Goal: Task Accomplishment & Management: Manage account settings

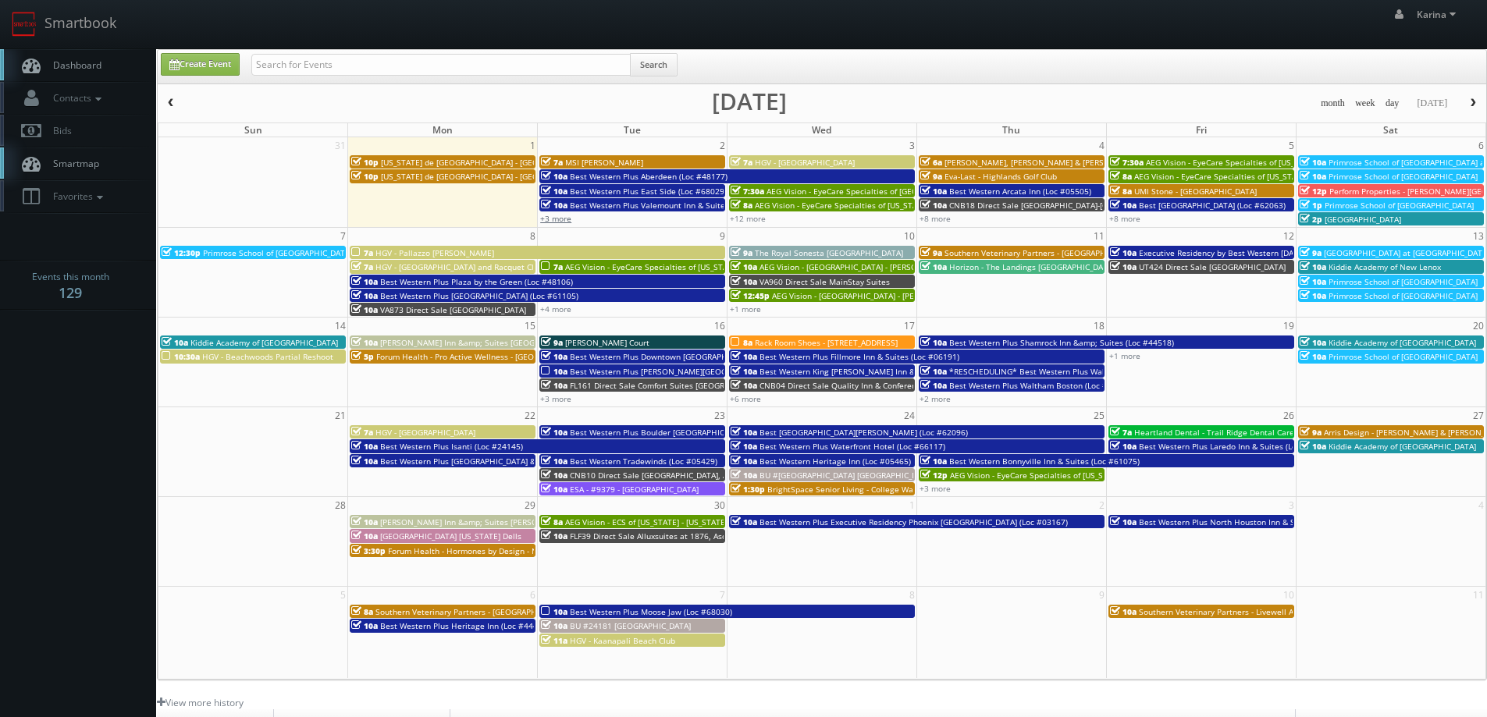
click at [551, 219] on link "+3 more" at bounding box center [555, 218] width 31 height 11
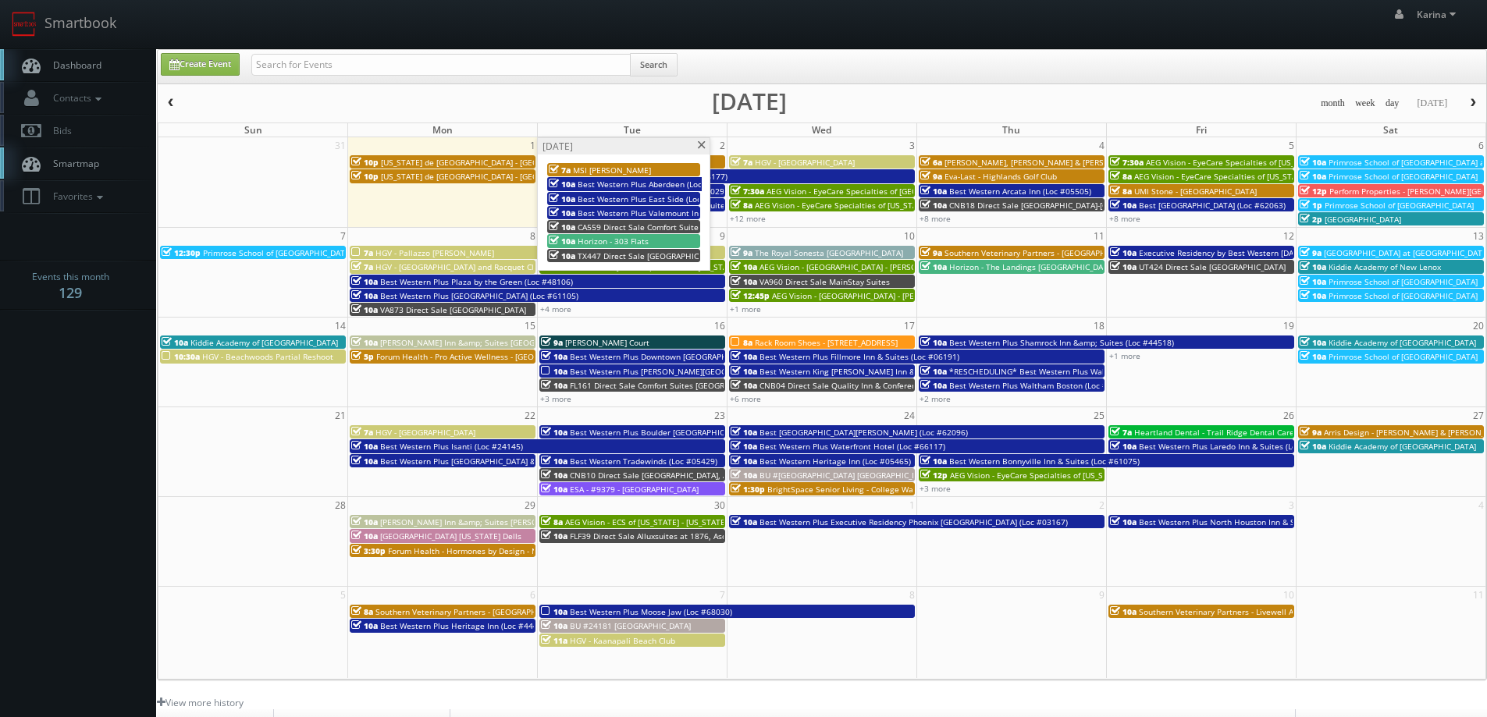
click at [705, 141] on span at bounding box center [701, 145] width 10 height 9
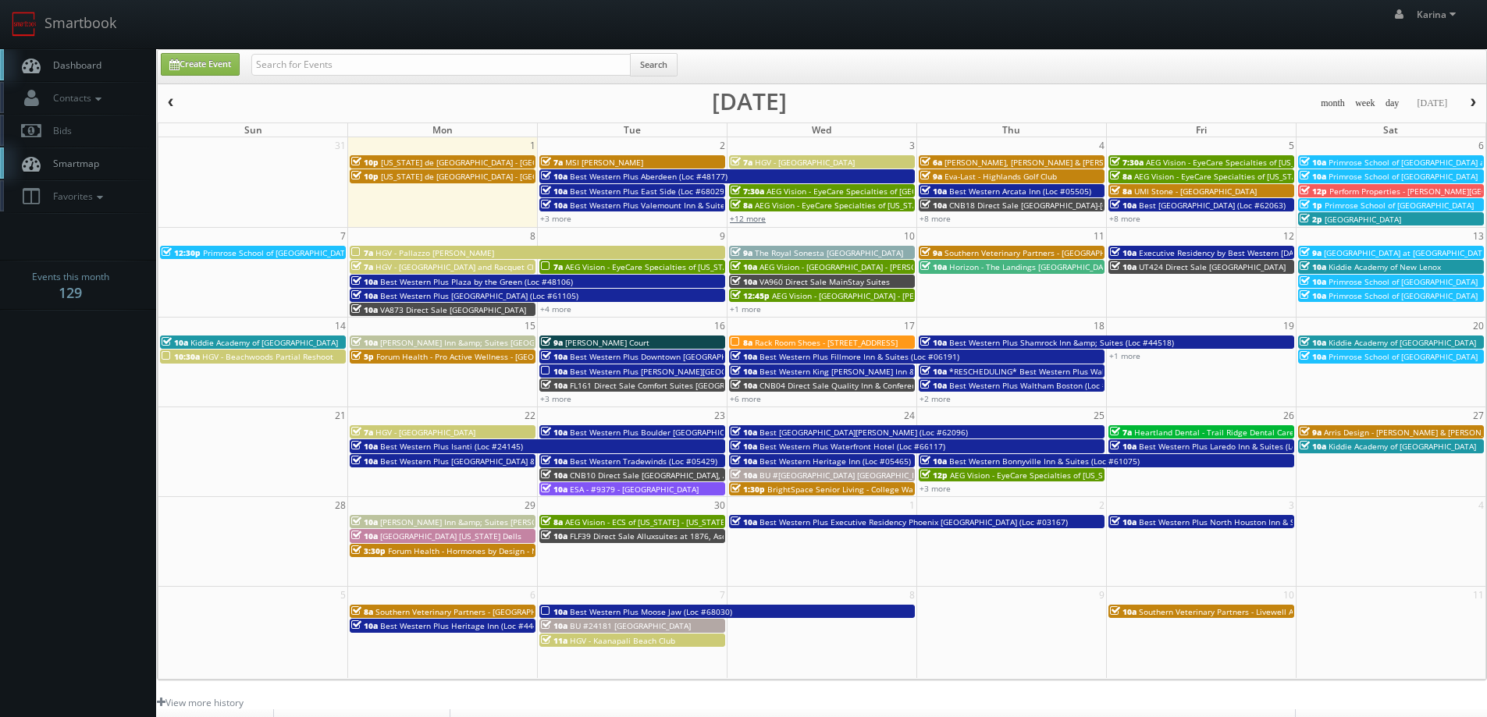
click at [750, 220] on link "+12 more" at bounding box center [748, 218] width 36 height 11
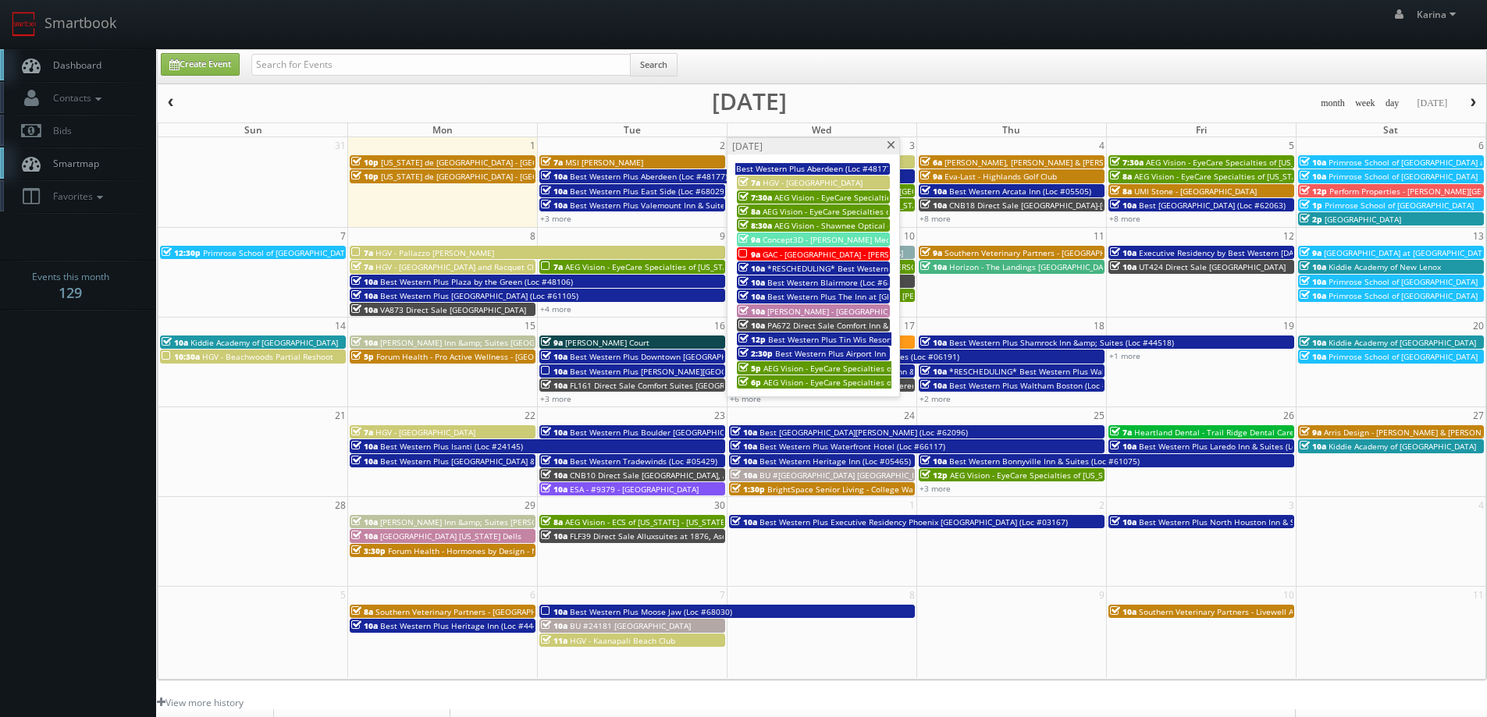
click at [824, 268] on span "*RESCHEDULING* Best Western Plus Red Deer Inn &amp; Suites (Loc #61062)" at bounding box center [913, 268] width 293 height 11
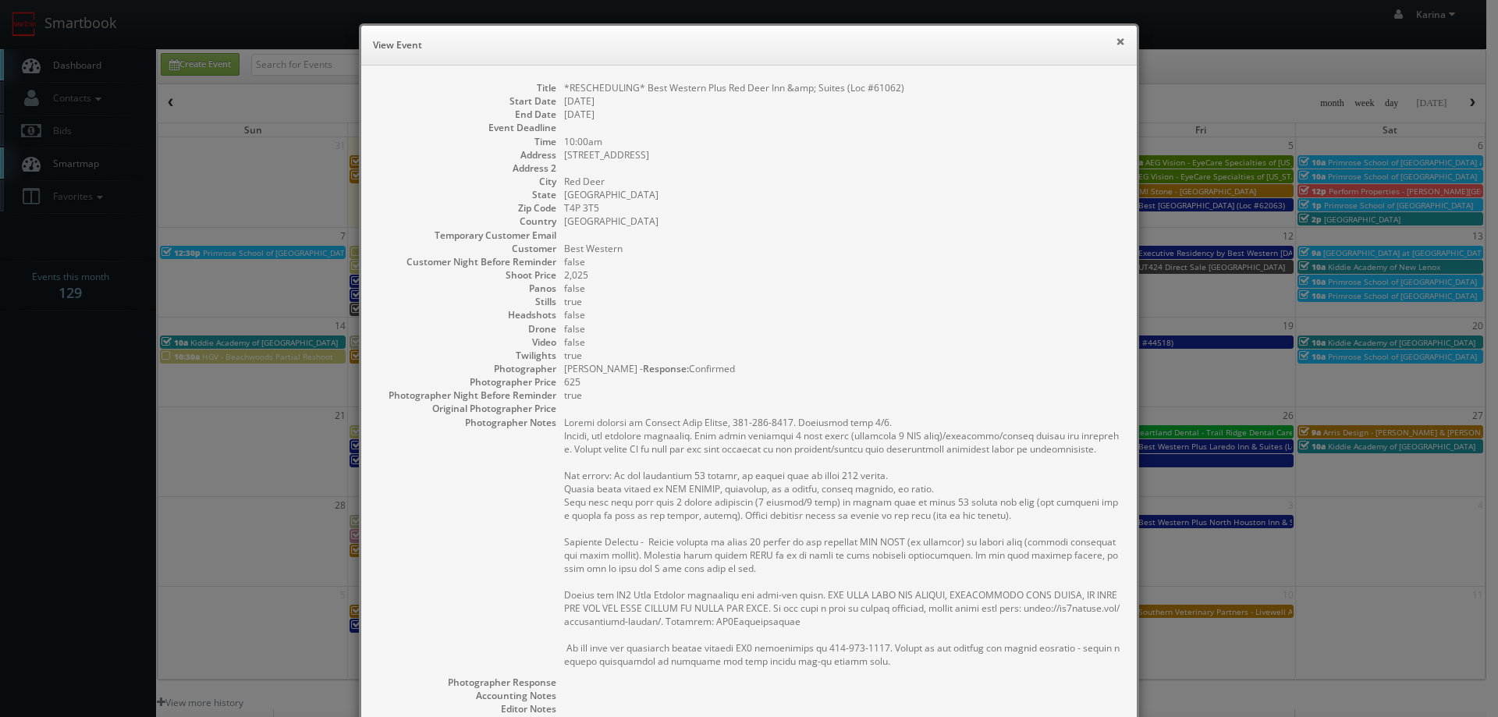
click at [1116, 38] on button "×" at bounding box center [1120, 41] width 9 height 11
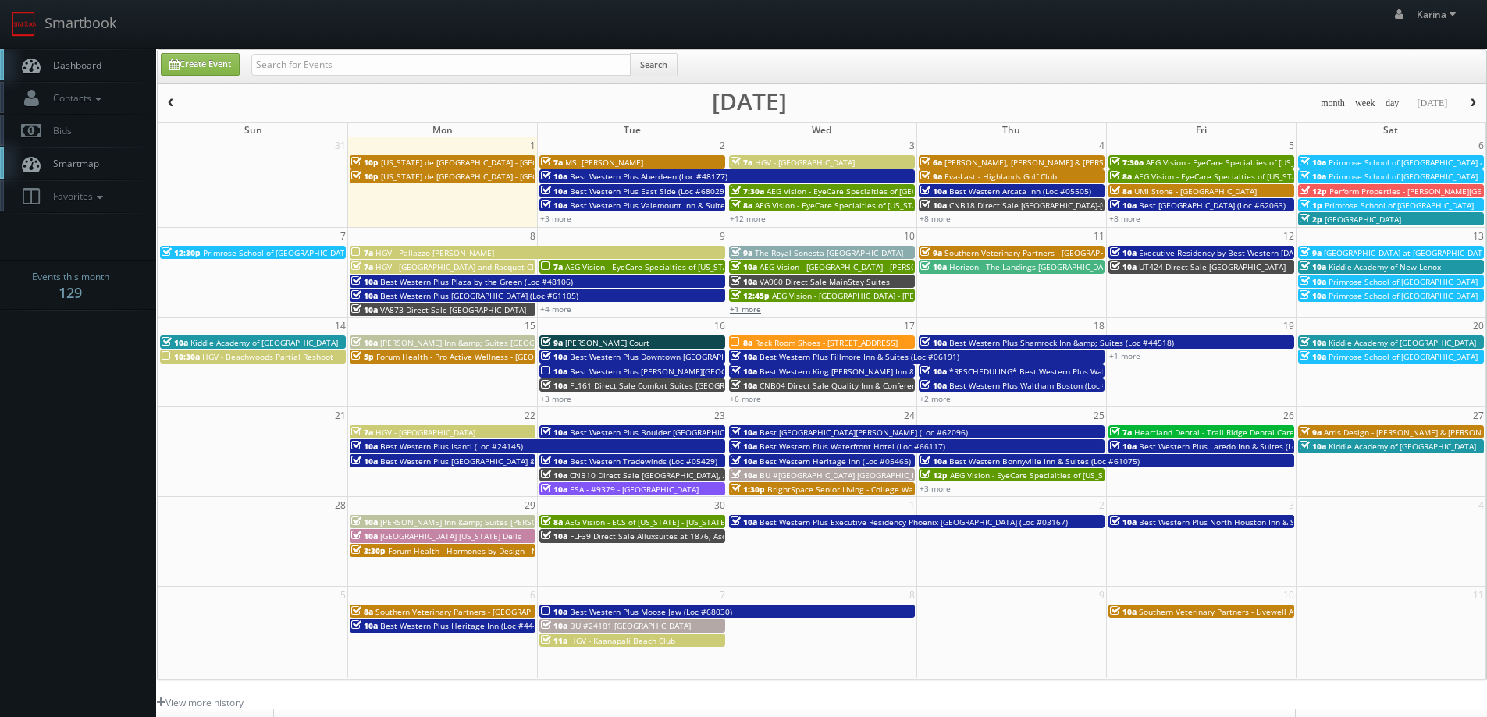
click at [758, 307] on link "+1 more" at bounding box center [745, 309] width 31 height 11
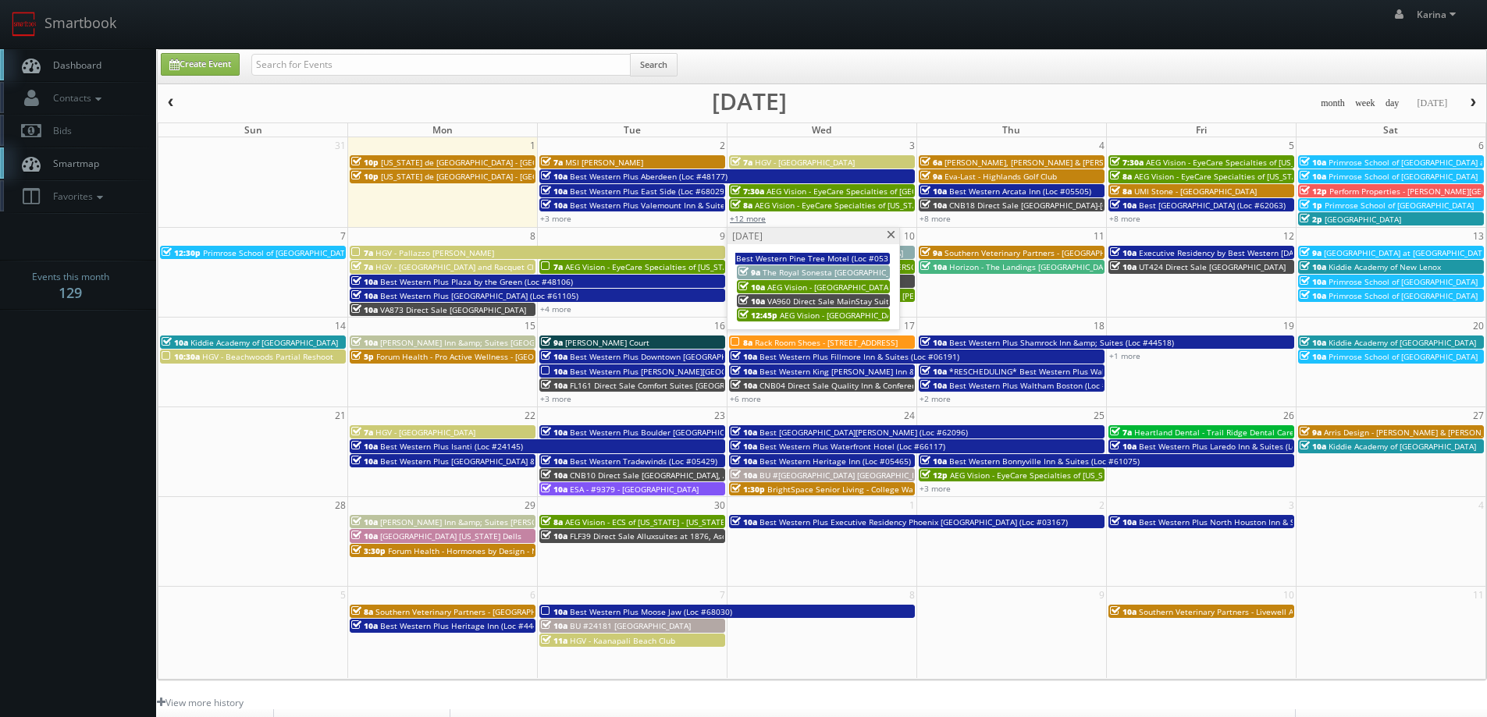
click at [754, 216] on link "+12 more" at bounding box center [748, 218] width 36 height 11
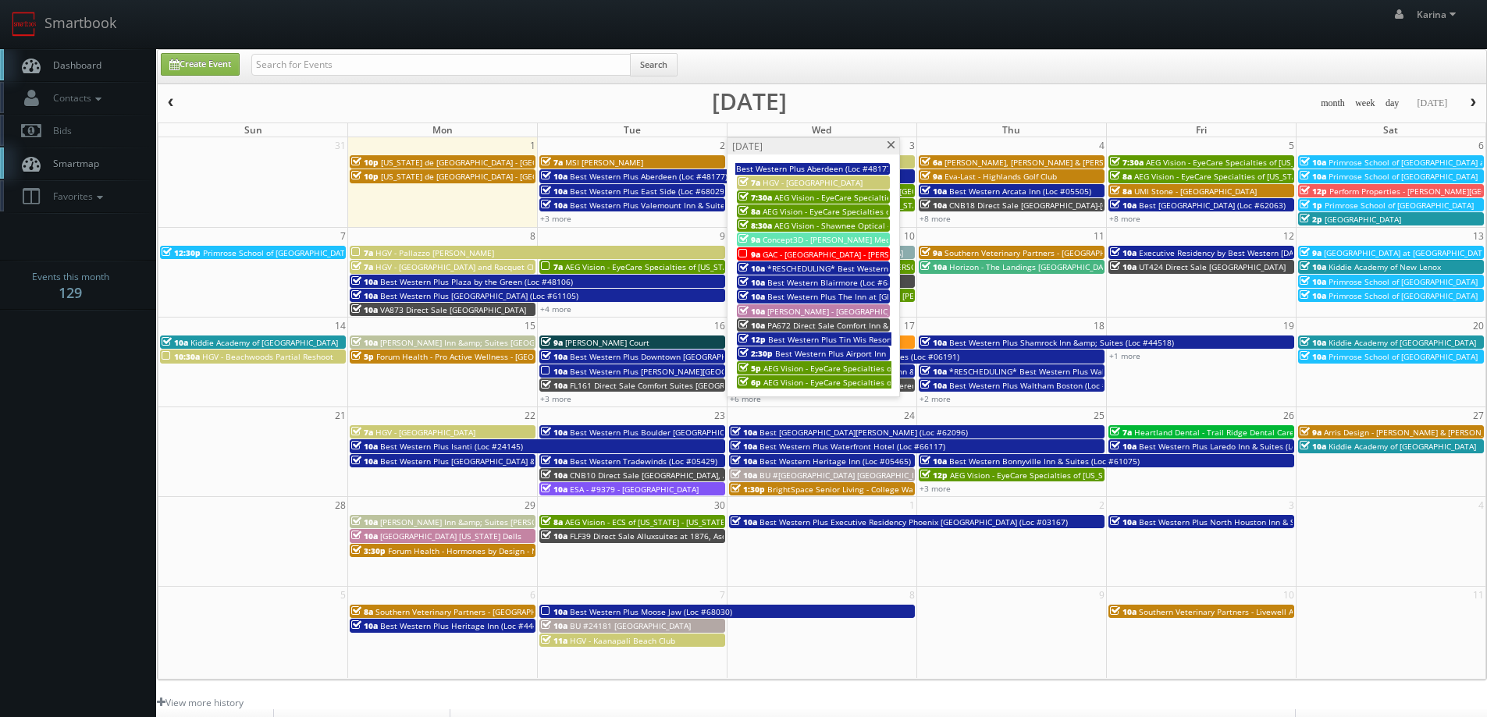
click at [834, 266] on span "*RESCHEDULING* Best Western Plus Red Deer Inn &amp; Suites (Loc #61062)" at bounding box center [913, 268] width 293 height 11
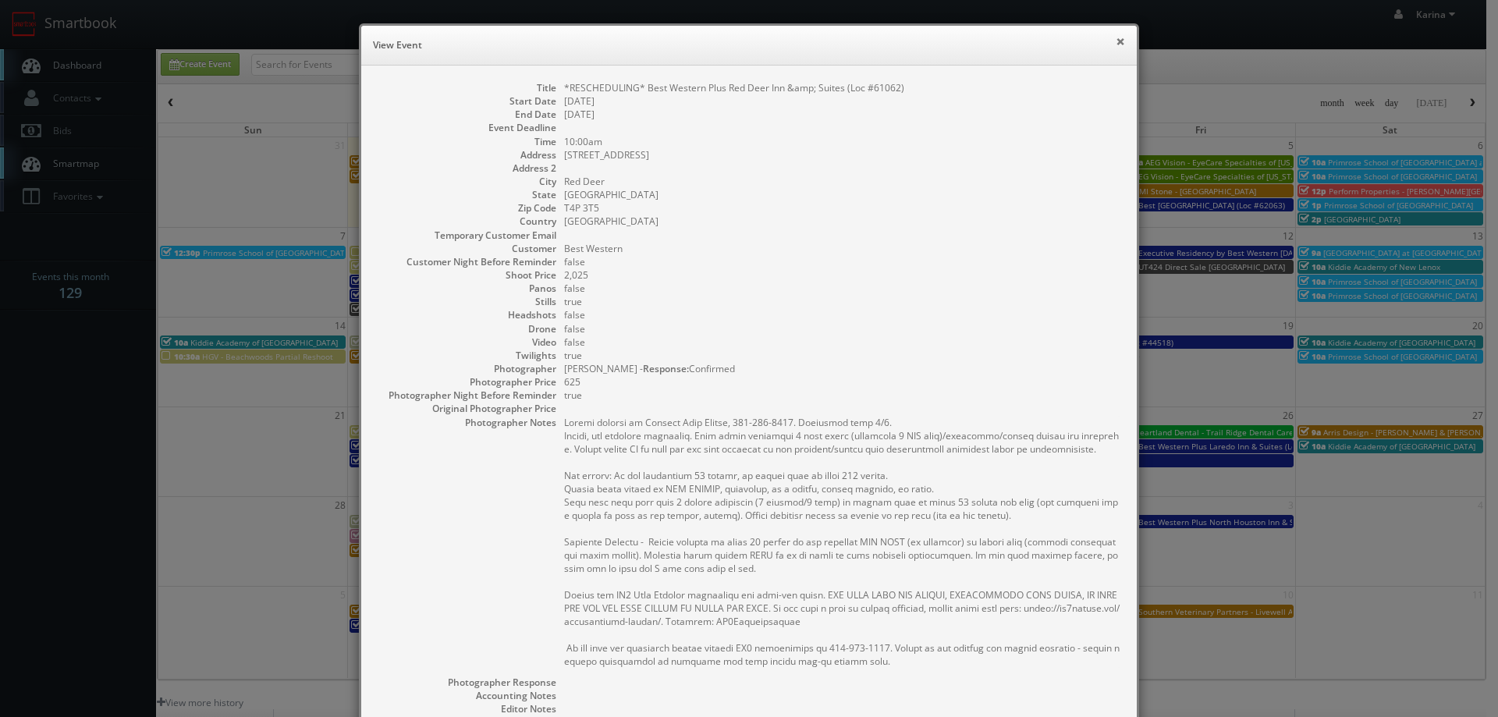
click at [1120, 41] on div "× View Event" at bounding box center [749, 46] width 776 height 40
click at [1116, 43] on button "×" at bounding box center [1120, 41] width 9 height 11
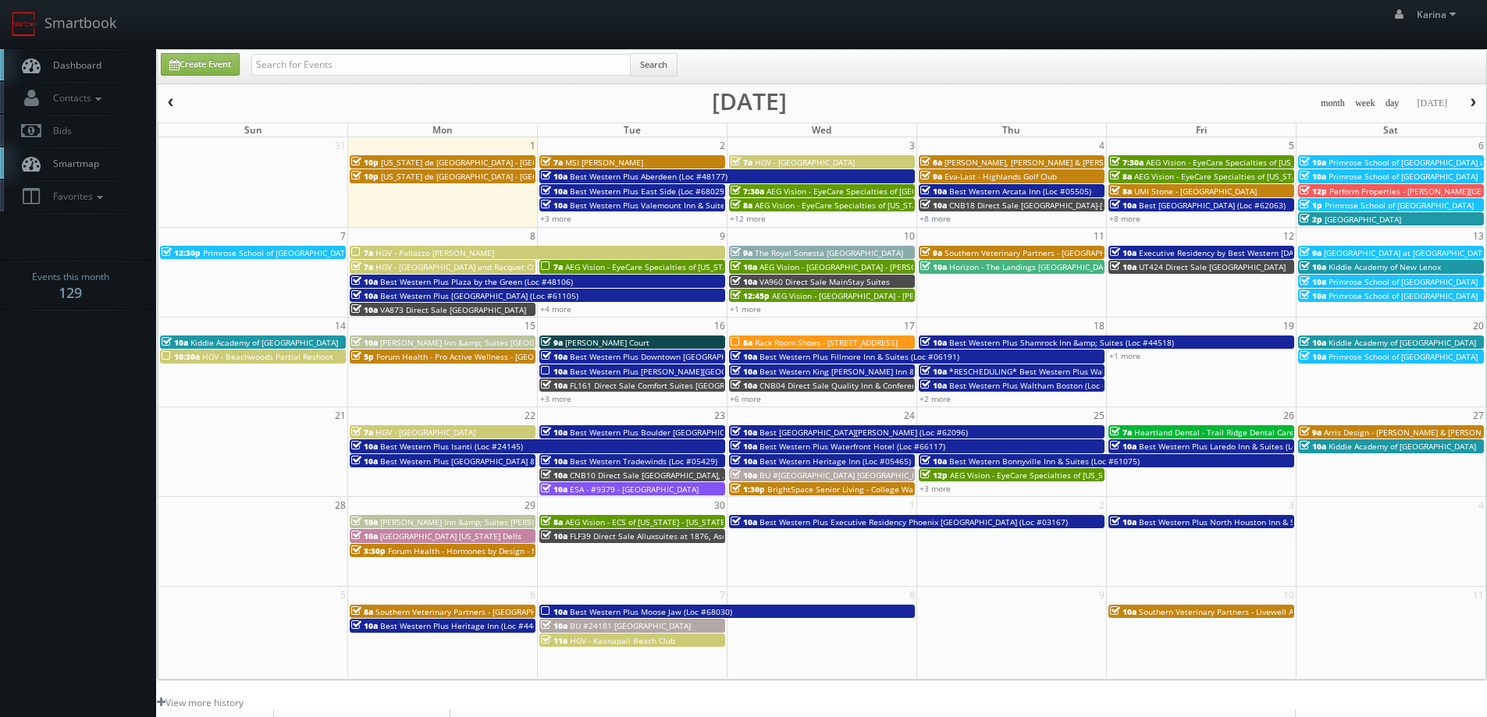
click at [320, 76] on div "Search" at bounding box center [464, 68] width 426 height 30
click at [318, 60] on input "text" at bounding box center [440, 65] width 379 height 22
type input "nate rudy"
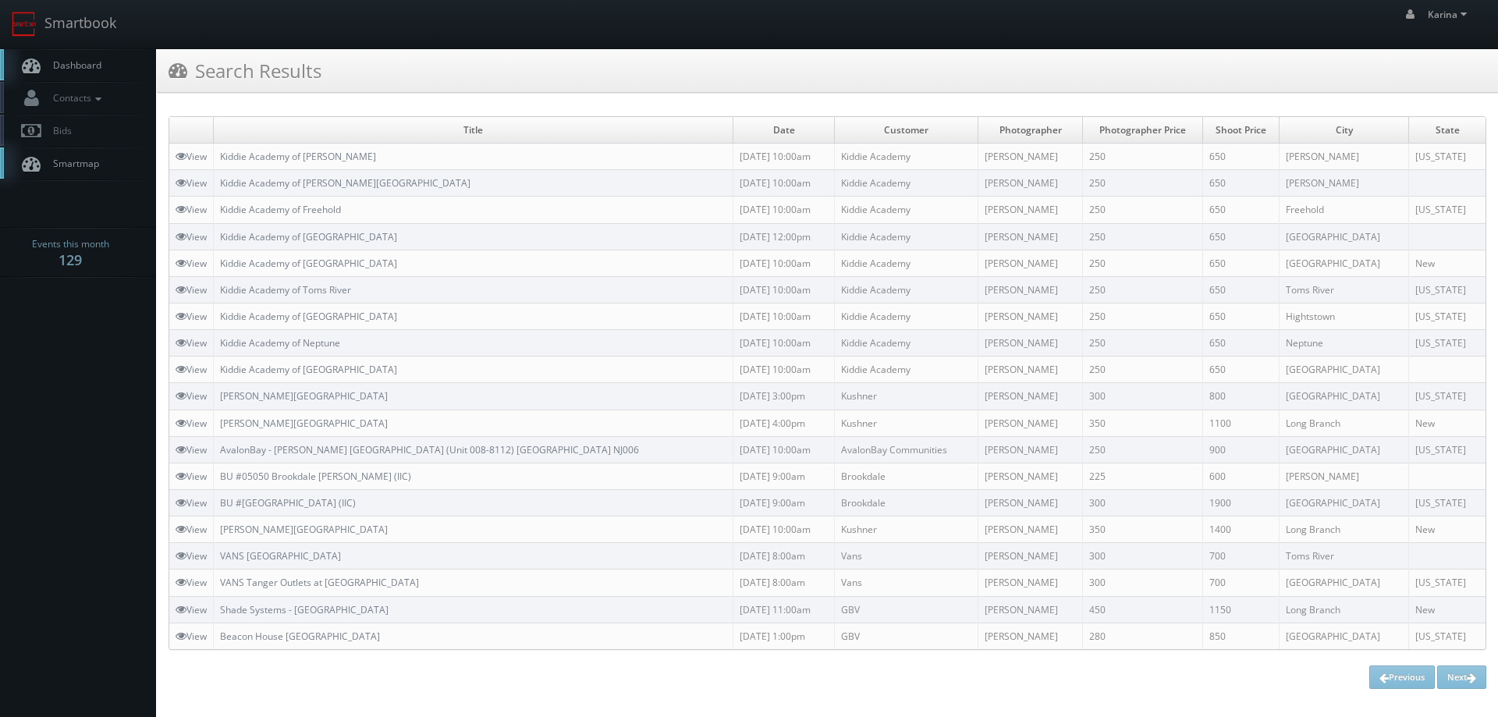
drag, startPoint x: 940, startPoint y: 161, endPoint x: 921, endPoint y: 164, distance: 19.0
click at [979, 162] on td "Nate Rudy" at bounding box center [1031, 157] width 105 height 27
click at [92, 64] on span "Dashboard" at bounding box center [73, 65] width 56 height 13
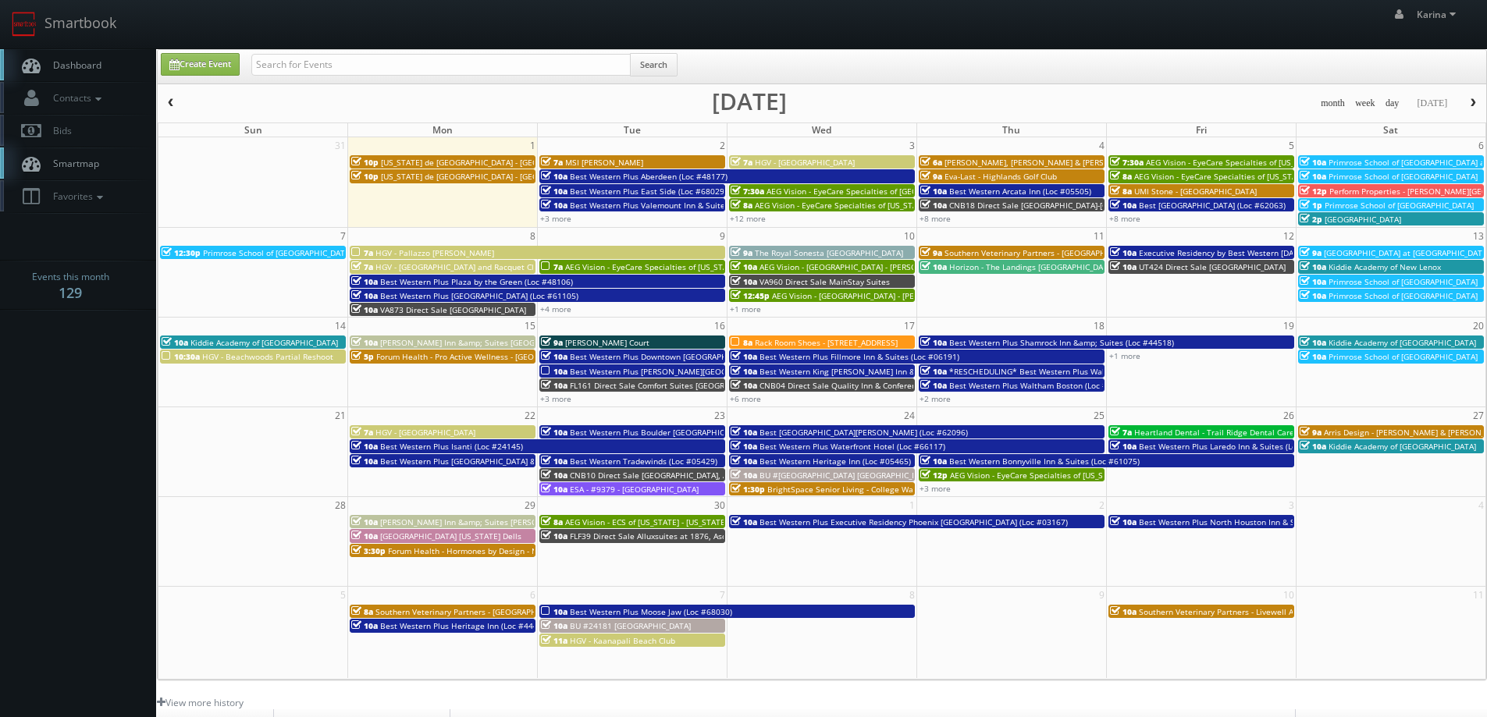
click at [84, 74] on link "Dashboard" at bounding box center [78, 65] width 156 height 32
click at [564, 218] on link "+3 more" at bounding box center [555, 218] width 31 height 11
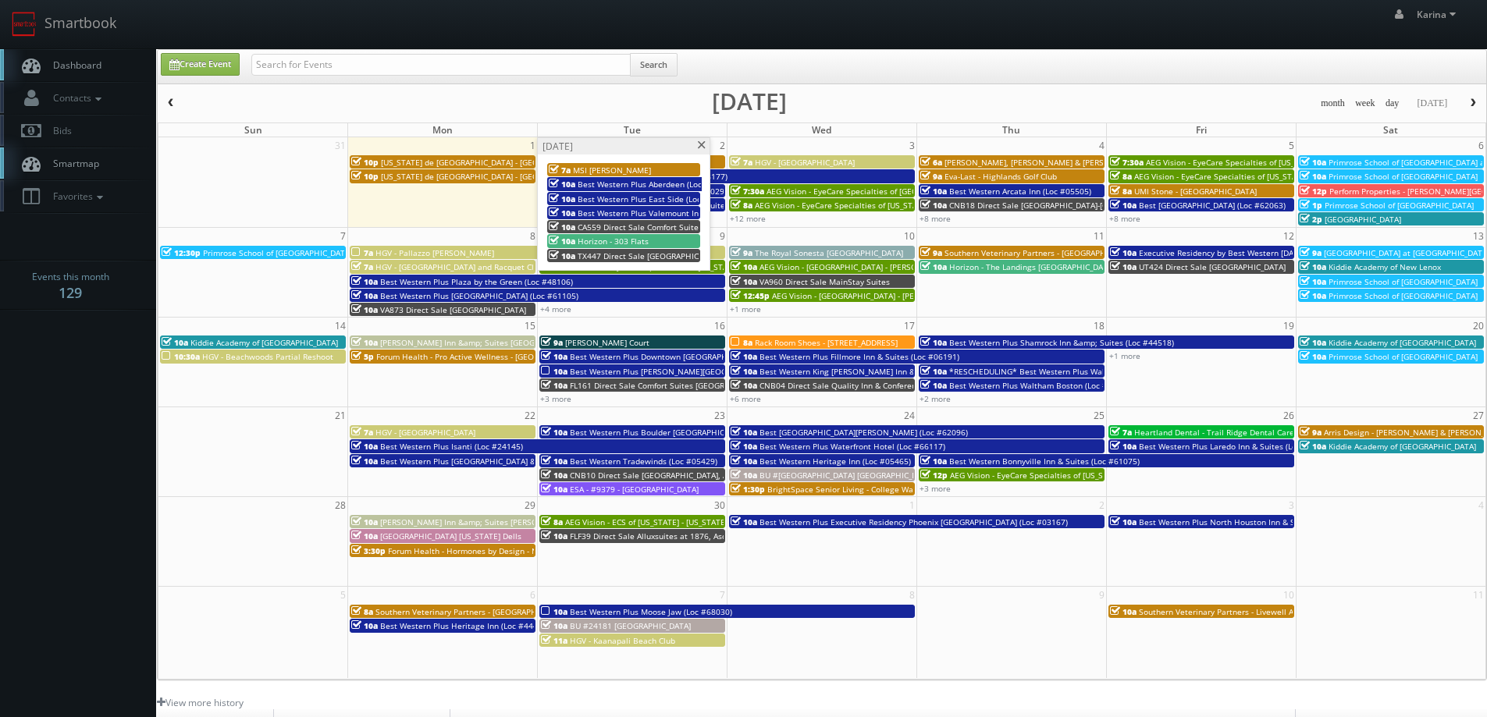
click at [702, 149] on span at bounding box center [701, 145] width 10 height 9
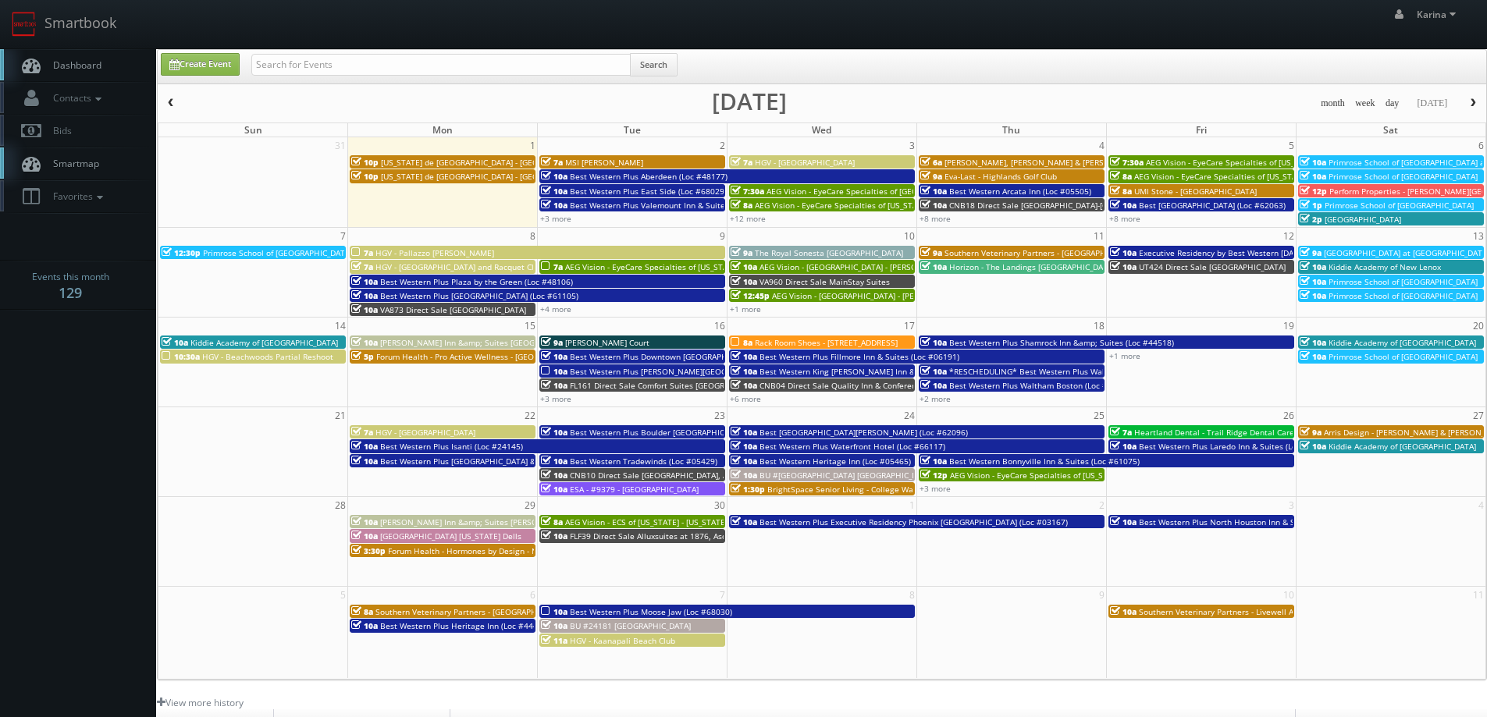
click at [1431, 163] on span "Primrose School of [GEOGRAPHIC_DATA] at [GEOGRAPHIC_DATA]" at bounding box center [1447, 162] width 238 height 11
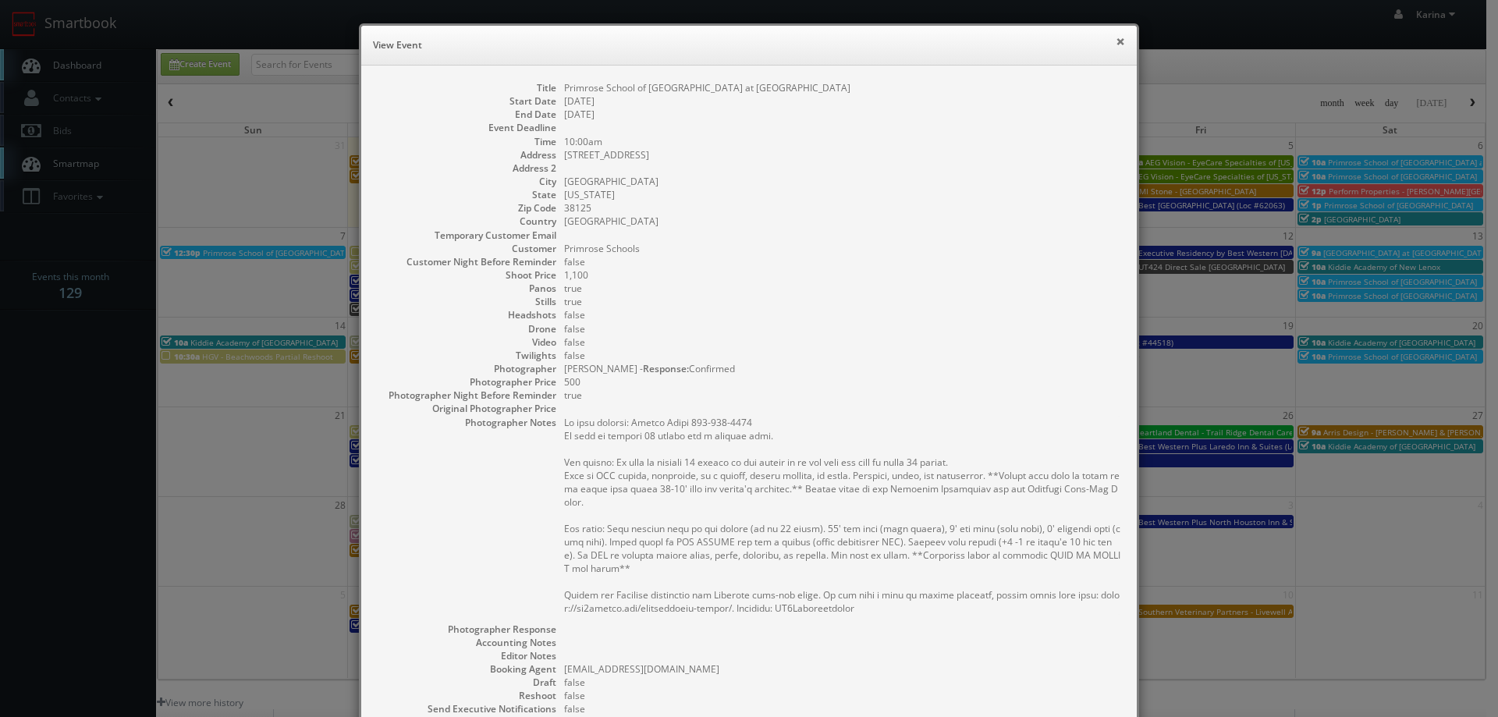
click at [1116, 45] on button "×" at bounding box center [1120, 41] width 9 height 11
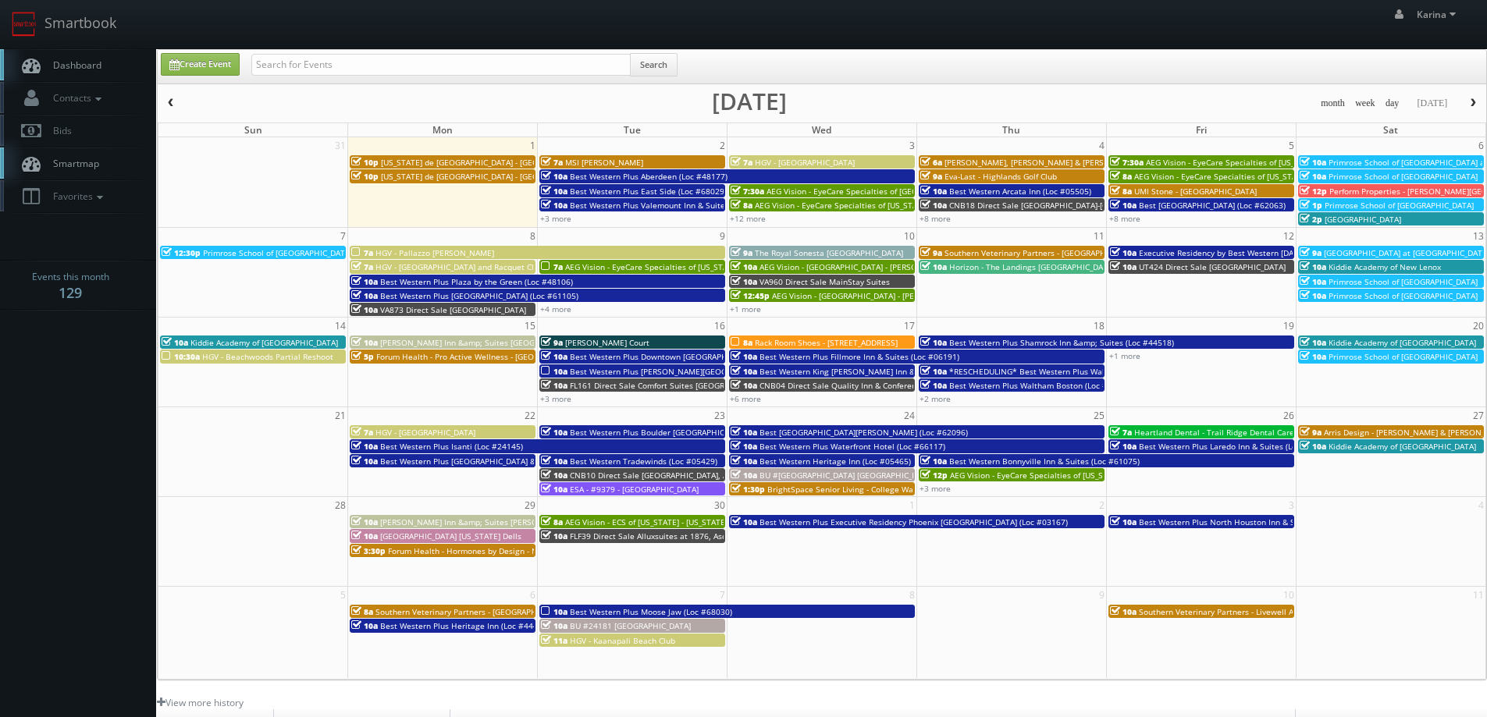
click at [1317, 179] on span "10a" at bounding box center [1312, 176] width 27 height 11
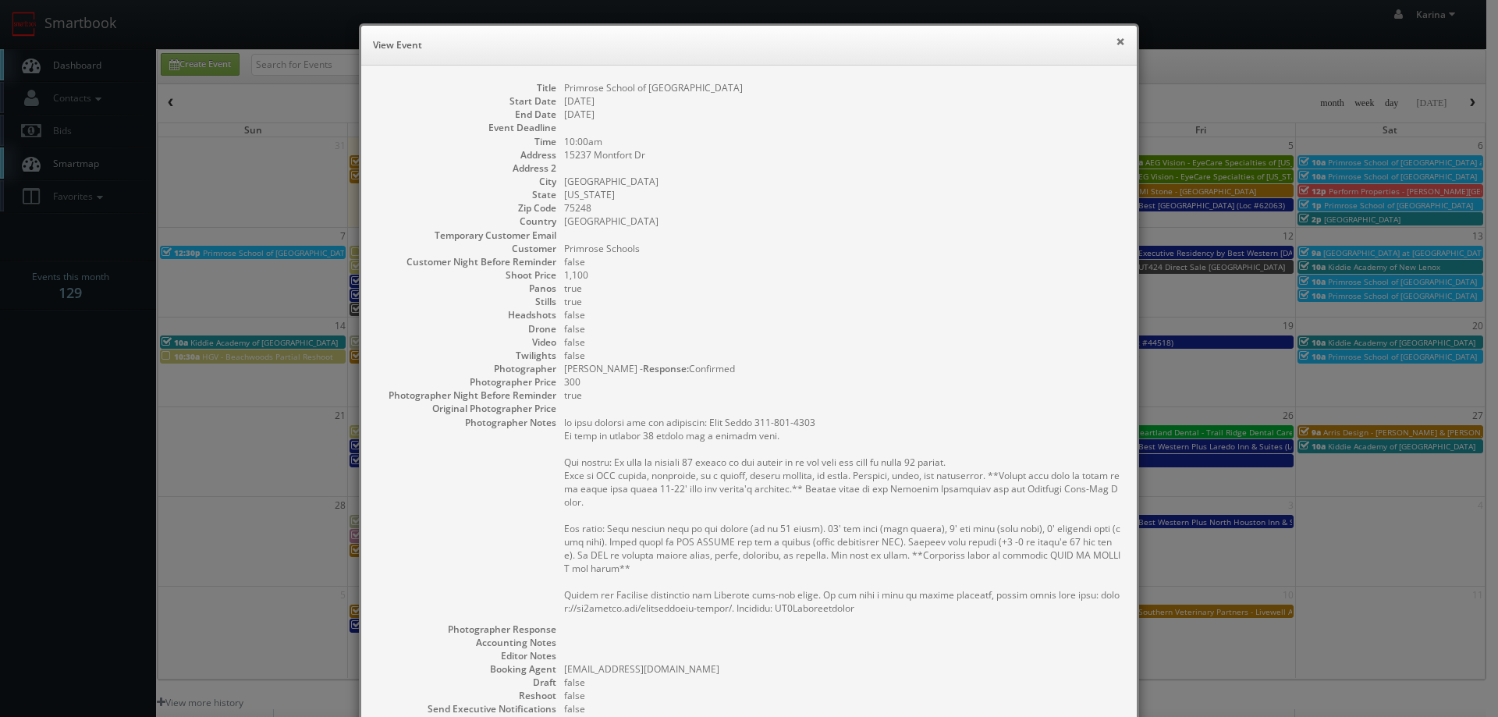
click at [1118, 44] on button "×" at bounding box center [1120, 41] width 9 height 11
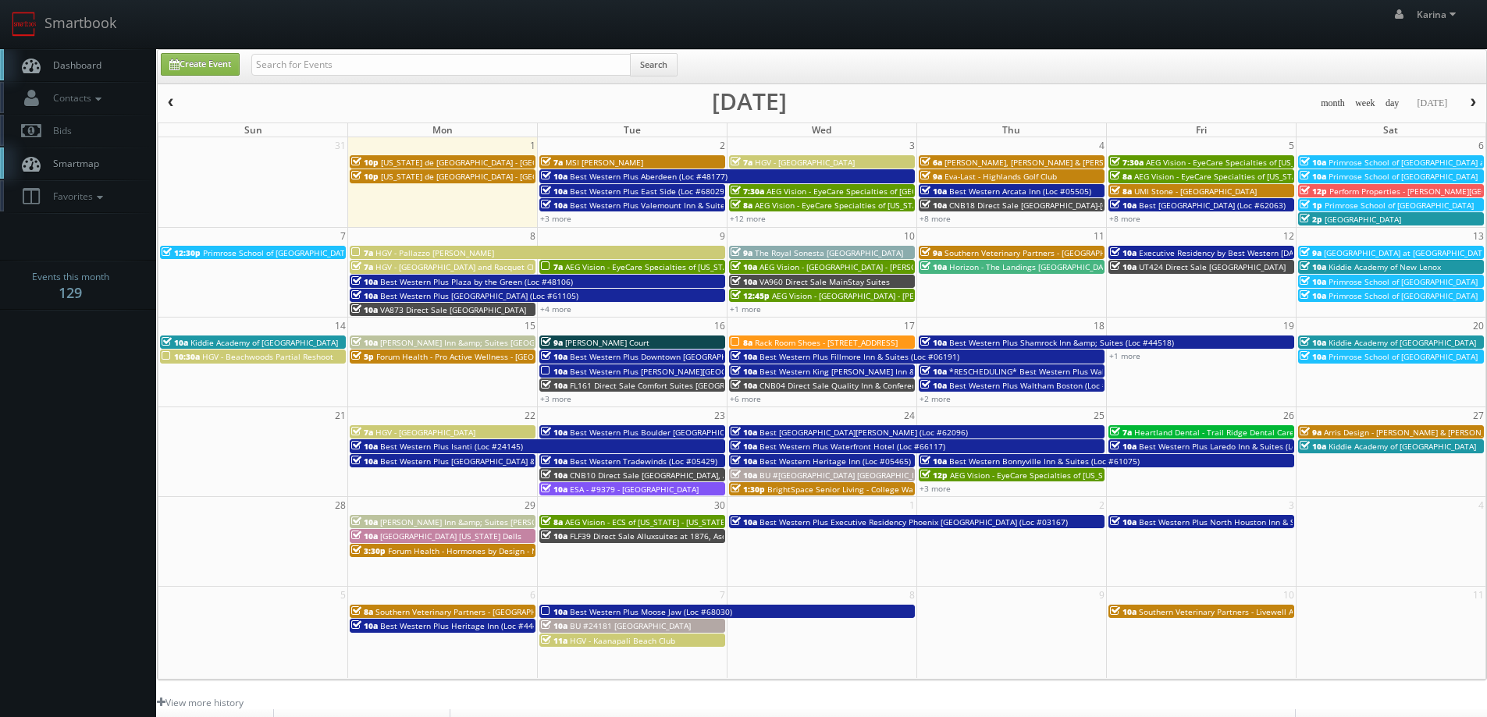
click at [1344, 188] on span "Perform Properties - [PERSON_NAME][GEOGRAPHIC_DATA]" at bounding box center [1437, 191] width 216 height 11
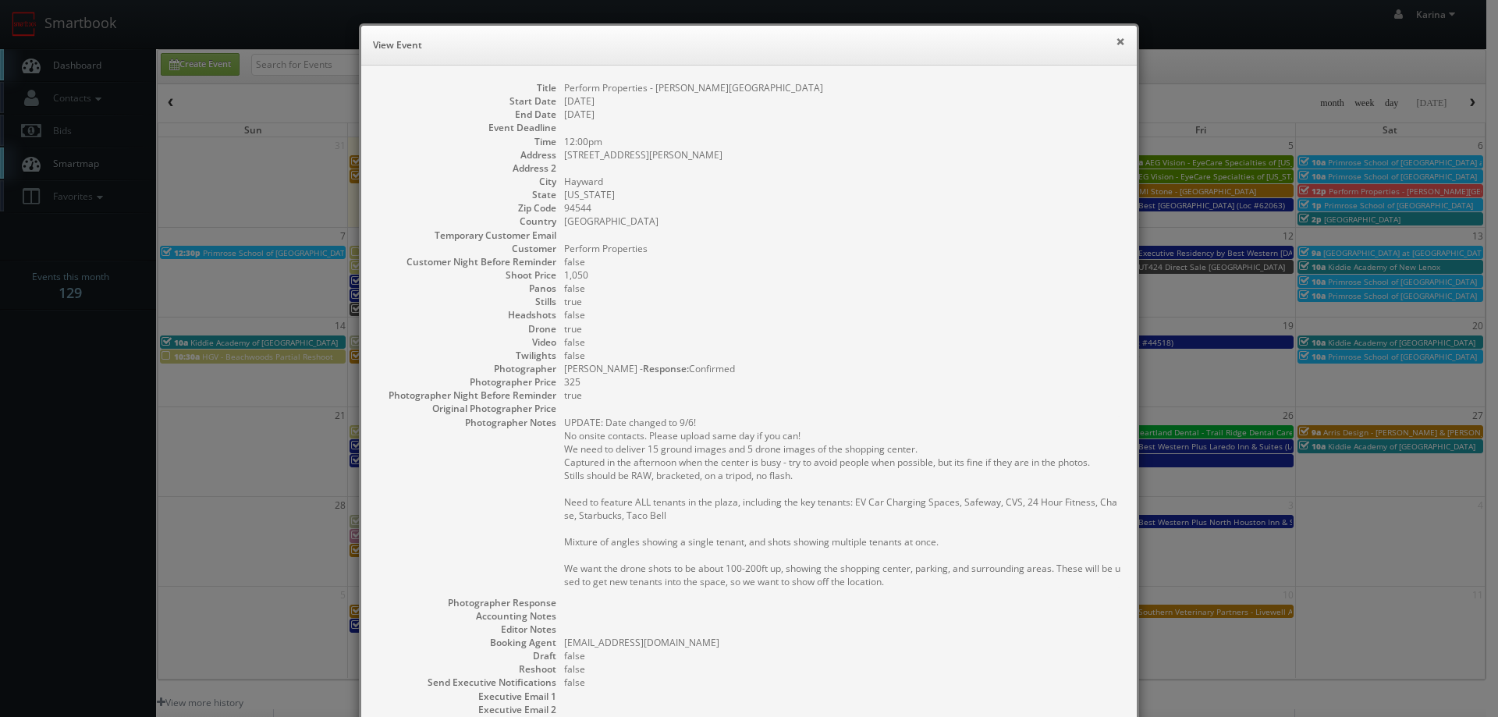
click at [1116, 38] on button "×" at bounding box center [1120, 41] width 9 height 11
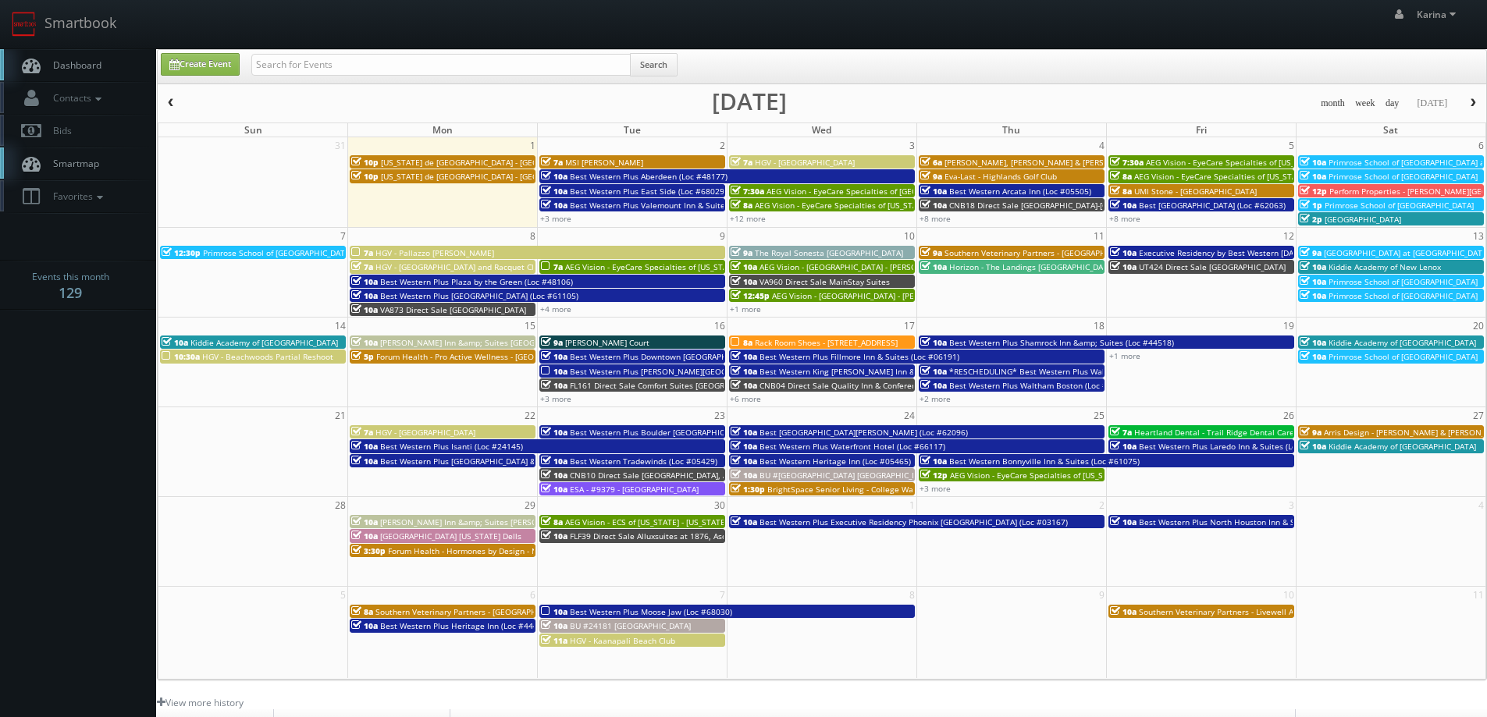
click at [1363, 219] on span "[GEOGRAPHIC_DATA]" at bounding box center [1362, 219] width 76 height 11
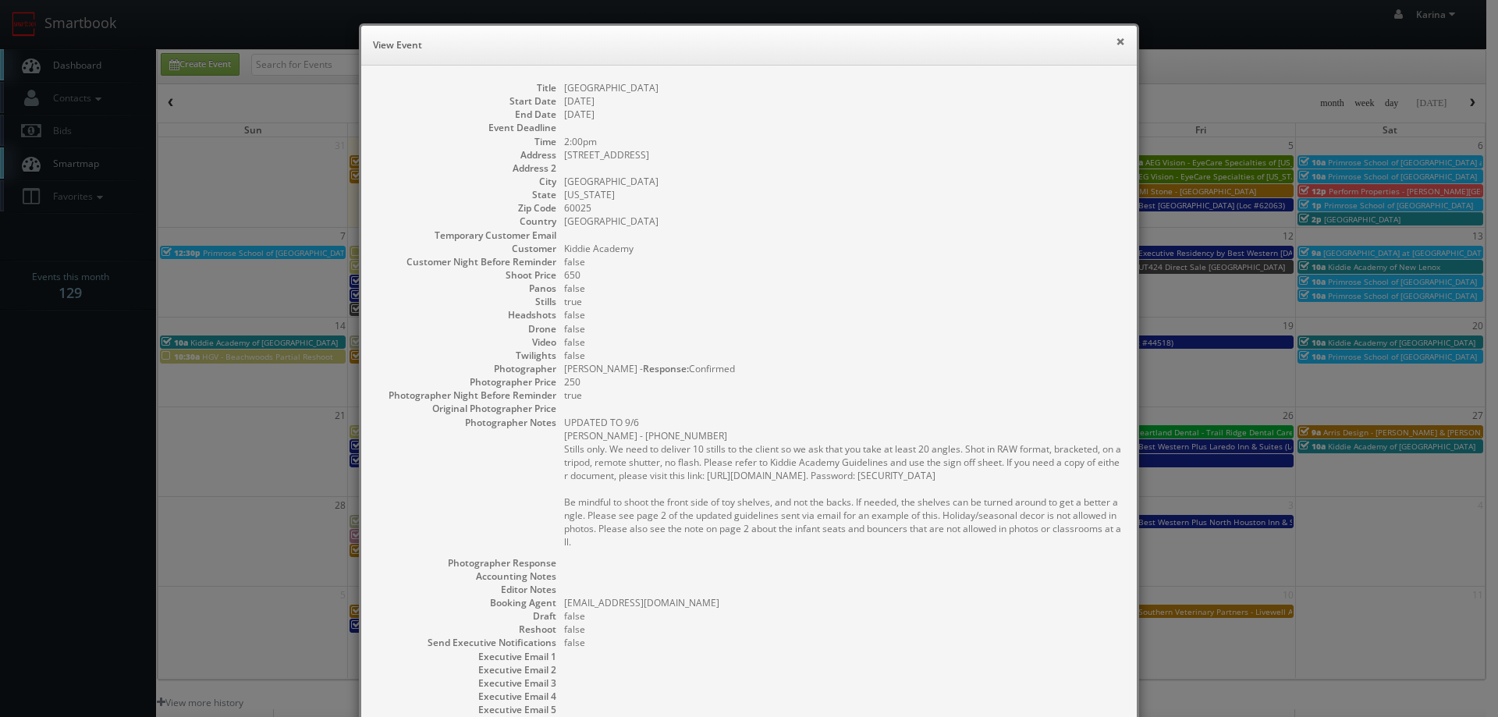
click at [1118, 43] on button "×" at bounding box center [1120, 41] width 9 height 11
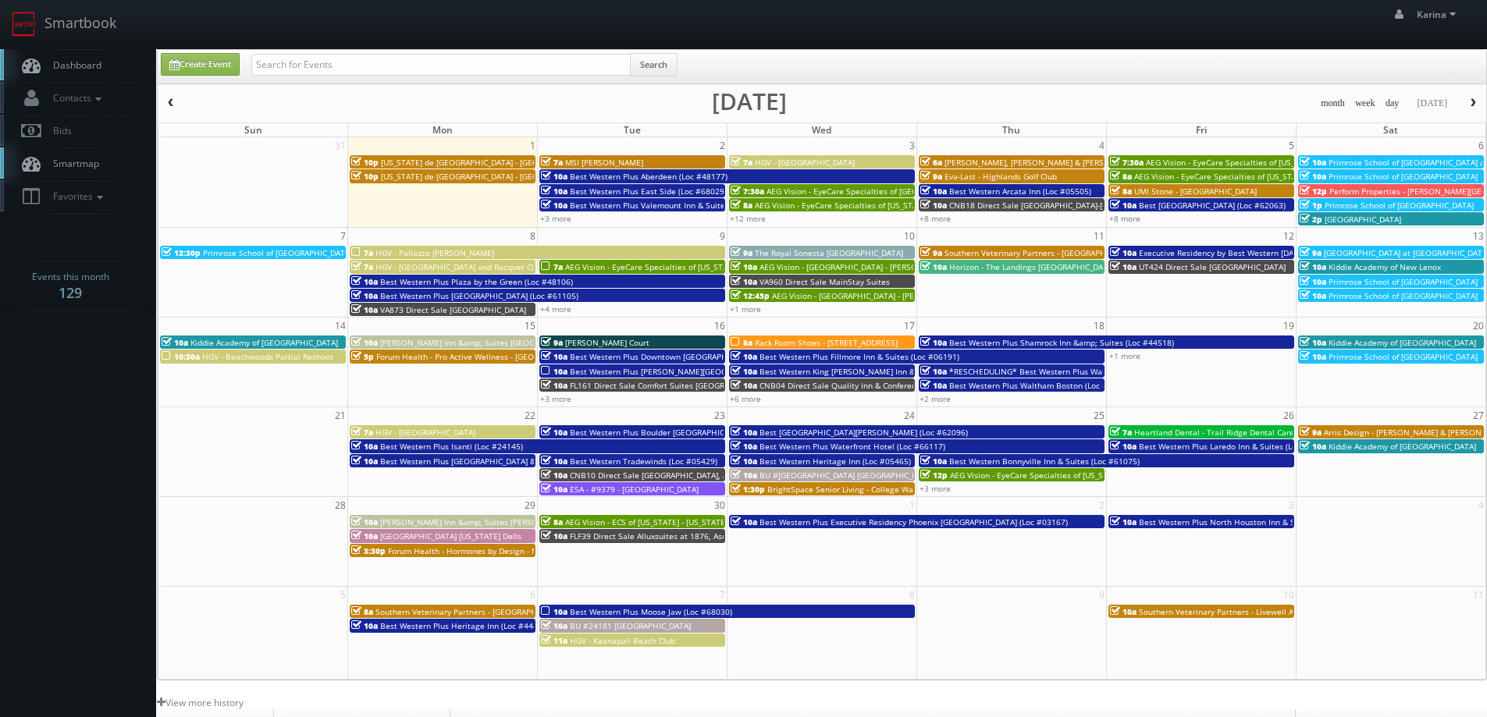
click at [64, 56] on link "Dashboard" at bounding box center [78, 65] width 156 height 32
click at [81, 69] on span "Dashboard" at bounding box center [73, 65] width 56 height 13
click at [98, 55] on link "Dashboard" at bounding box center [78, 65] width 156 height 32
click at [574, 270] on span "AEG Vision - EyeCare Specialties of [US_STATE] – EyeCare in [GEOGRAPHIC_DATA]" at bounding box center [715, 266] width 301 height 11
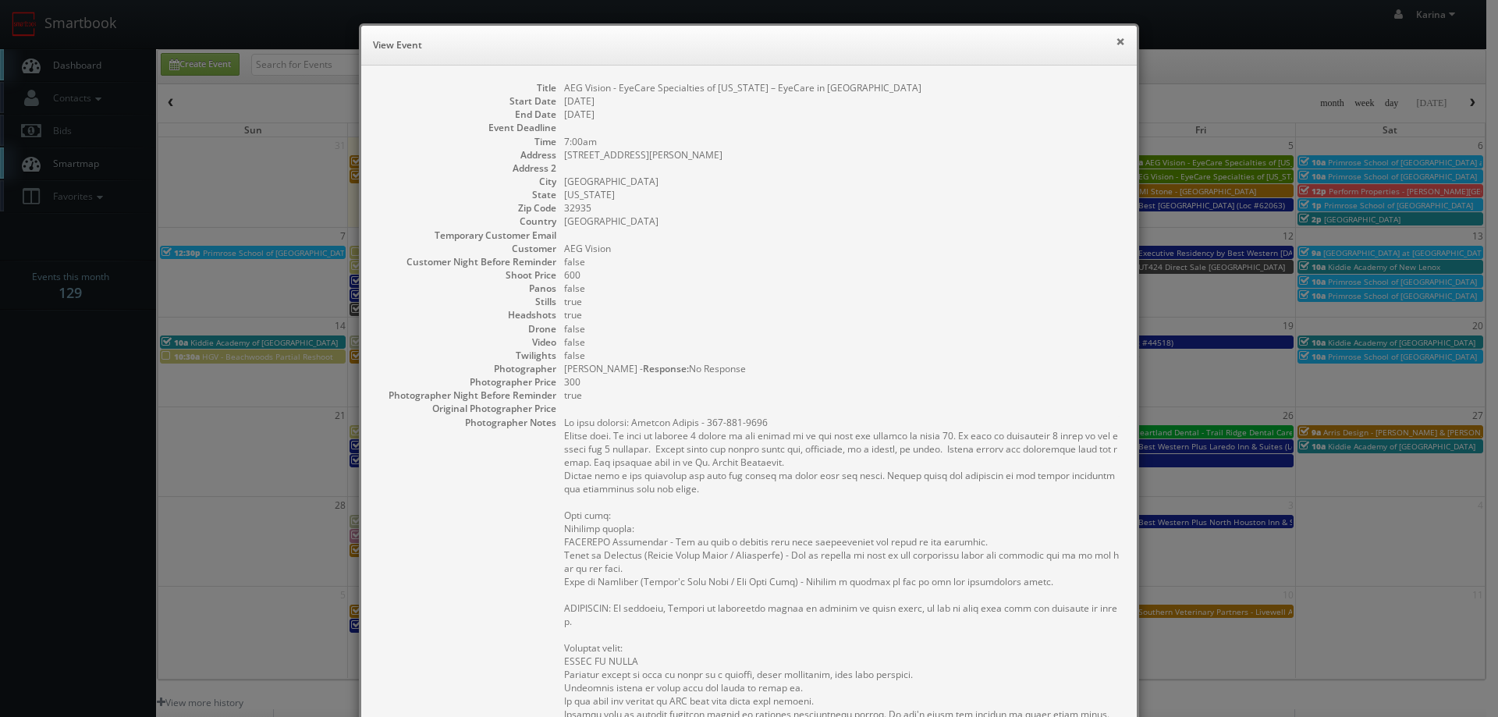
click at [1116, 46] on button "×" at bounding box center [1120, 41] width 9 height 11
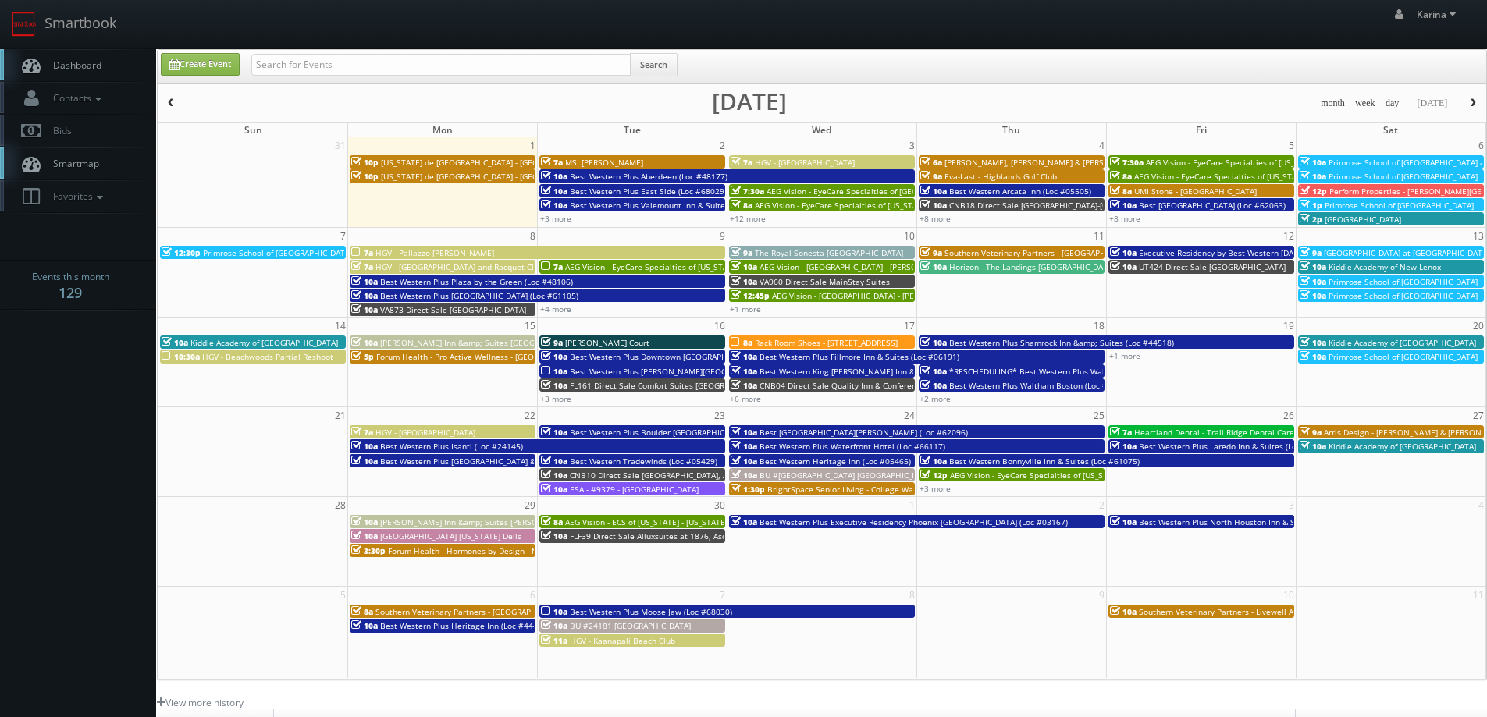
click at [86, 70] on span "Dashboard" at bounding box center [73, 65] width 56 height 13
click at [88, 66] on span "Dashboard" at bounding box center [73, 65] width 56 height 13
click at [77, 69] on span "Dashboard" at bounding box center [73, 65] width 56 height 13
click at [79, 67] on span "Dashboard" at bounding box center [73, 65] width 56 height 13
click at [83, 62] on span "Dashboard" at bounding box center [73, 65] width 56 height 13
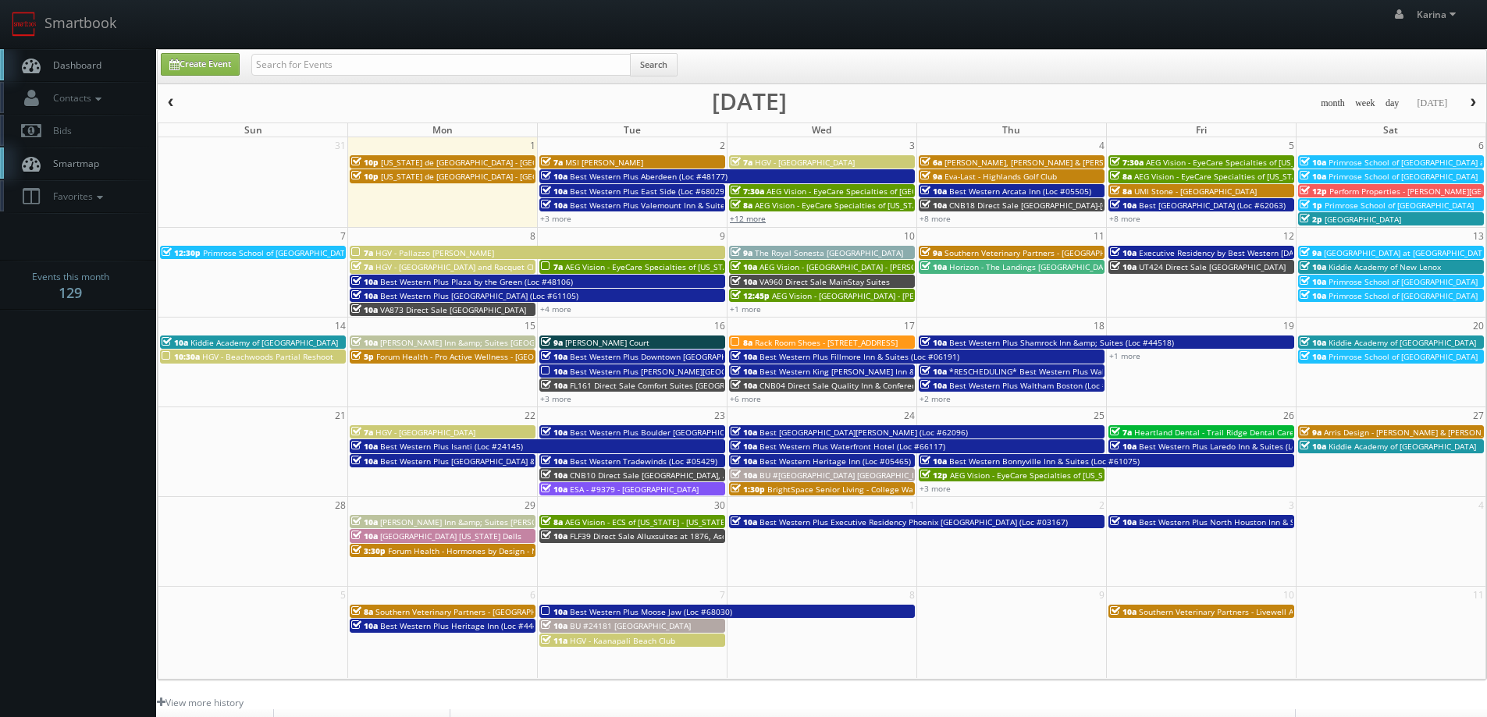
click at [739, 216] on link "+12 more" at bounding box center [748, 218] width 36 height 11
click at [951, 221] on div "+8 more" at bounding box center [1011, 218] width 189 height 13
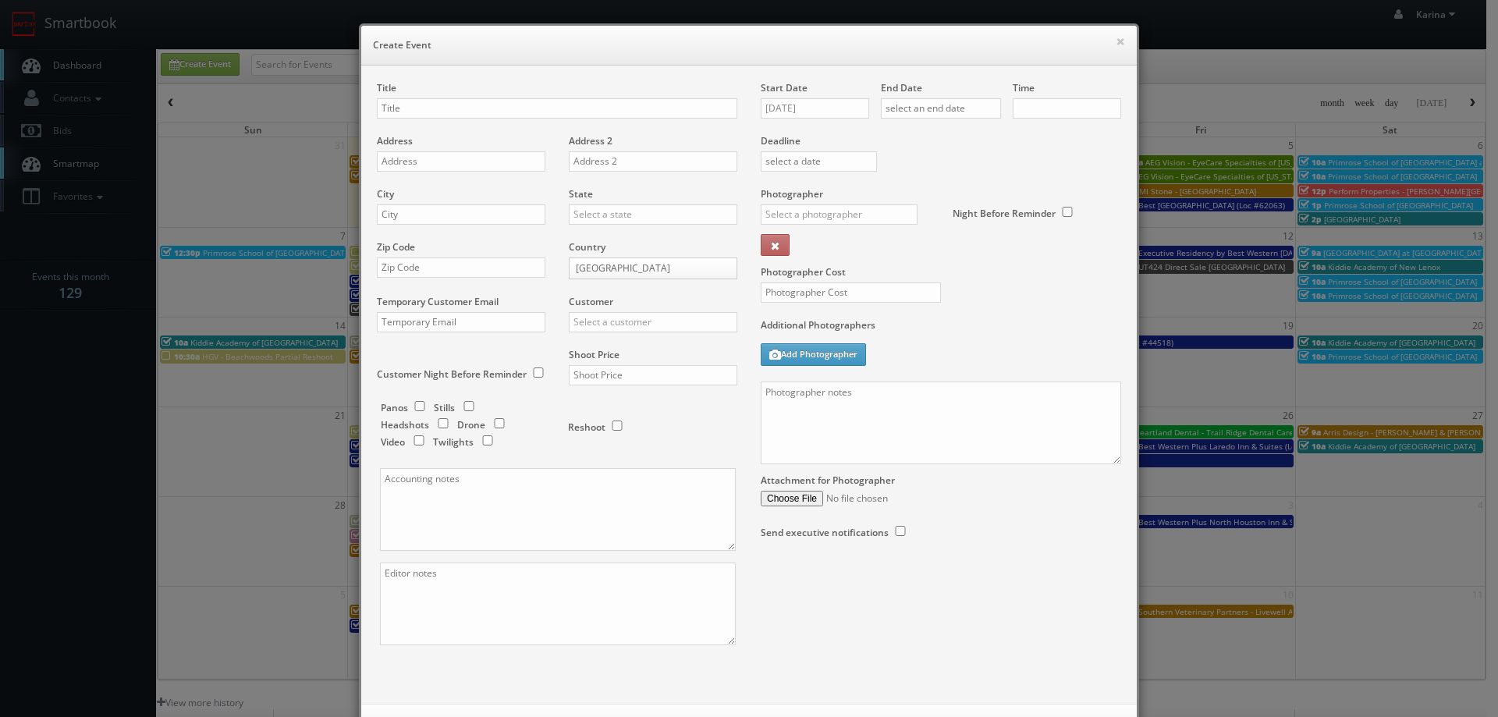
click at [946, 221] on div "Photographer Cost" at bounding box center [941, 252] width 384 height 131
checkbox input "true"
type input "10:00am"
checkbox input "true"
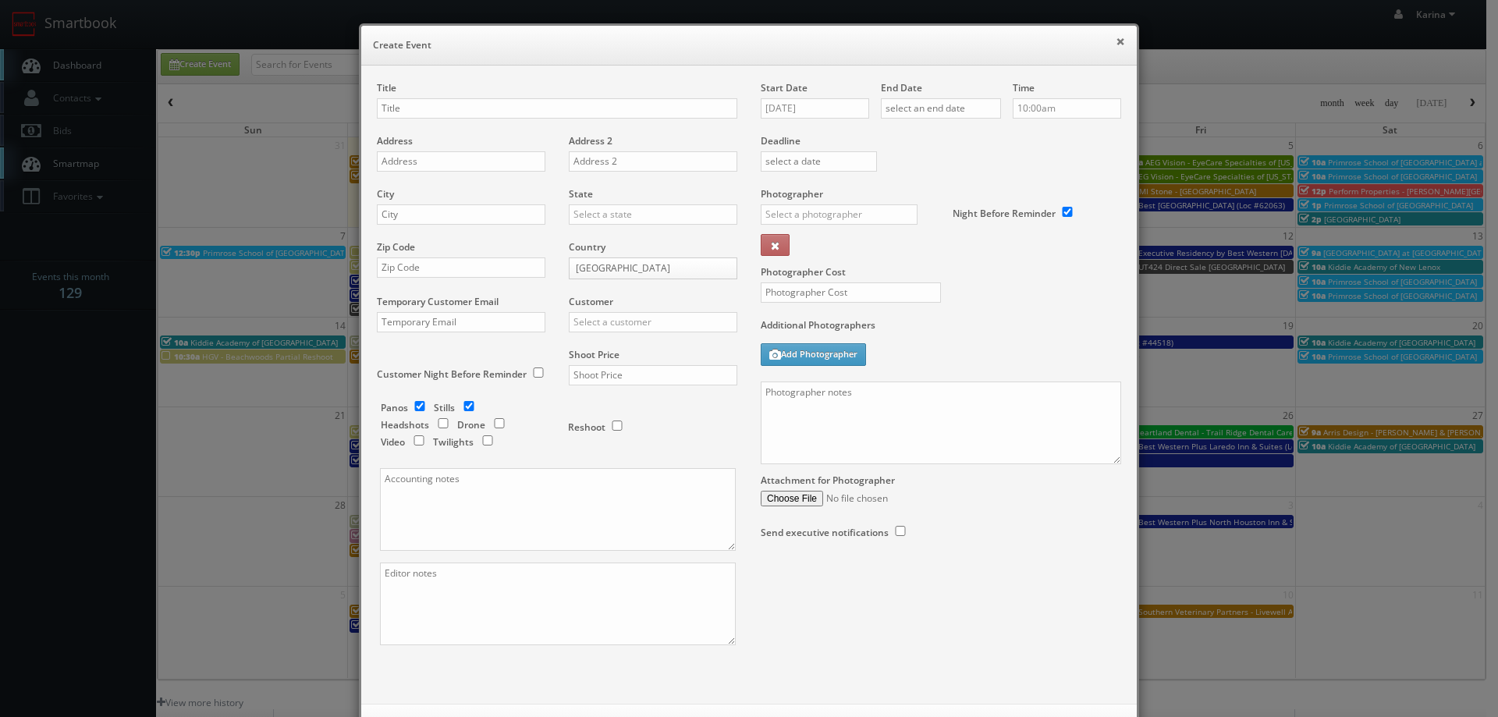
click at [1116, 41] on button "×" at bounding box center [1120, 41] width 9 height 11
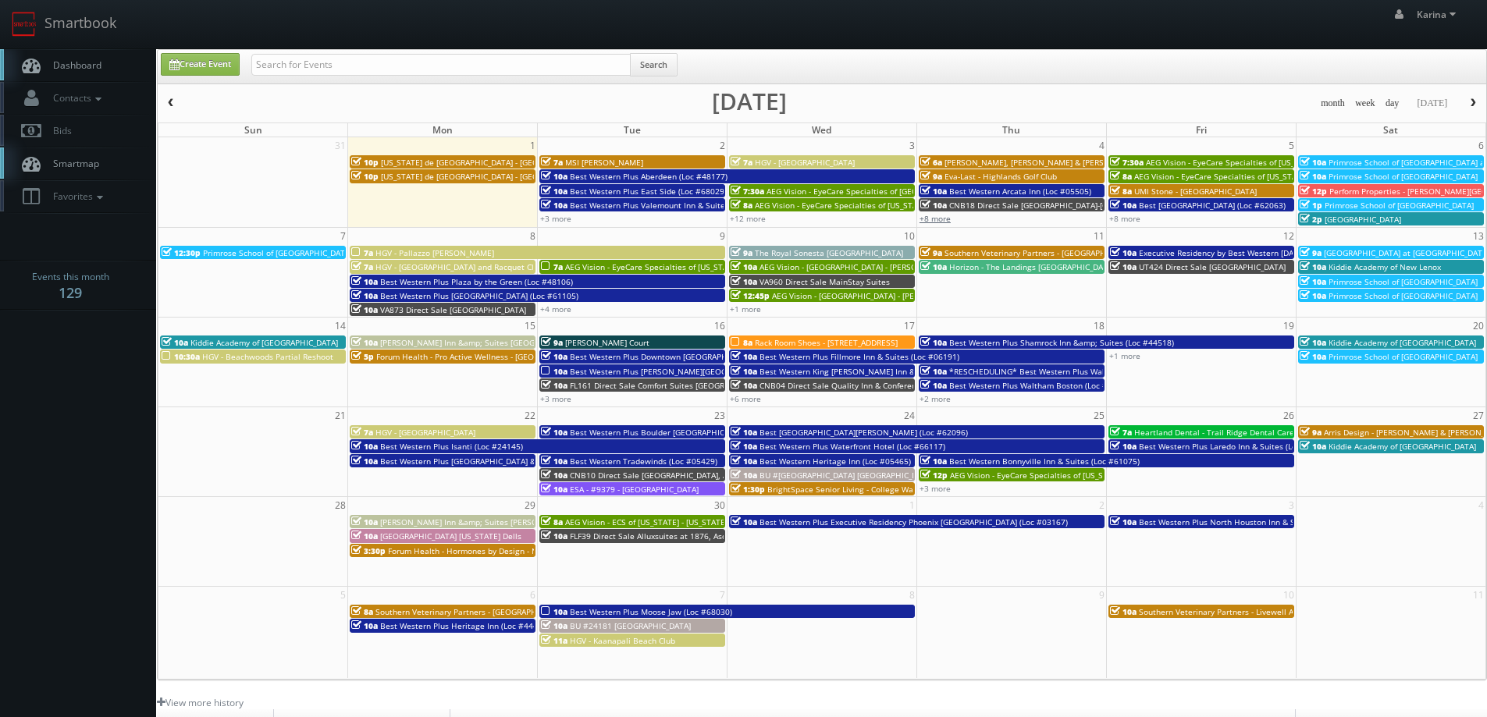
click at [932, 218] on link "+8 more" at bounding box center [934, 218] width 31 height 11
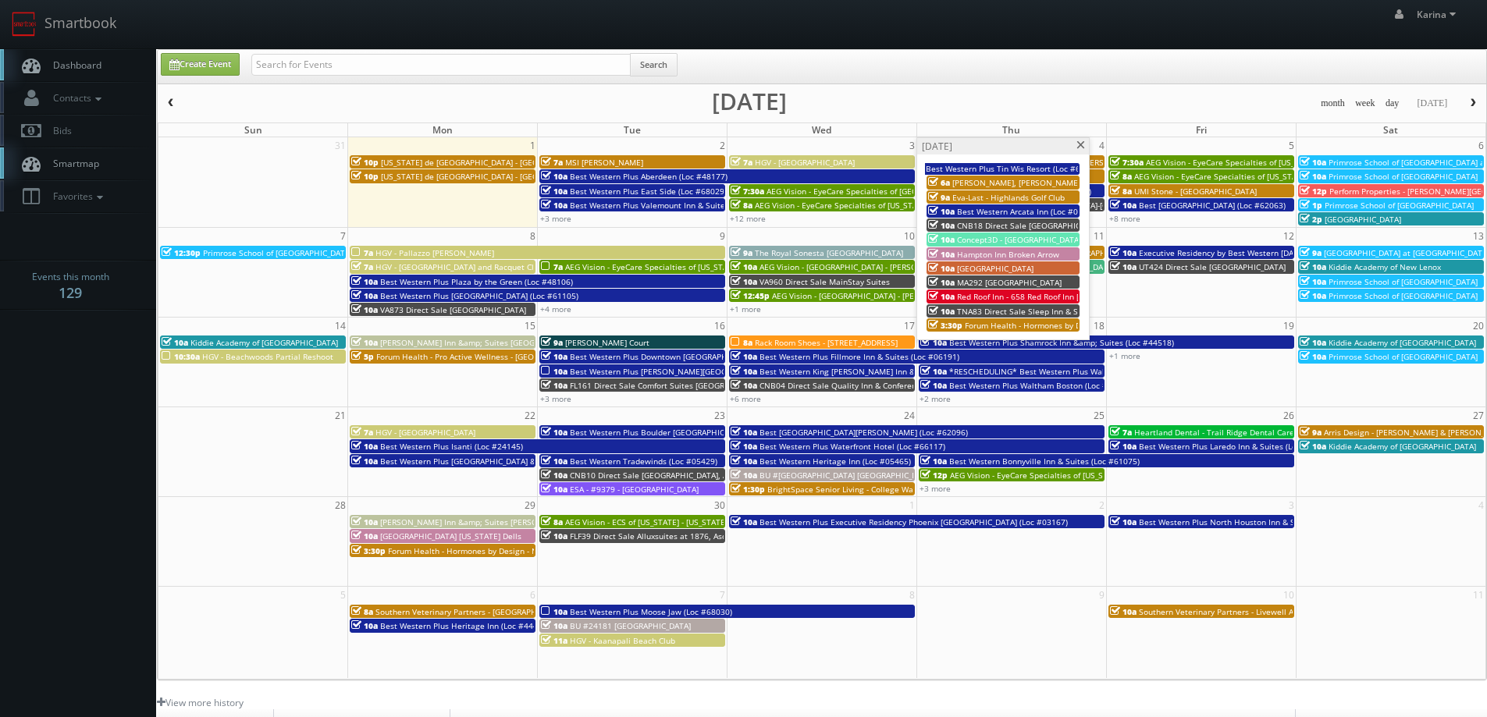
click at [1079, 149] on span at bounding box center [1080, 145] width 10 height 9
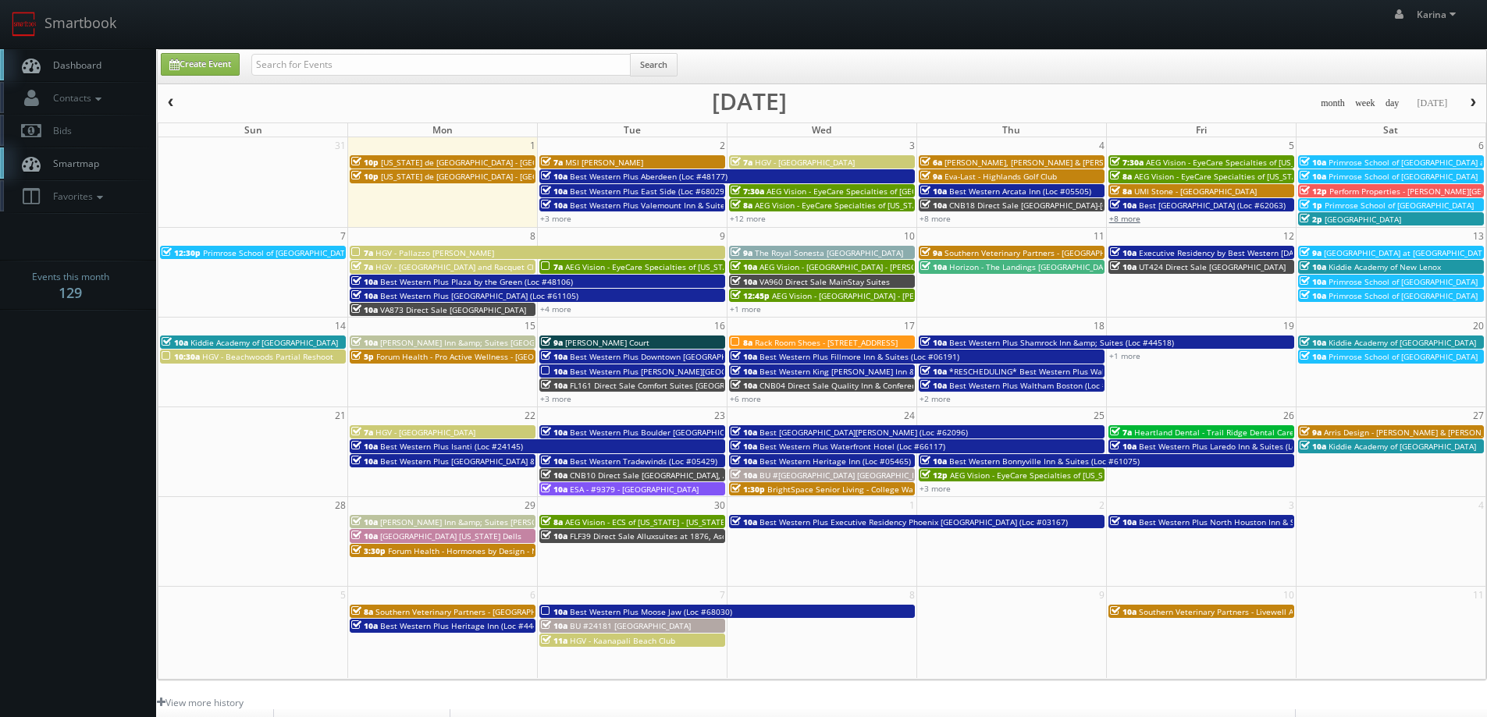
click at [1120, 217] on link "+8 more" at bounding box center [1124, 218] width 31 height 11
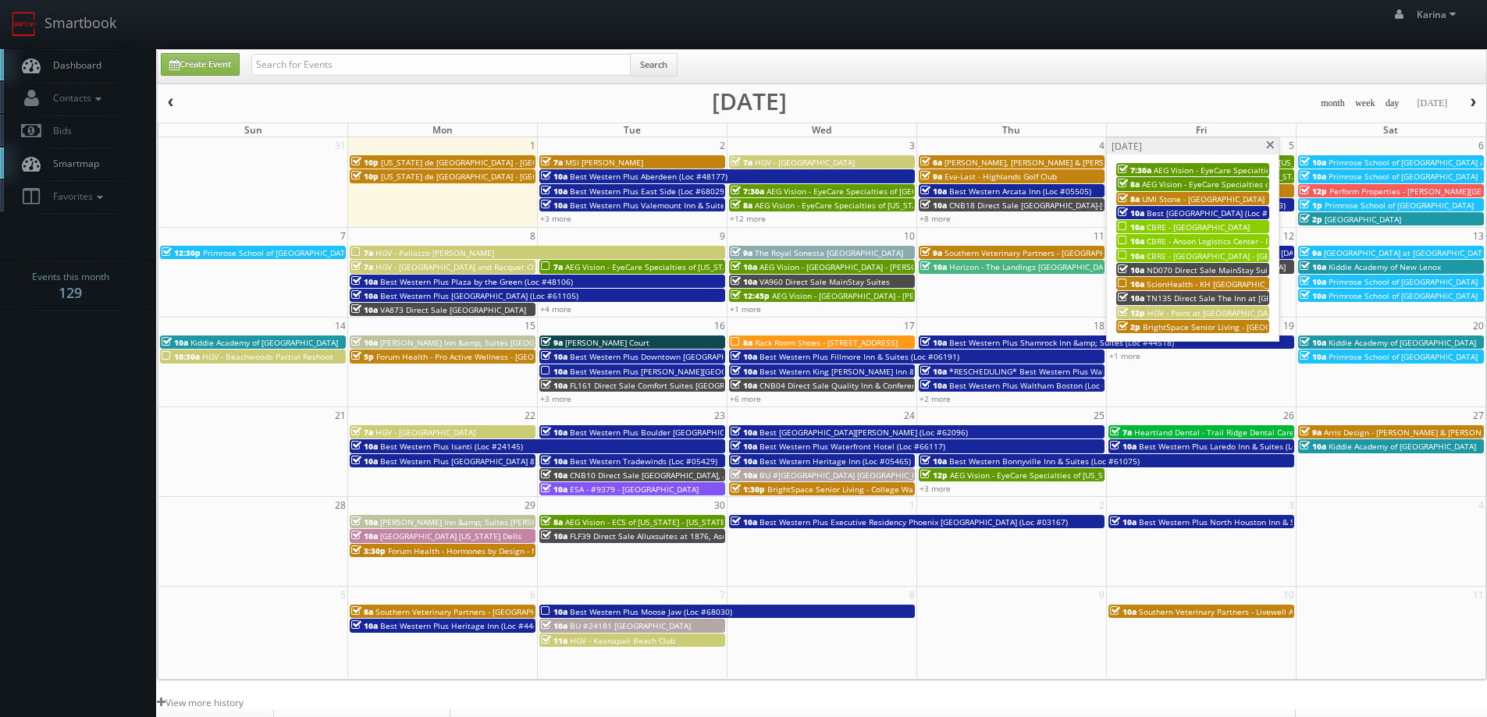
click at [1221, 226] on span "CBRE - [GEOGRAPHIC_DATA]" at bounding box center [1197, 227] width 103 height 11
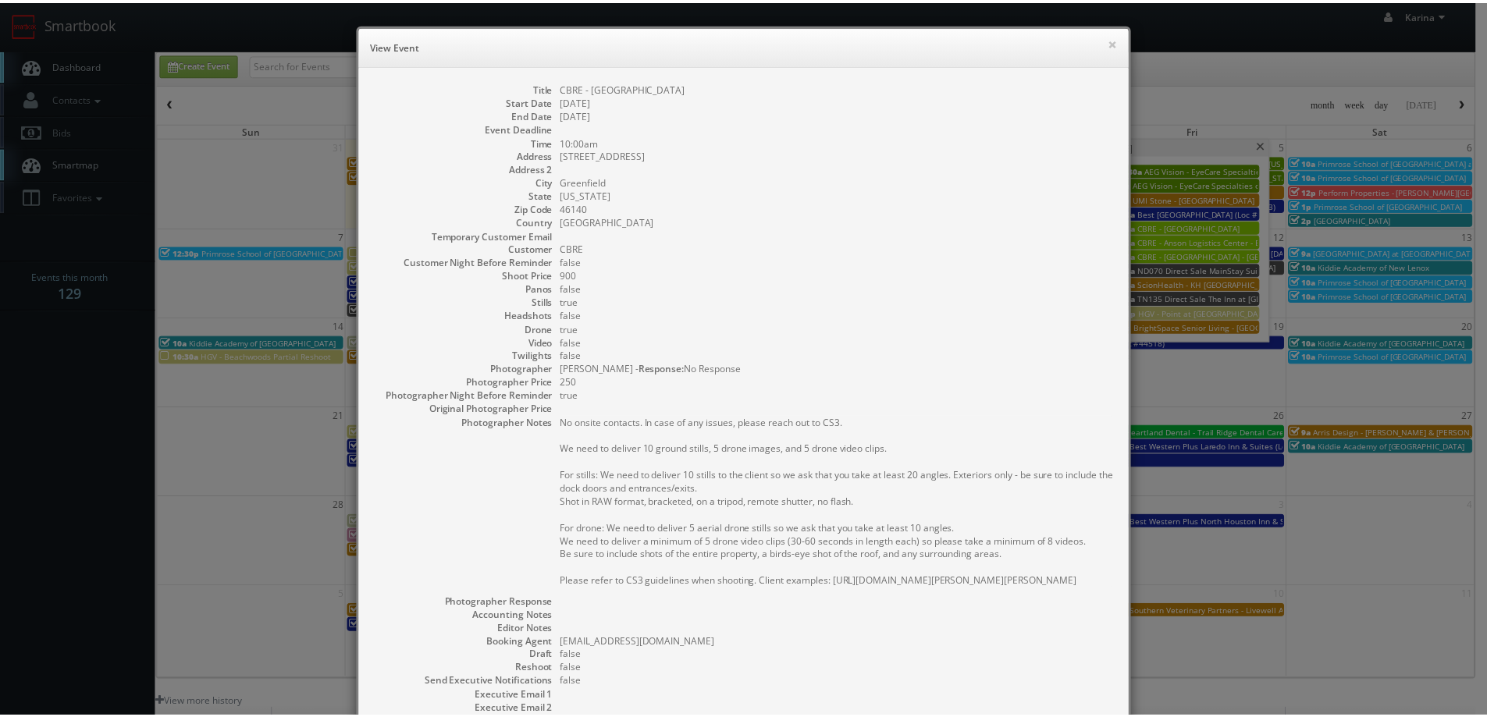
scroll to position [217, 0]
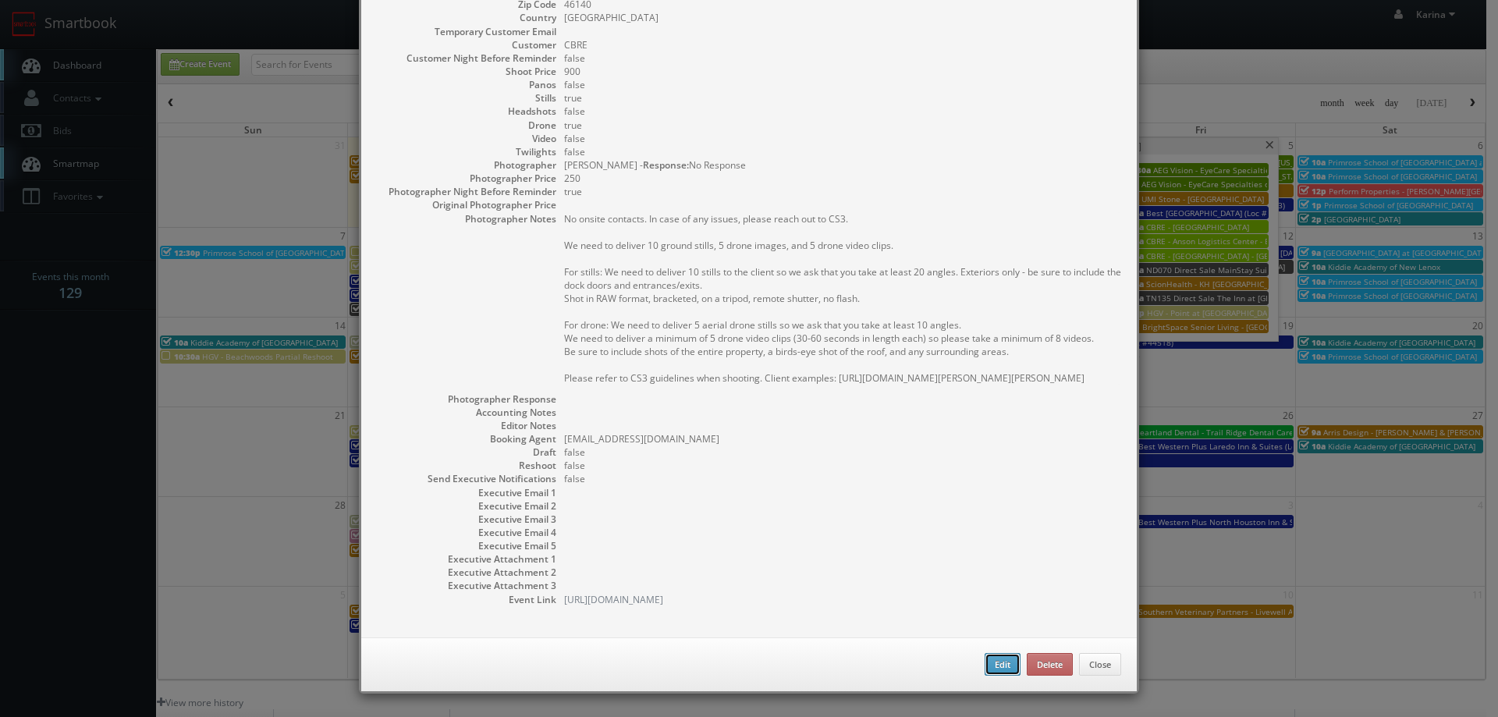
click at [988, 671] on button "Edit" at bounding box center [1003, 664] width 36 height 23
type input "CBRE - [GEOGRAPHIC_DATA]"
type input "6181 West Airport Blvd"
type input "Greenfield"
type input "46140"
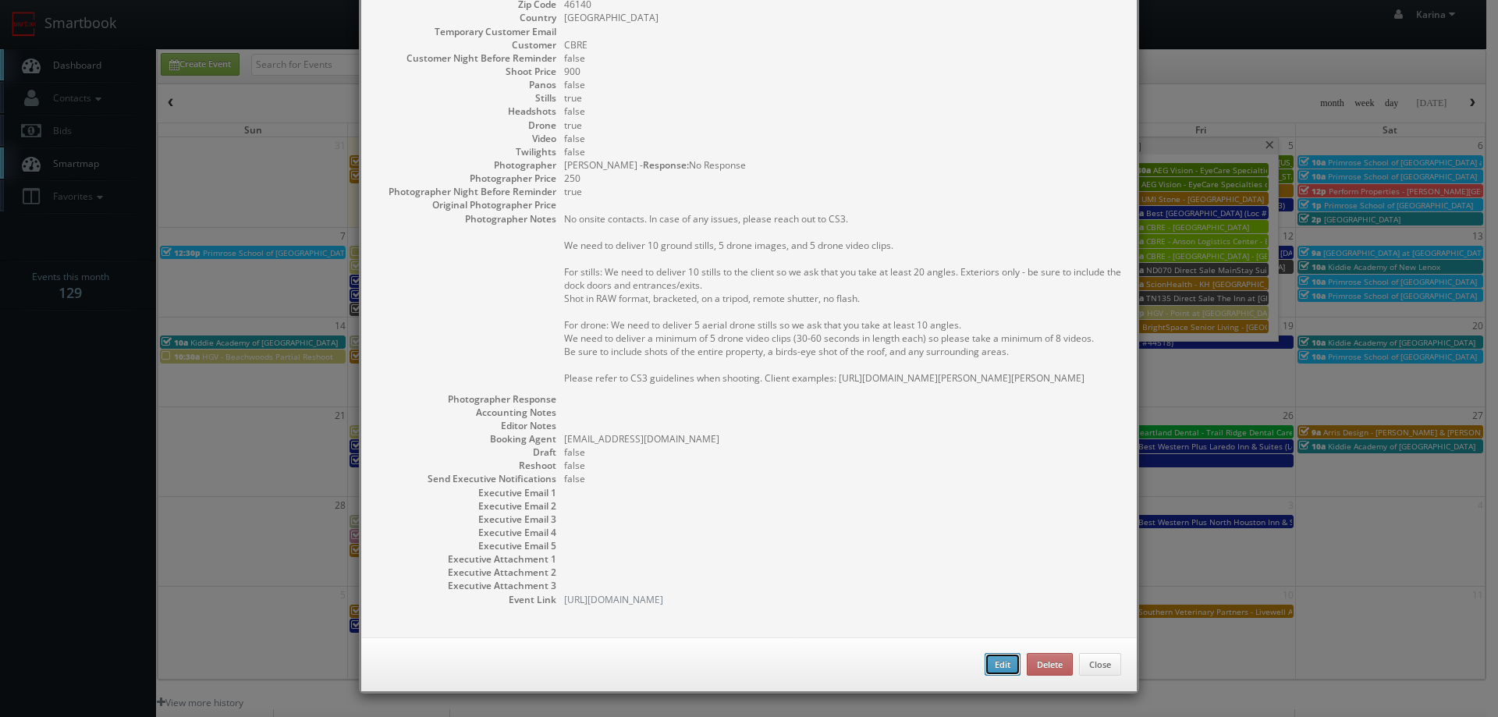
type input "900"
checkbox input "true"
type input "[DATE]"
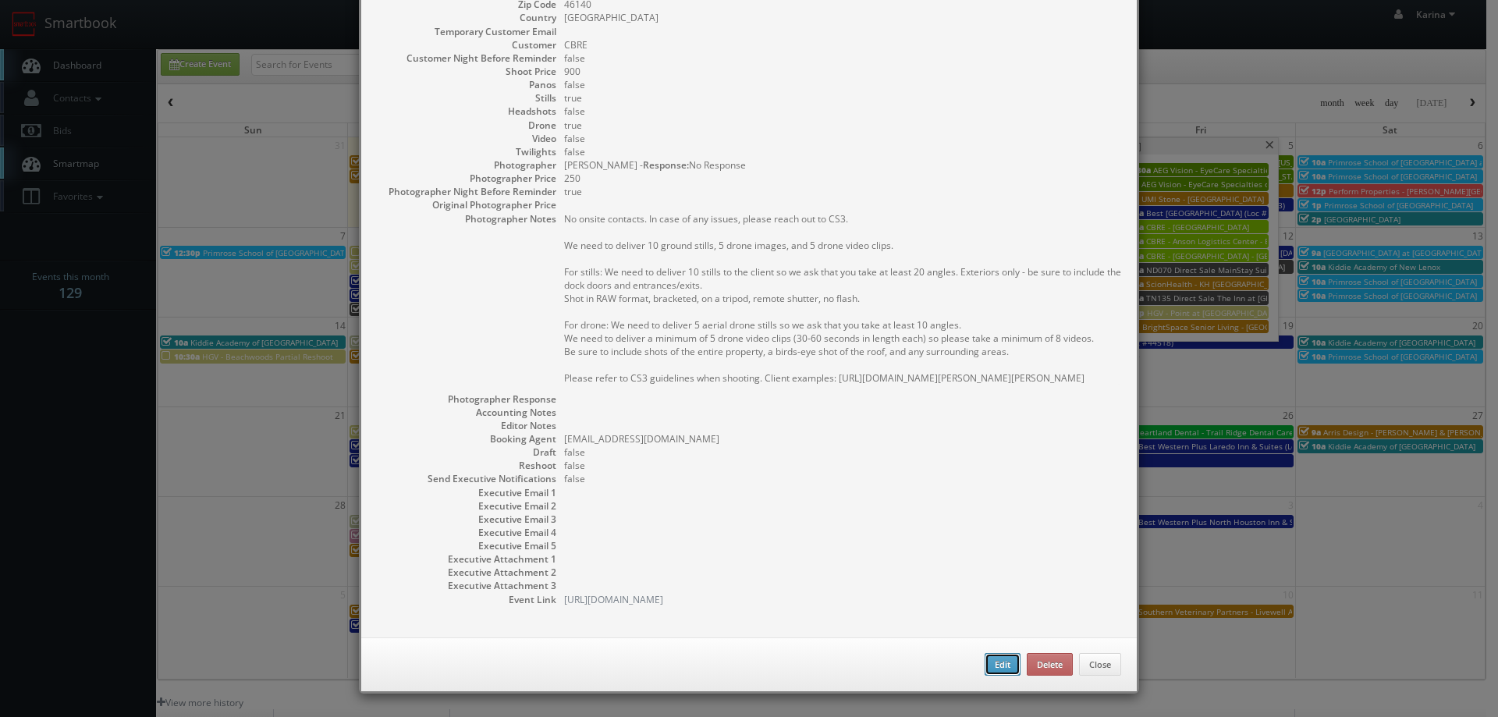
type input "10:00am"
checkbox input "true"
type textarea "No onsite contacts. In case of any issues, please reach out to CS3. We need to …"
select select "[US_STATE]"
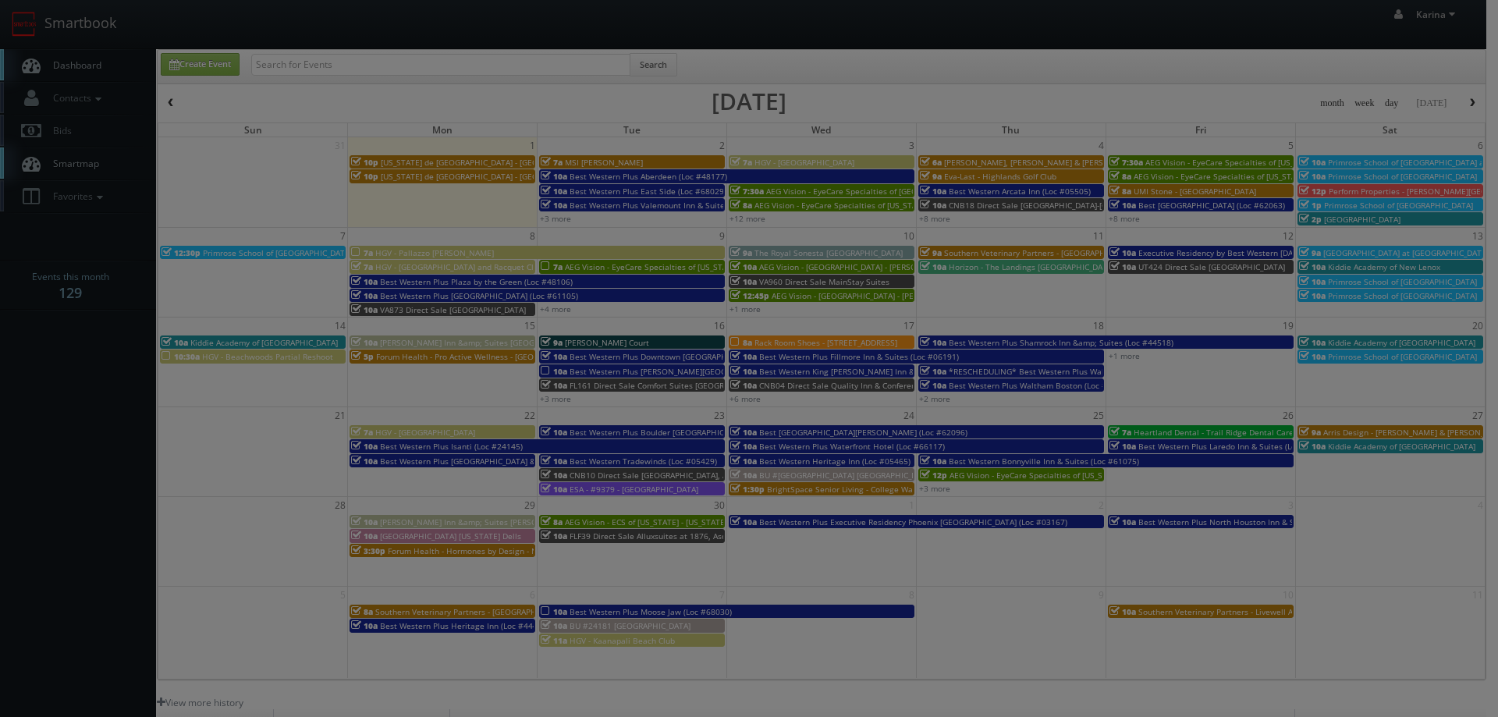
select select "[EMAIL_ADDRESS][DOMAIN_NAME]"
type input "900"
type input "250"
select select "[EMAIL_ADDRESS][DOMAIN_NAME]"
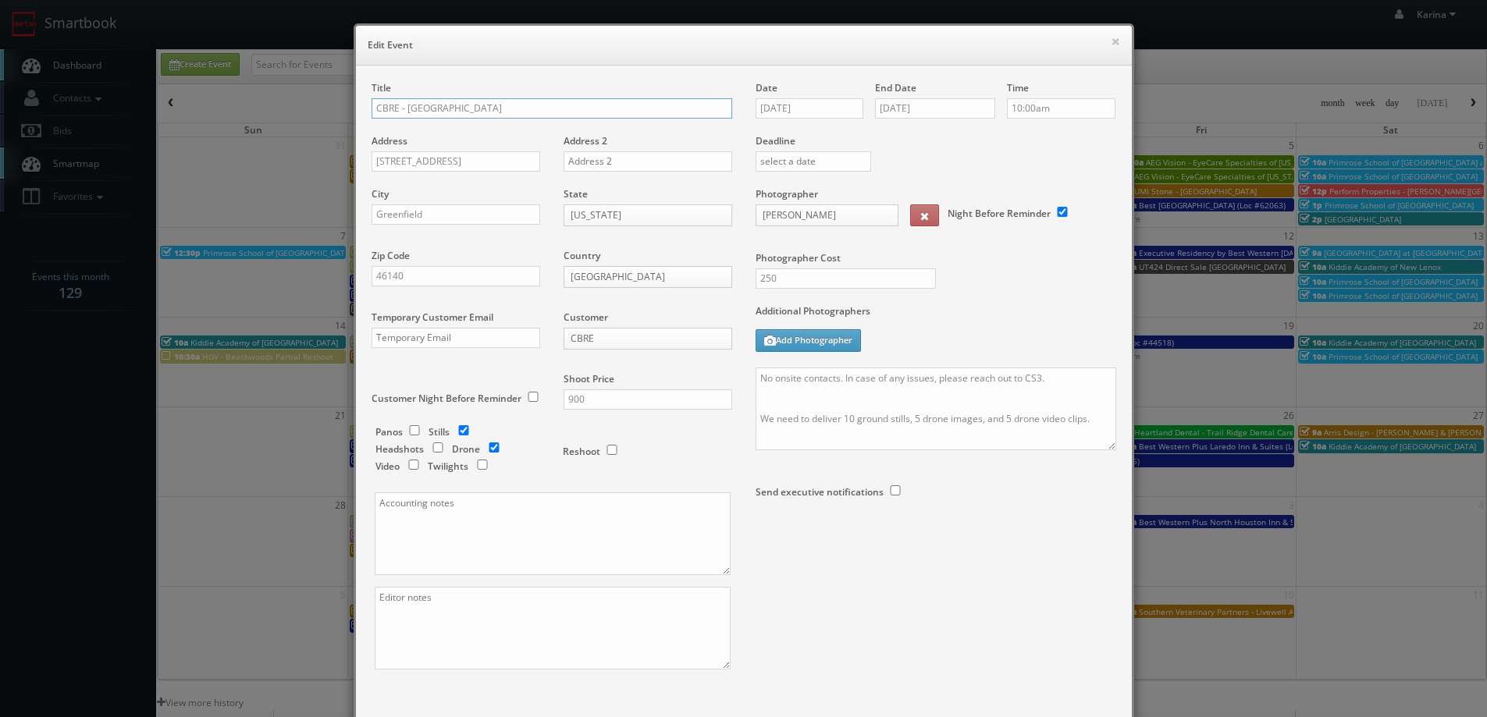
scroll to position [91, 0]
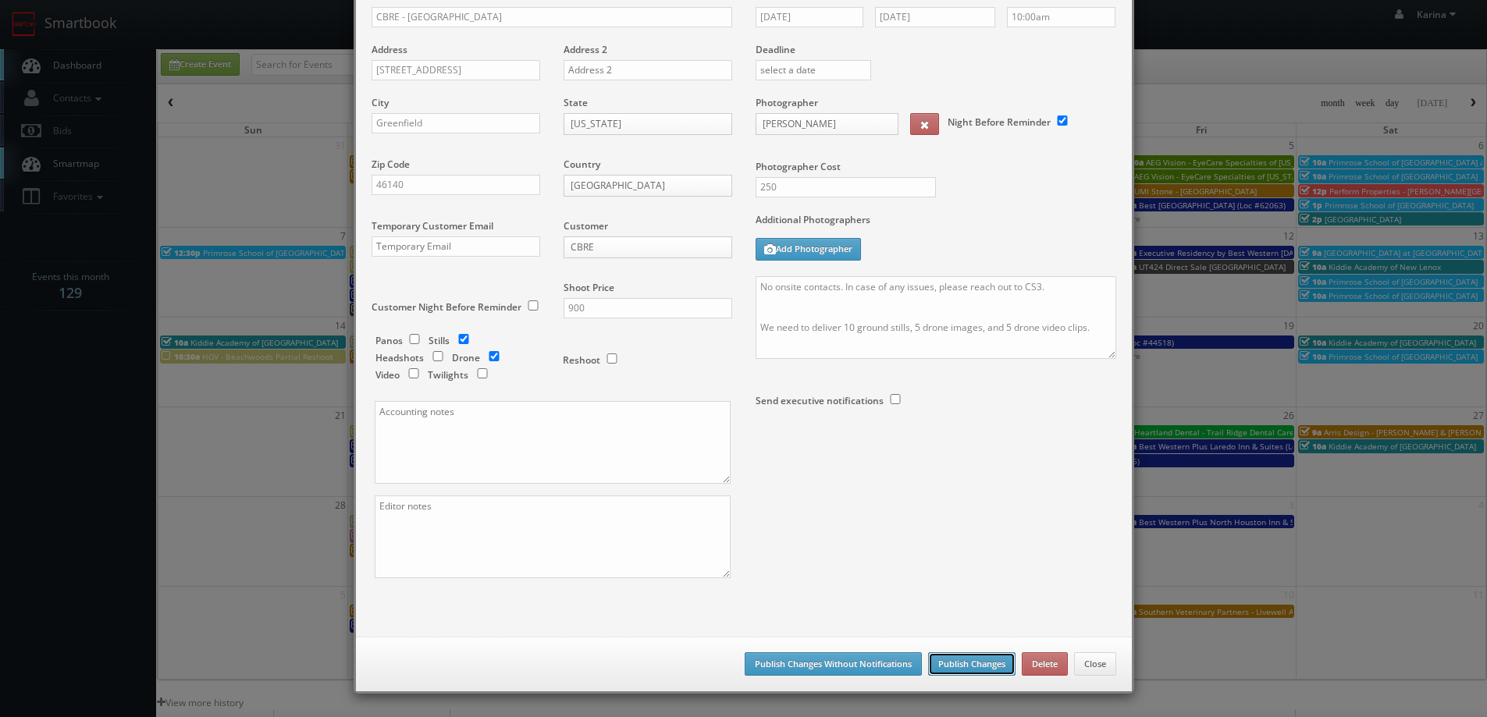
click at [965, 664] on button "Publish Changes" at bounding box center [971, 663] width 87 height 23
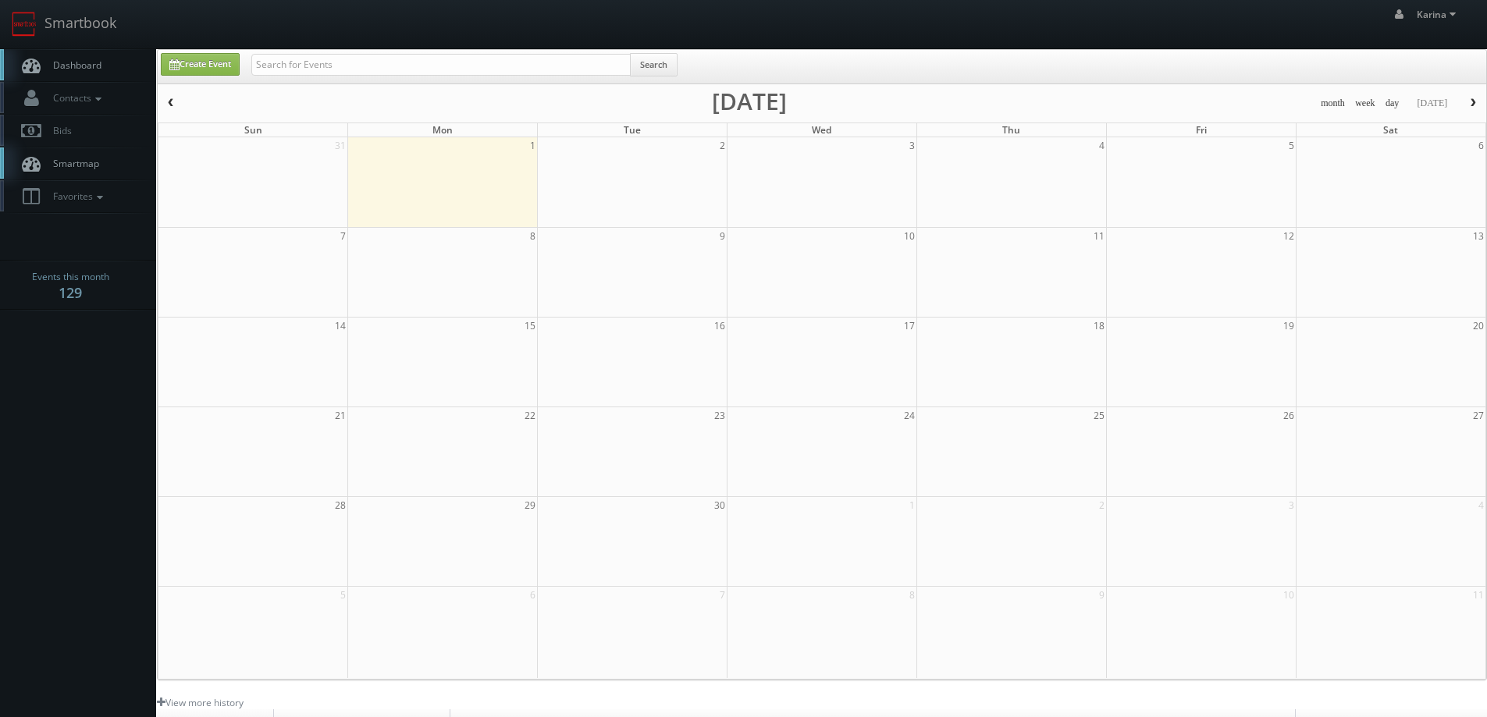
click at [74, 67] on span "Dashboard" at bounding box center [73, 65] width 56 height 13
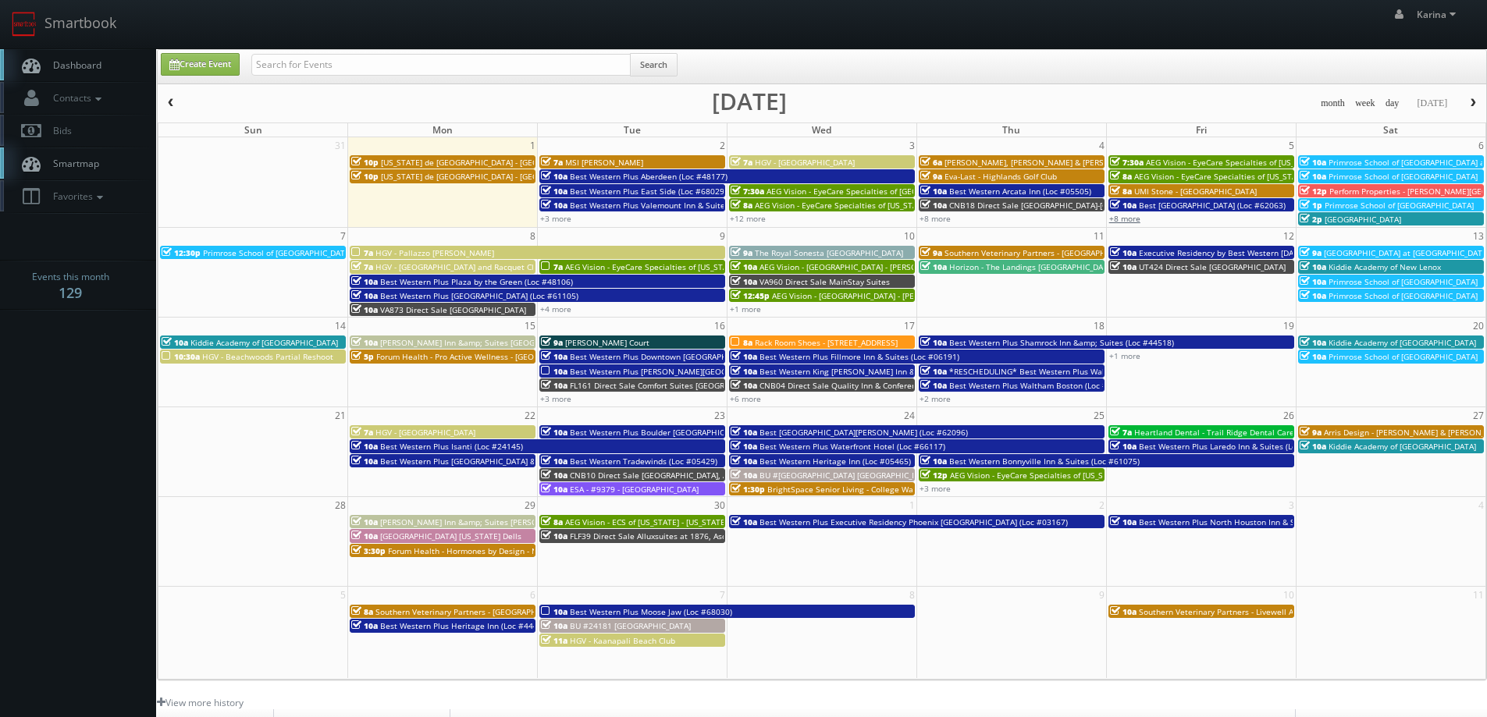
click at [1122, 218] on link "+8 more" at bounding box center [1124, 218] width 31 height 11
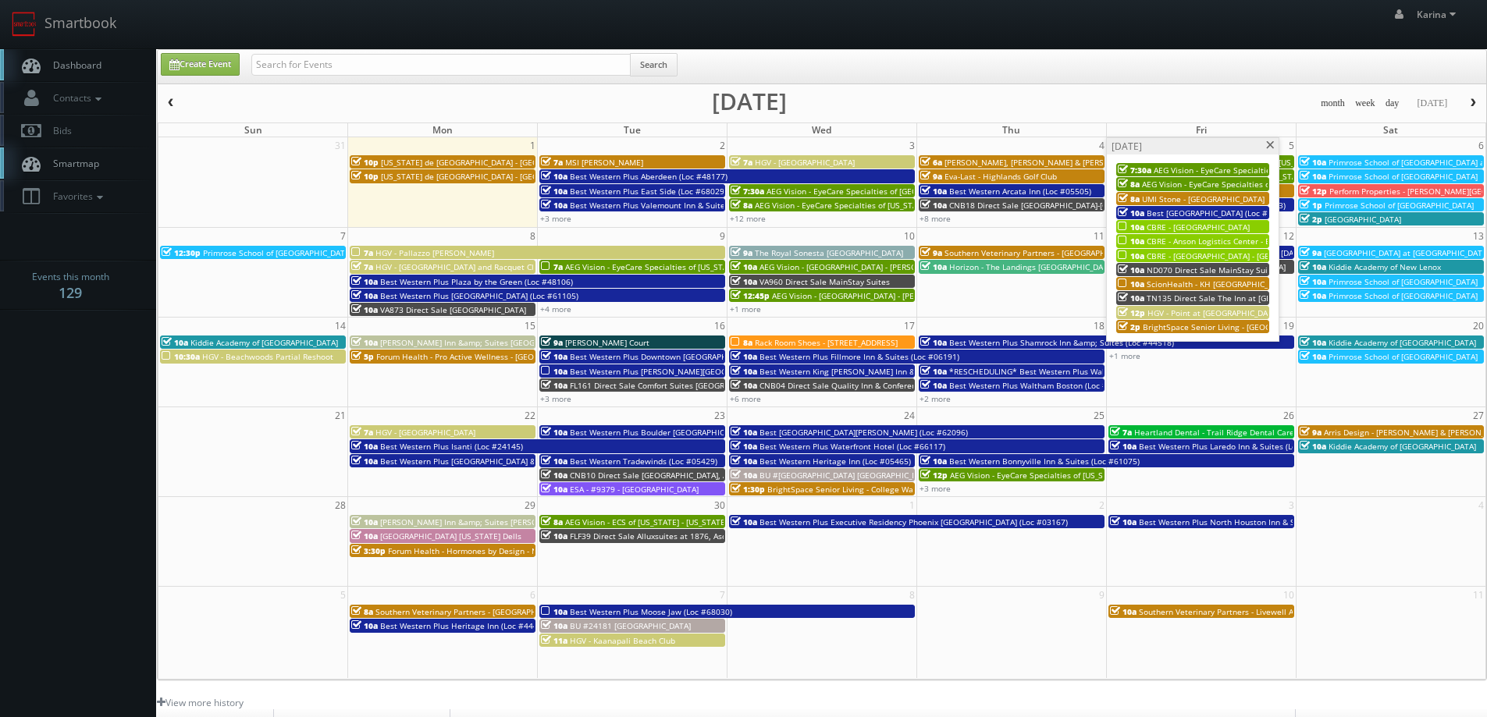
click at [1171, 244] on span "CBRE - Anson Logistics Center - Bldg 8A" at bounding box center [1220, 241] width 148 height 11
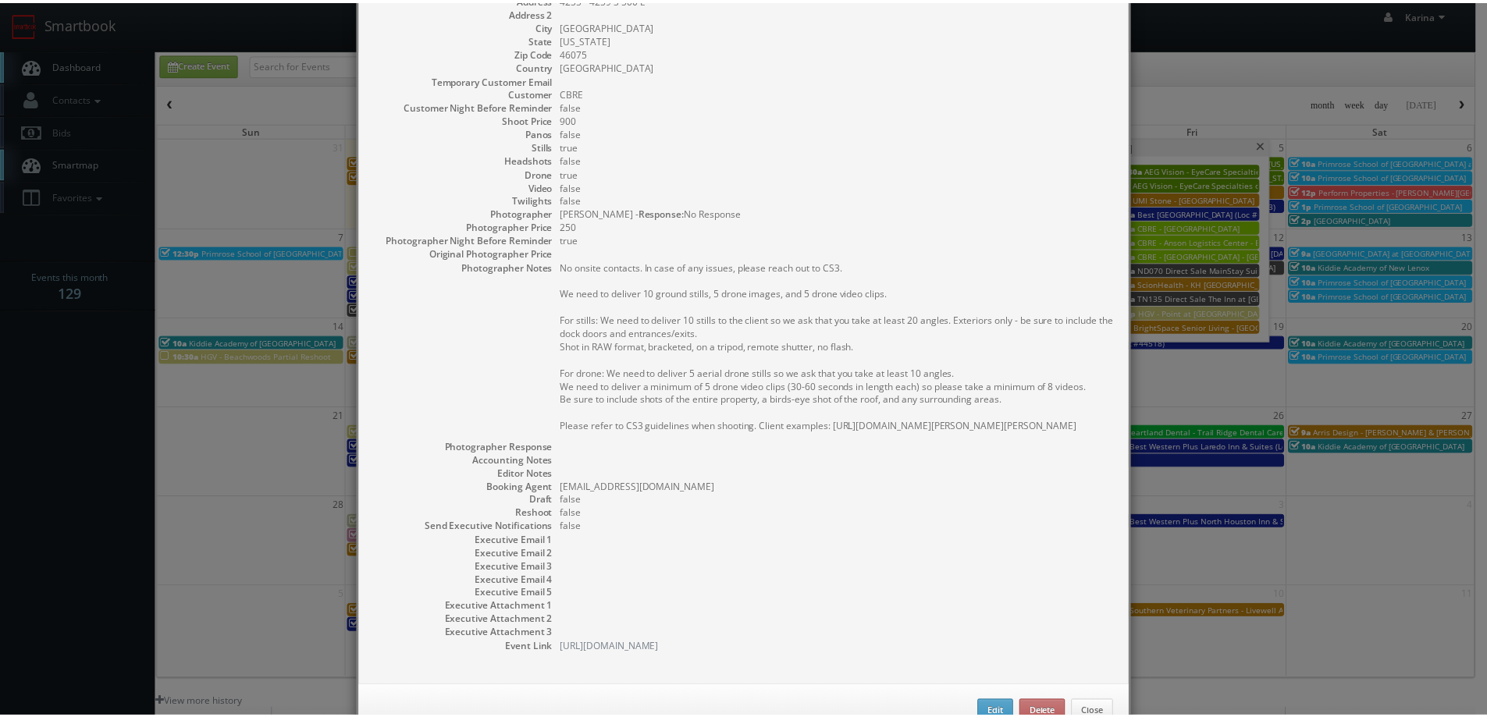
scroll to position [217, 0]
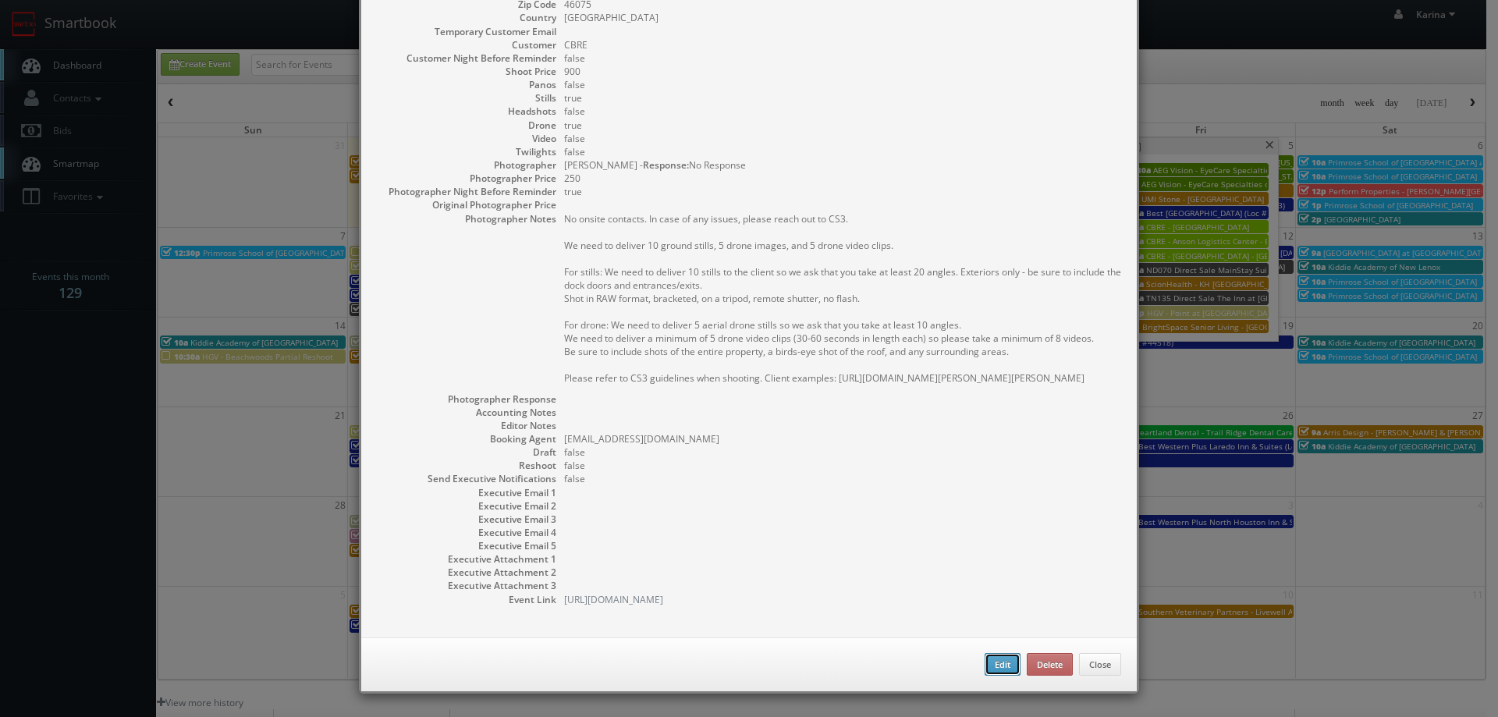
click at [986, 665] on button "Edit" at bounding box center [1003, 664] width 36 height 23
type input "CBRE - Anson Logistics Center - Bldg 8A"
type input "4255 - 4259 S 500 E"
type input "Whitestown"
type input "46075"
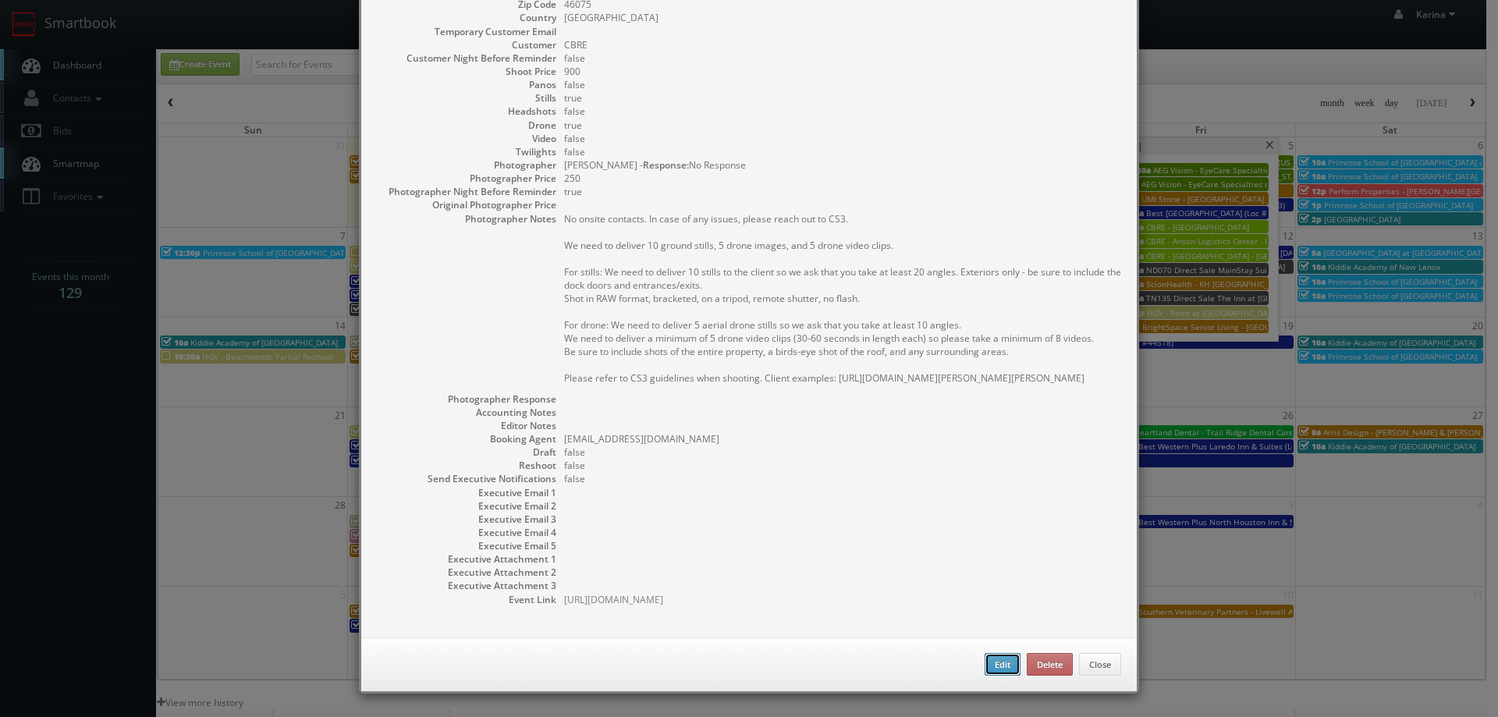
type input "900"
checkbox input "true"
type input "09/05/2025"
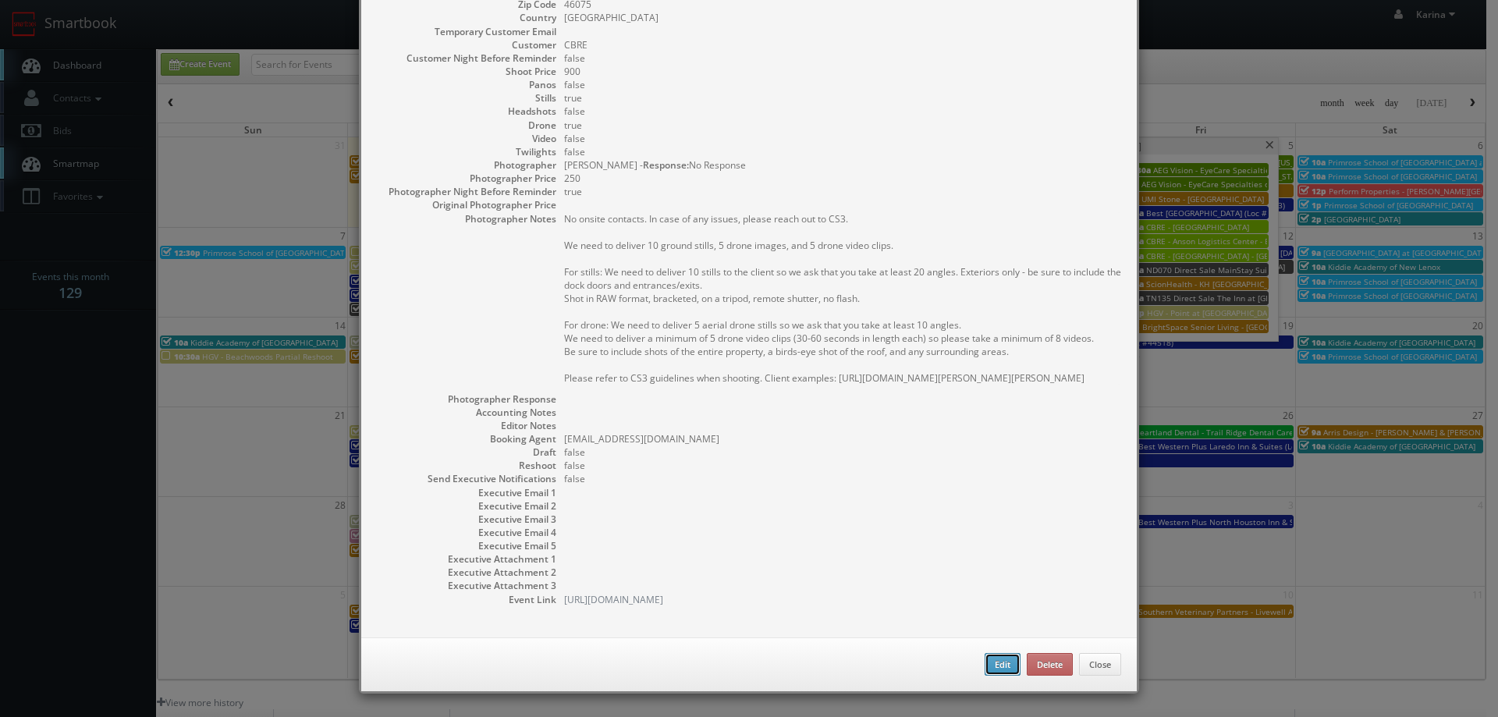
type input "10:00am"
checkbox input "true"
type textarea "No onsite contacts. In case of any issues, please reach out to CS3. We need to …"
select select "[US_STATE]"
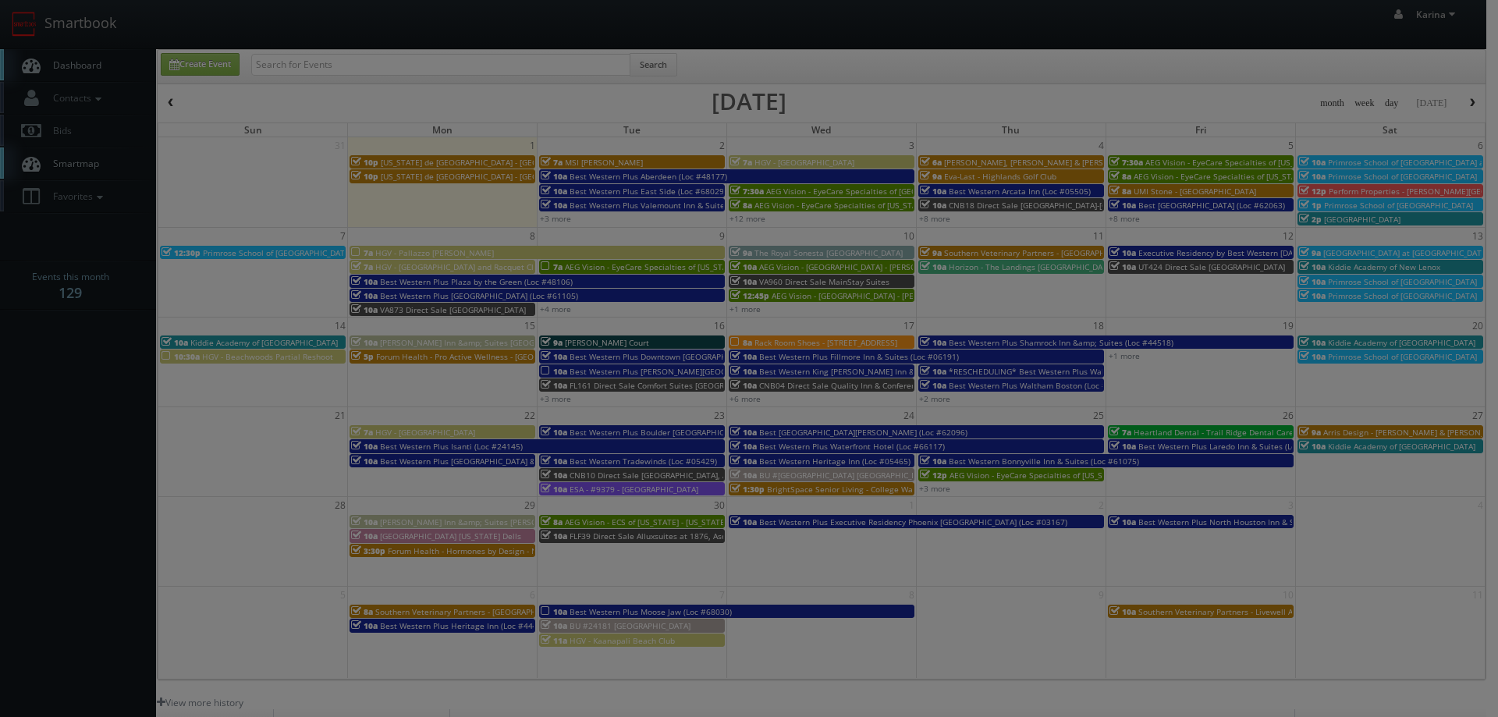
type input "900"
type input "250"
select select "realestate@mg.cs3calendar.com"
select select "contact@focusonstudio.com"
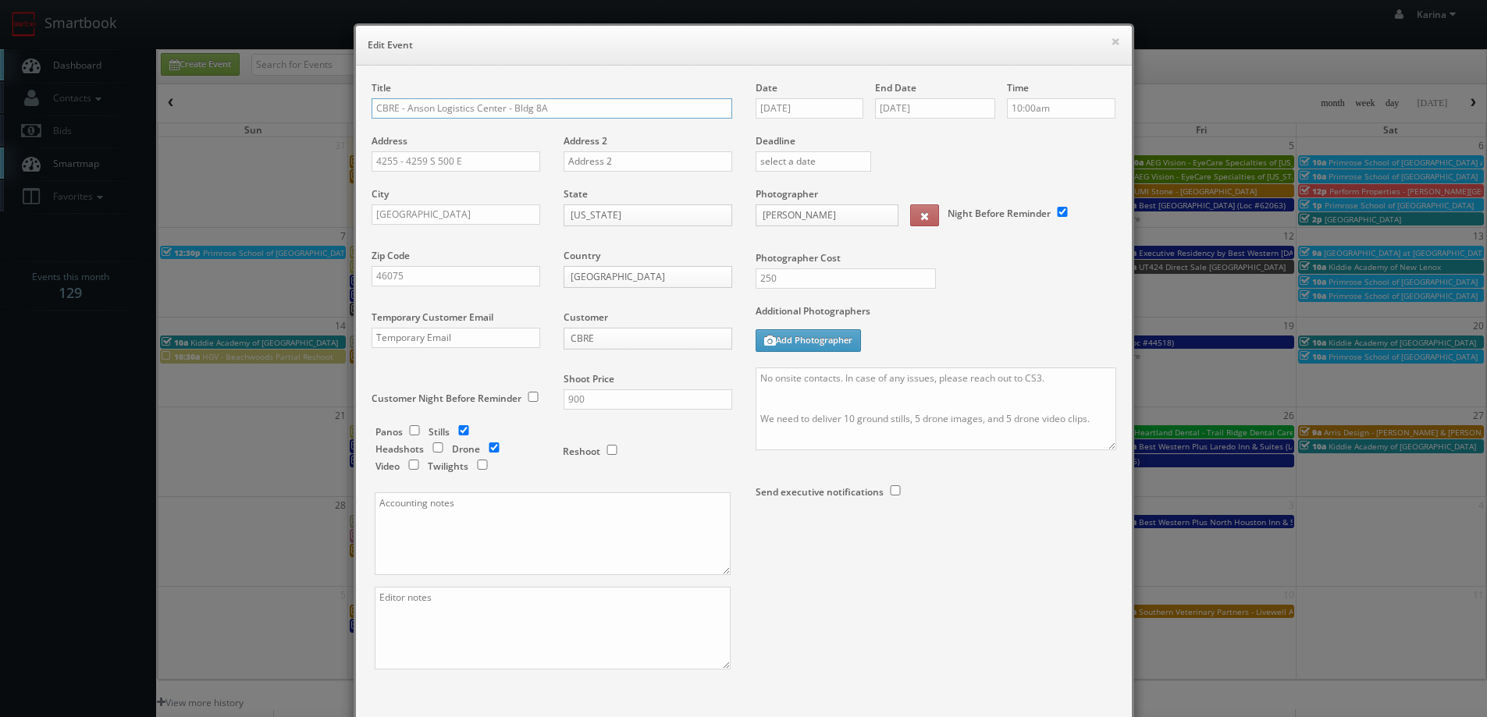
scroll to position [91, 0]
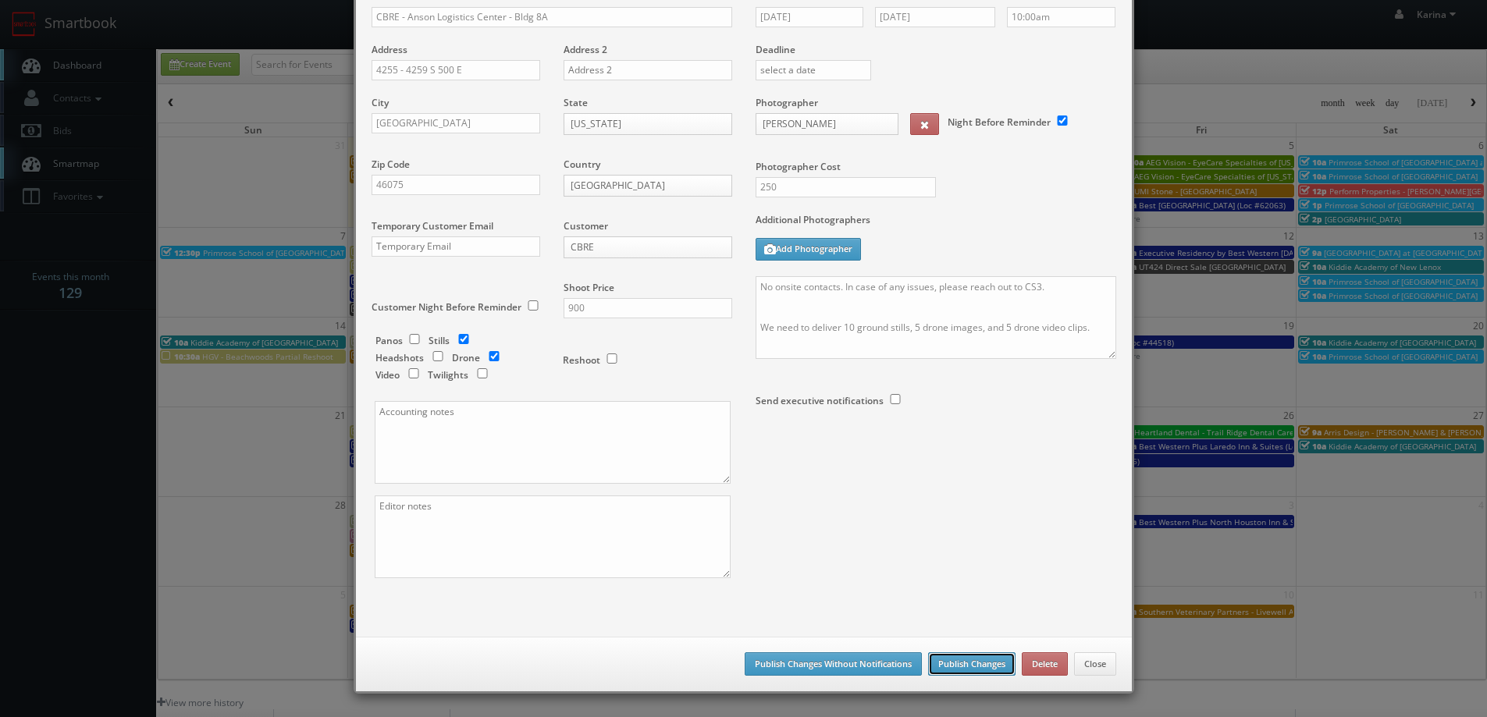
click at [977, 664] on button "Publish Changes" at bounding box center [971, 663] width 87 height 23
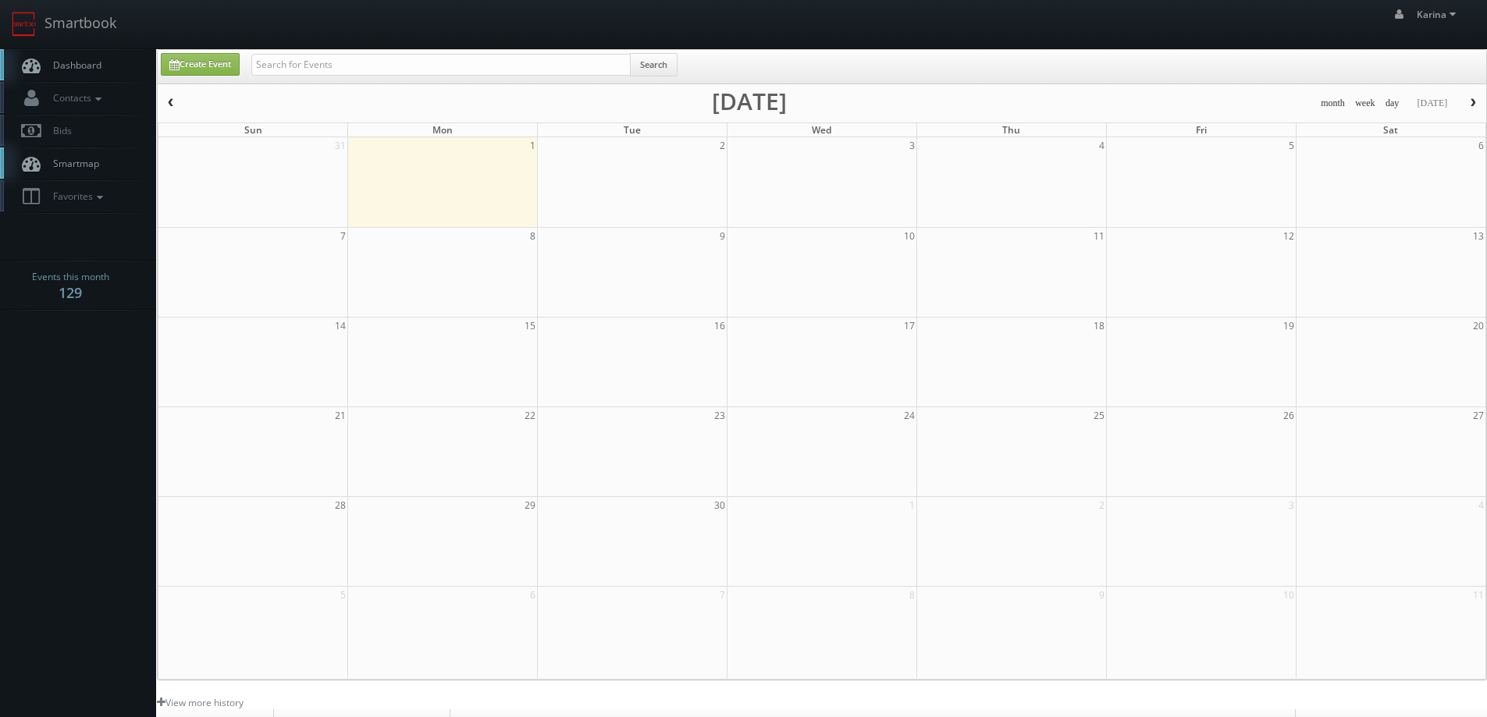
click at [93, 62] on span "Dashboard" at bounding box center [73, 65] width 56 height 13
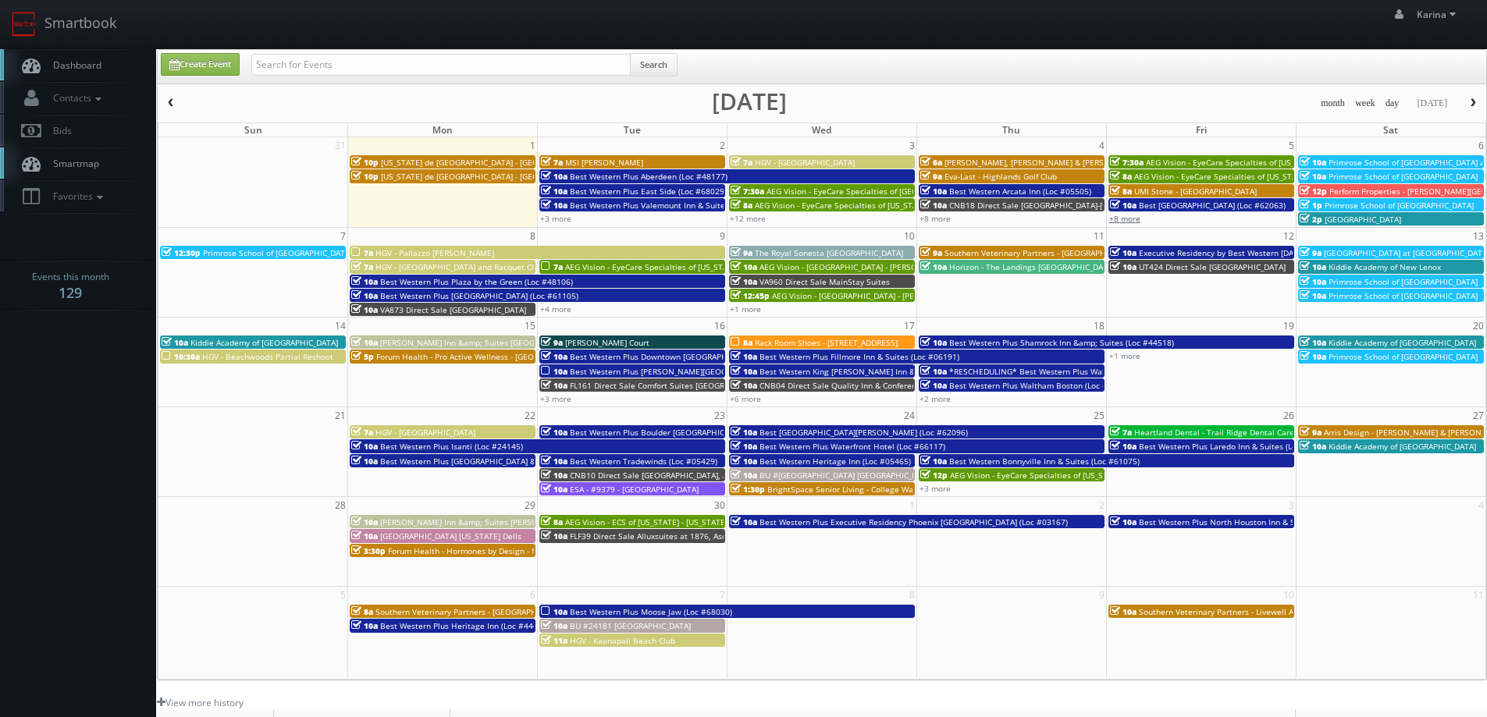
click at [1127, 213] on link "+8 more" at bounding box center [1124, 218] width 31 height 11
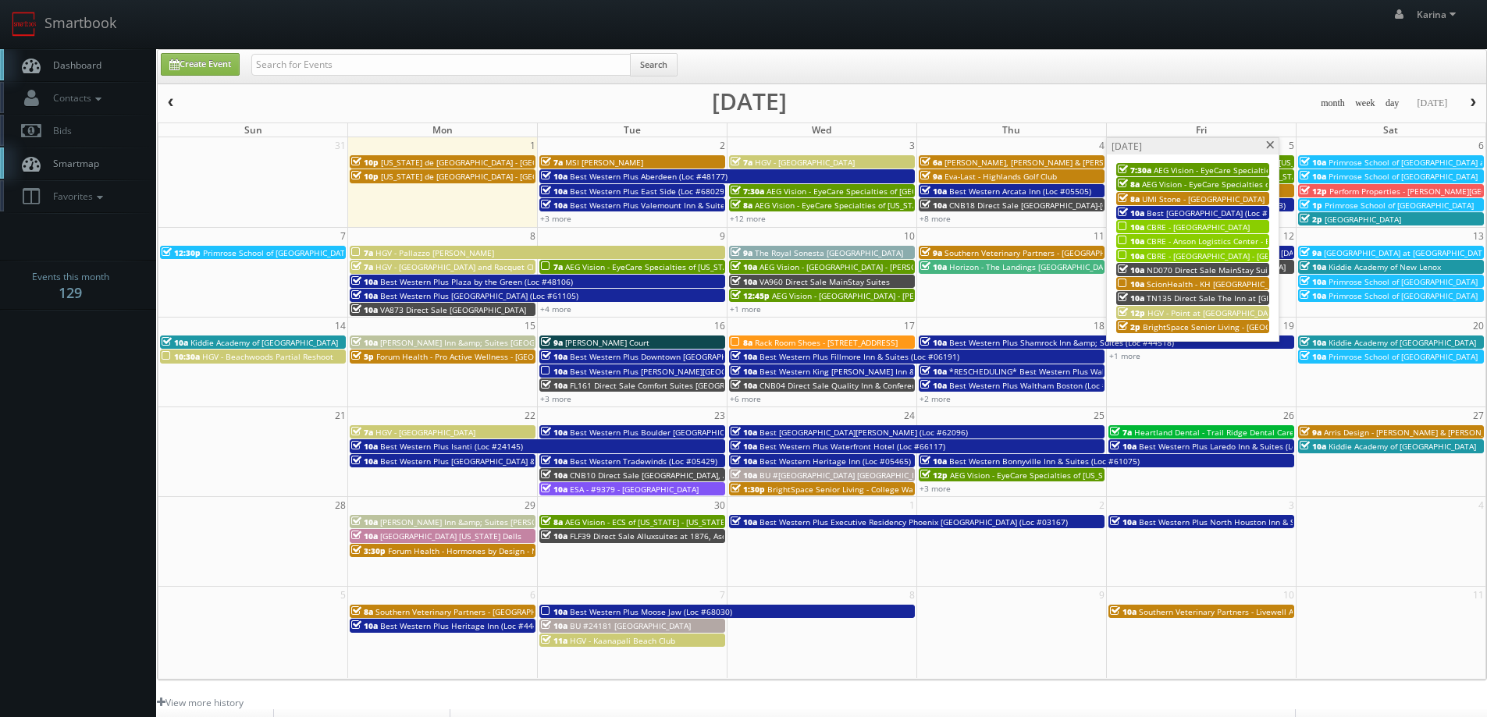
click at [1183, 260] on span "CBRE - [GEOGRAPHIC_DATA] - [GEOGRAPHIC_DATA] 2" at bounding box center [1243, 256] width 194 height 11
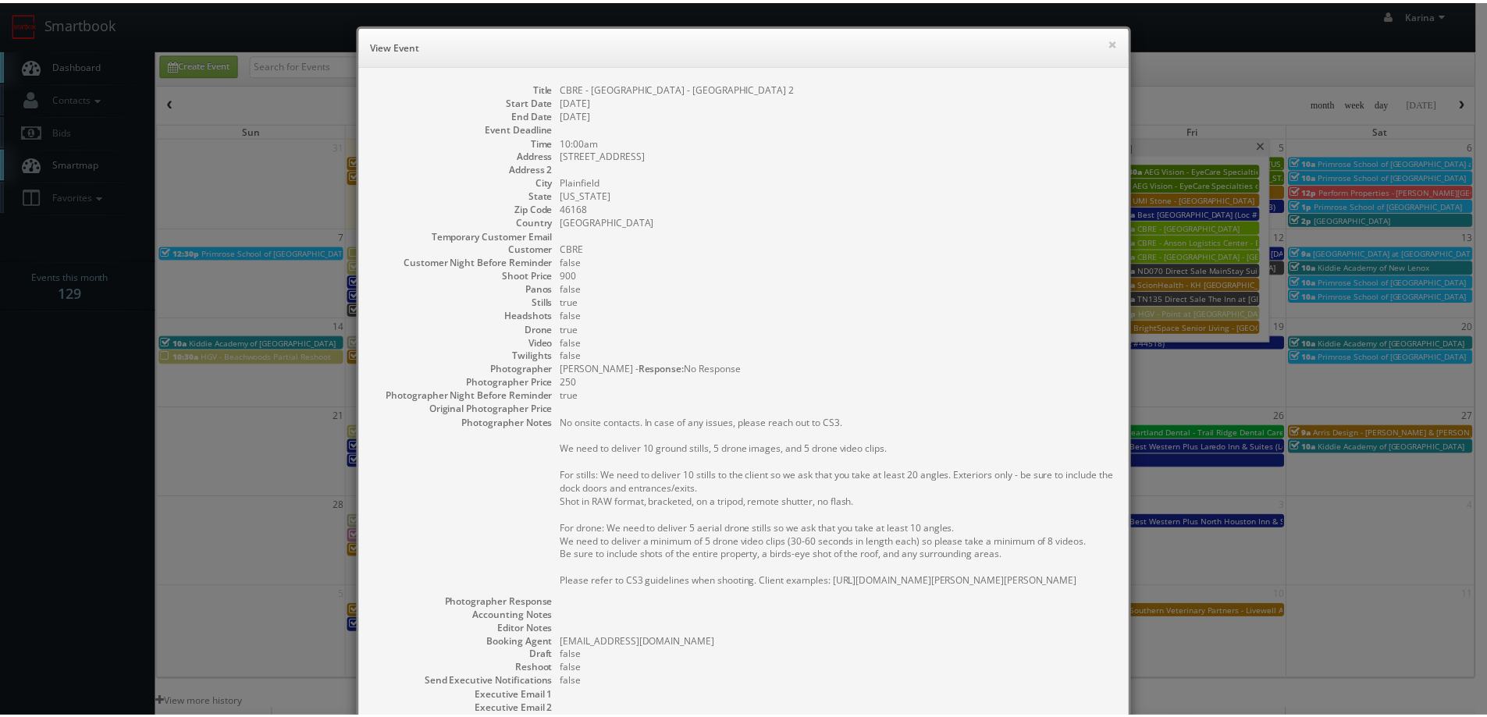
scroll to position [217, 0]
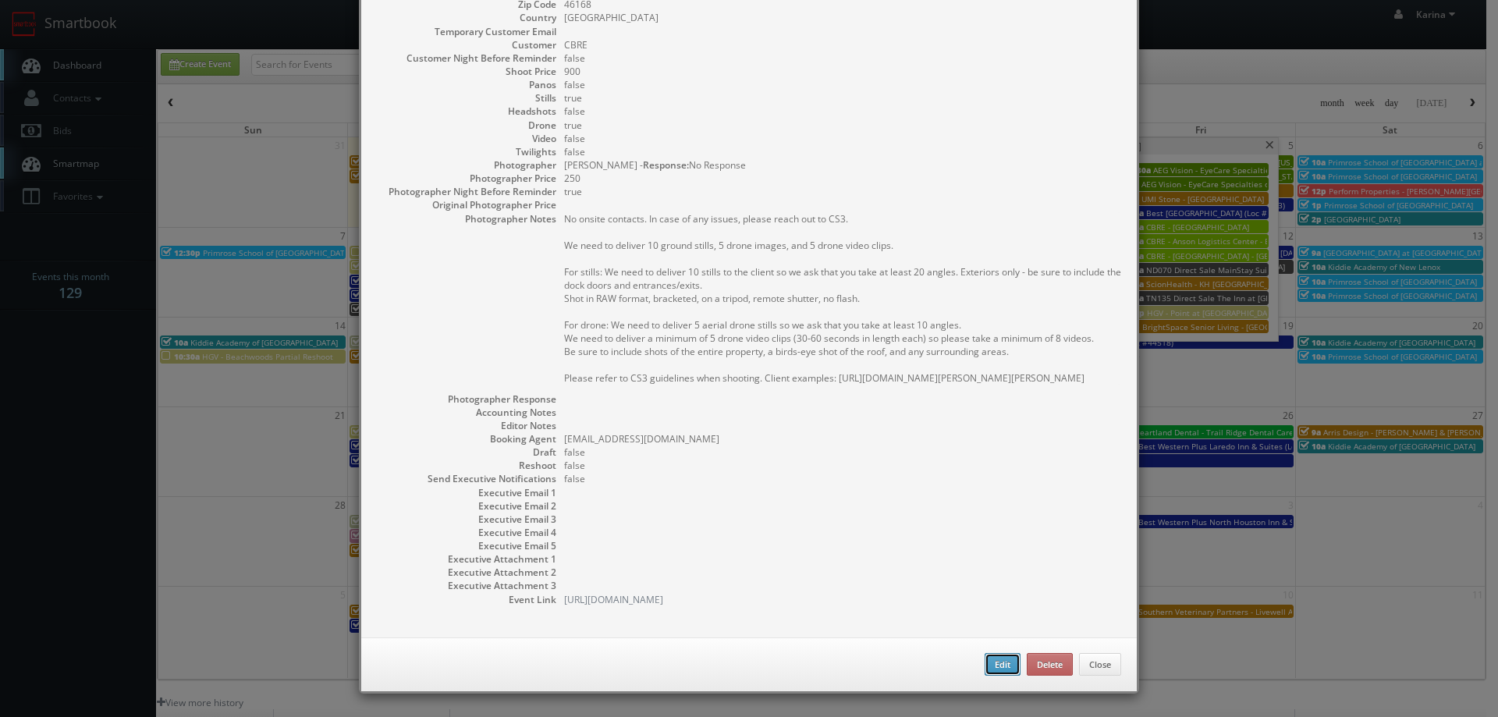
click at [992, 668] on button "Edit" at bounding box center [1003, 664] width 36 height 23
type input "CBRE - [GEOGRAPHIC_DATA] - [GEOGRAPHIC_DATA] 2"
type input "776 Columbia Road"
type input "Plainfield"
type input "46168"
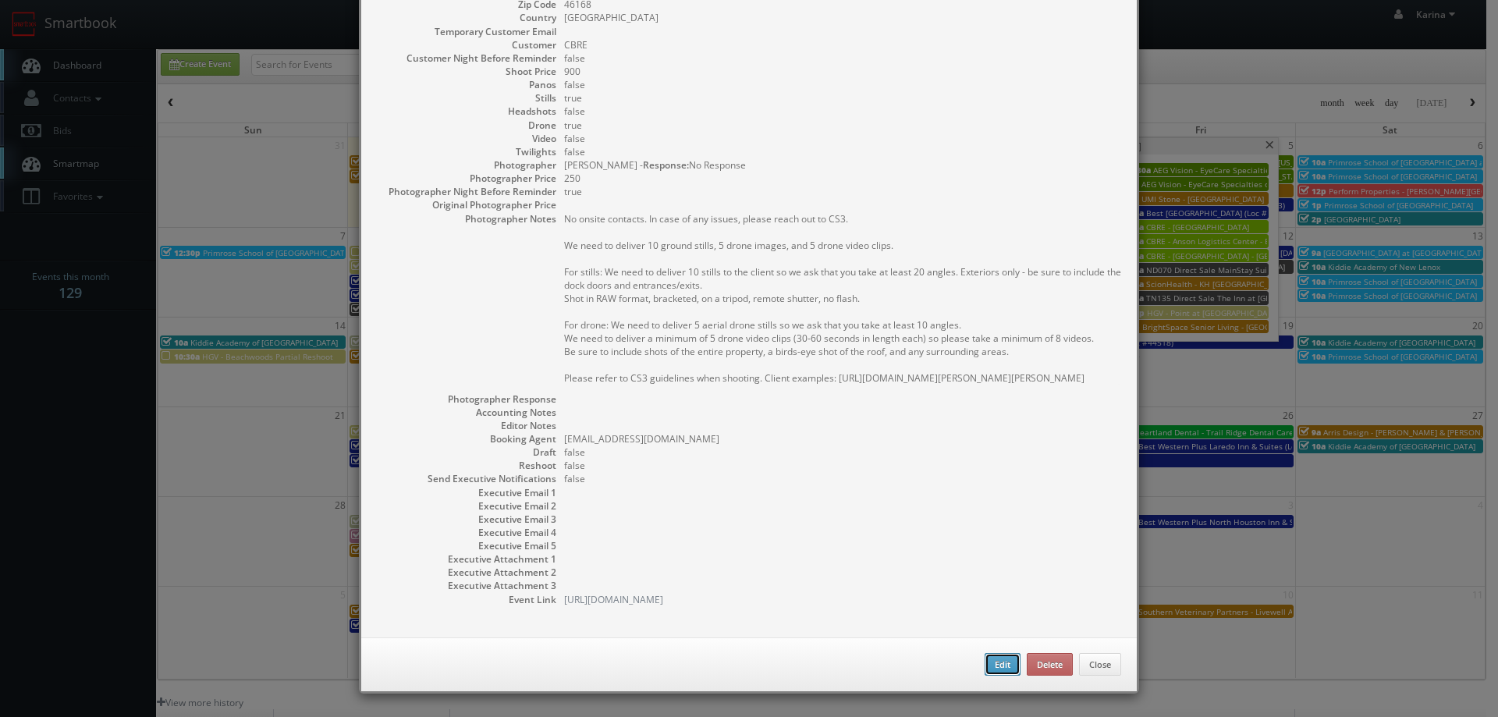
type input "900"
checkbox input "true"
type input "09/05/2025"
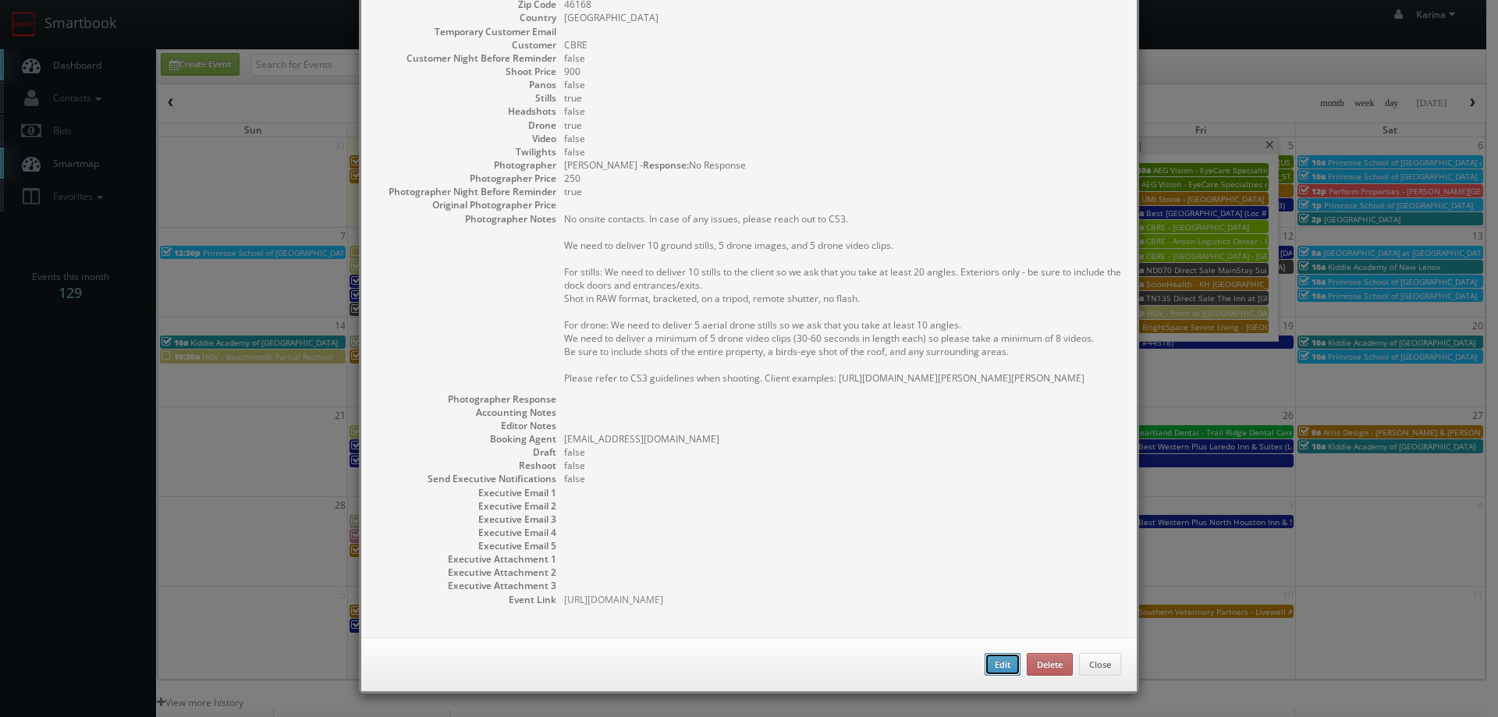
type input "10:00am"
checkbox input "true"
type textarea "No onsite contacts. In case of any issues, please reach out to CS3. We need to …"
select select "[US_STATE]"
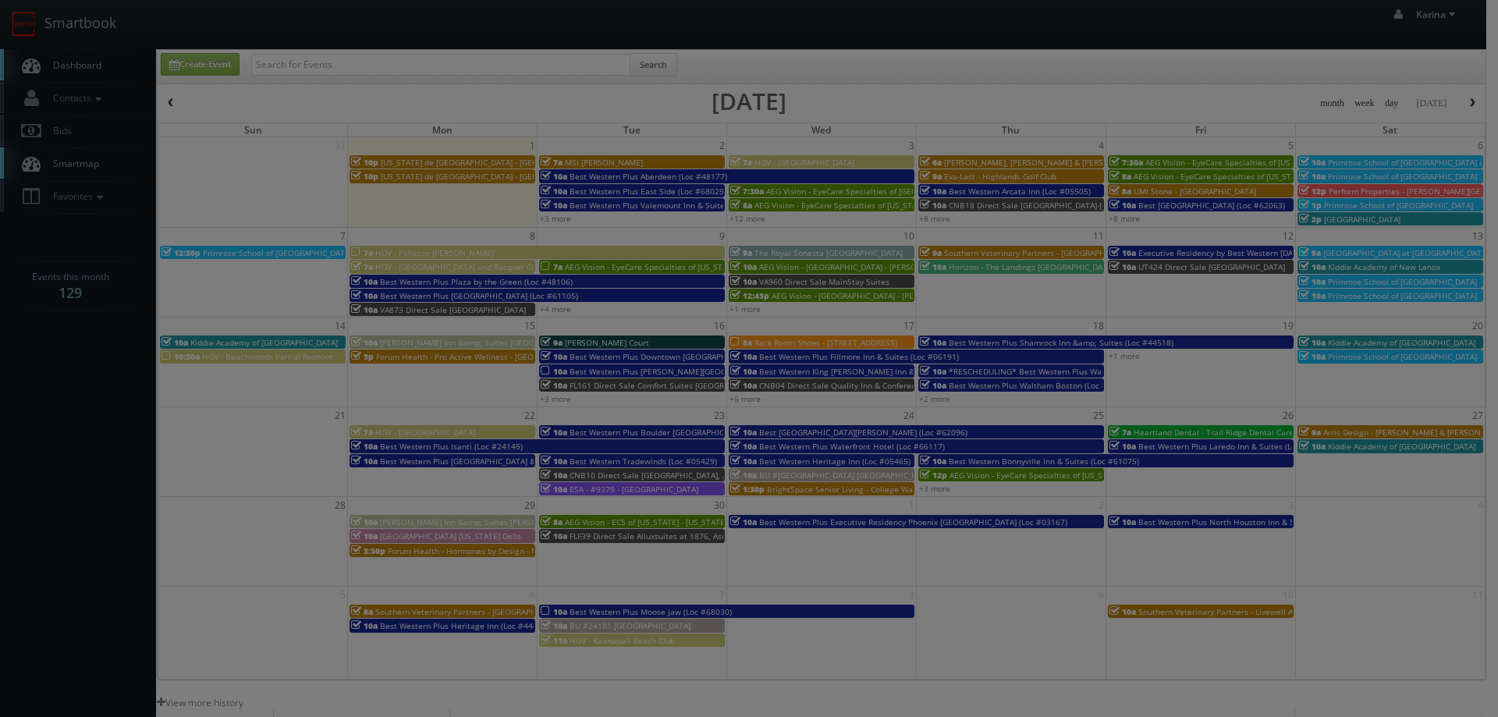
type input "900"
type input "250"
select select "realestate@mg.cs3calendar.com"
select select "contact@focusonstudio.com"
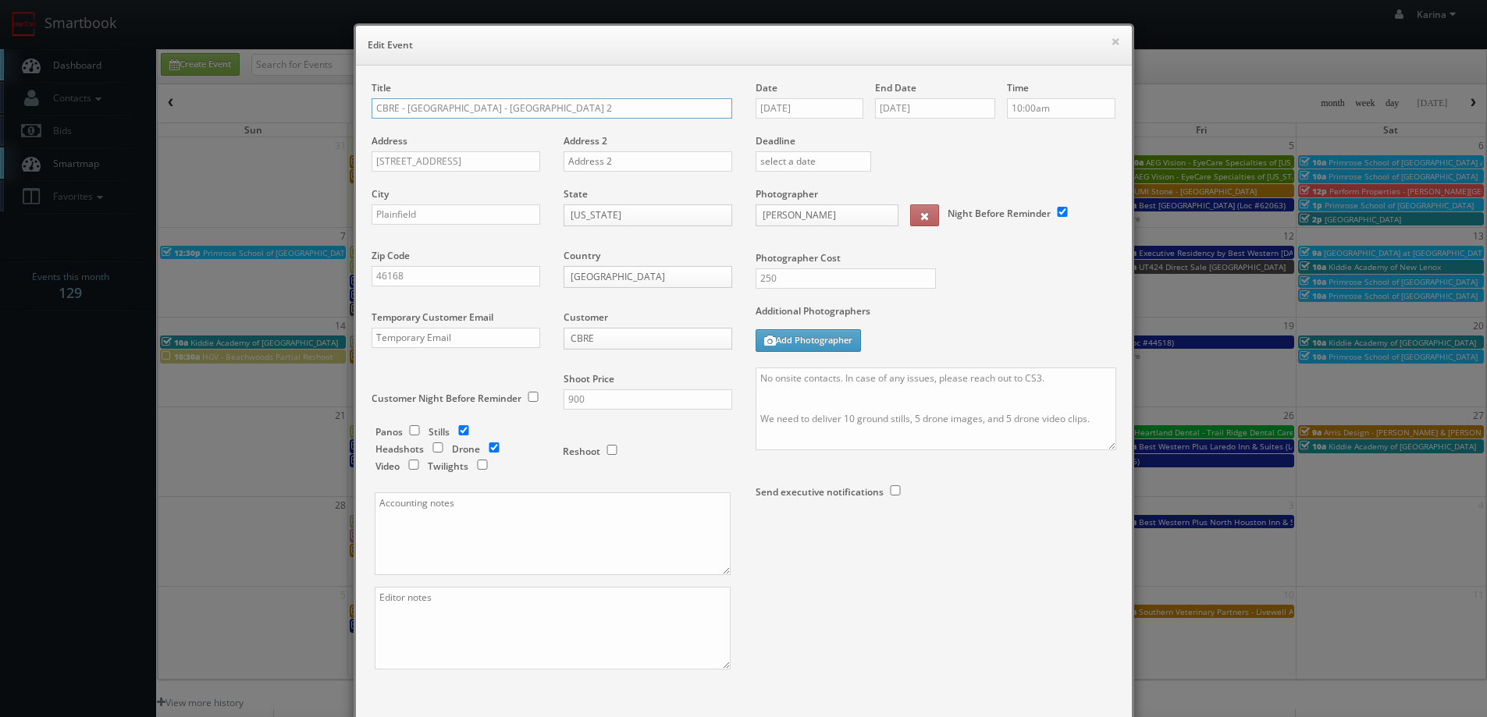
scroll to position [91, 0]
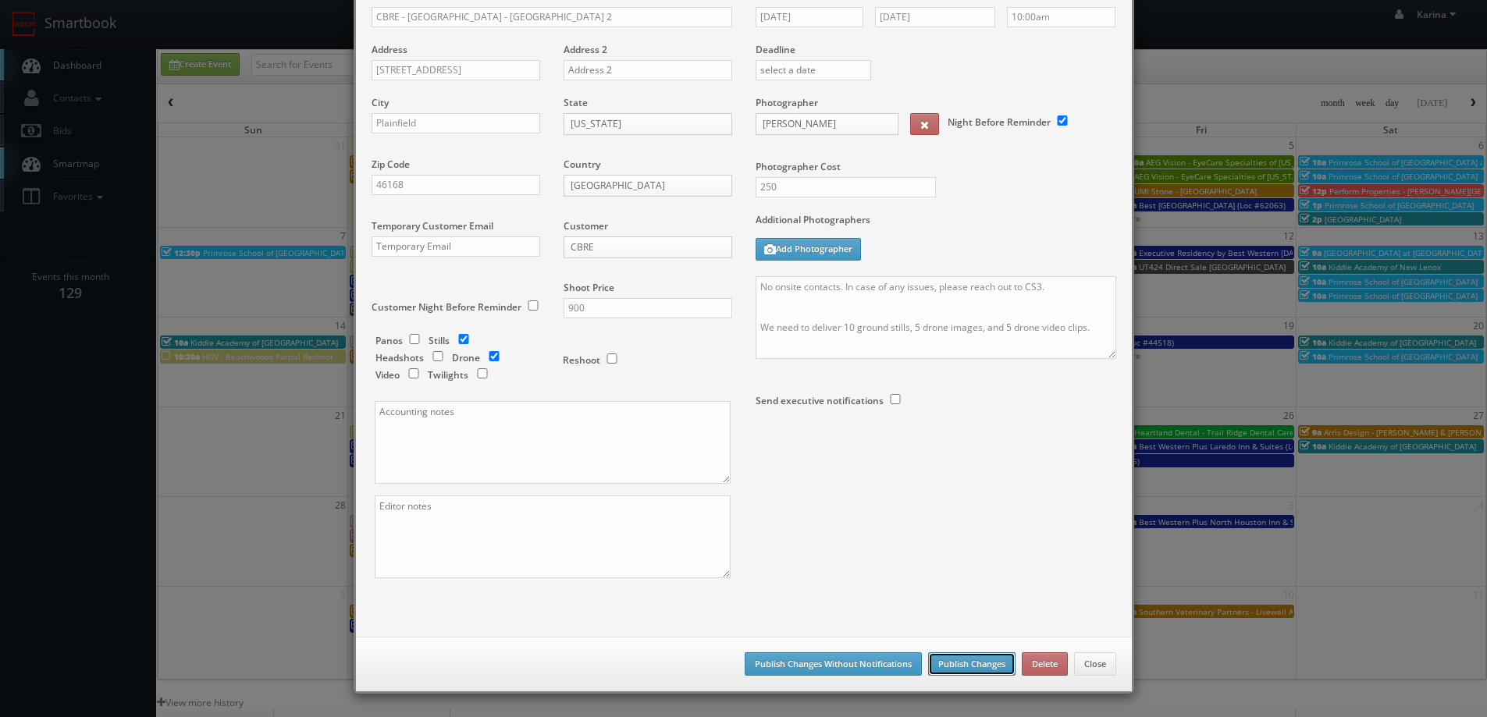
click at [970, 659] on button "Publish Changes" at bounding box center [971, 663] width 87 height 23
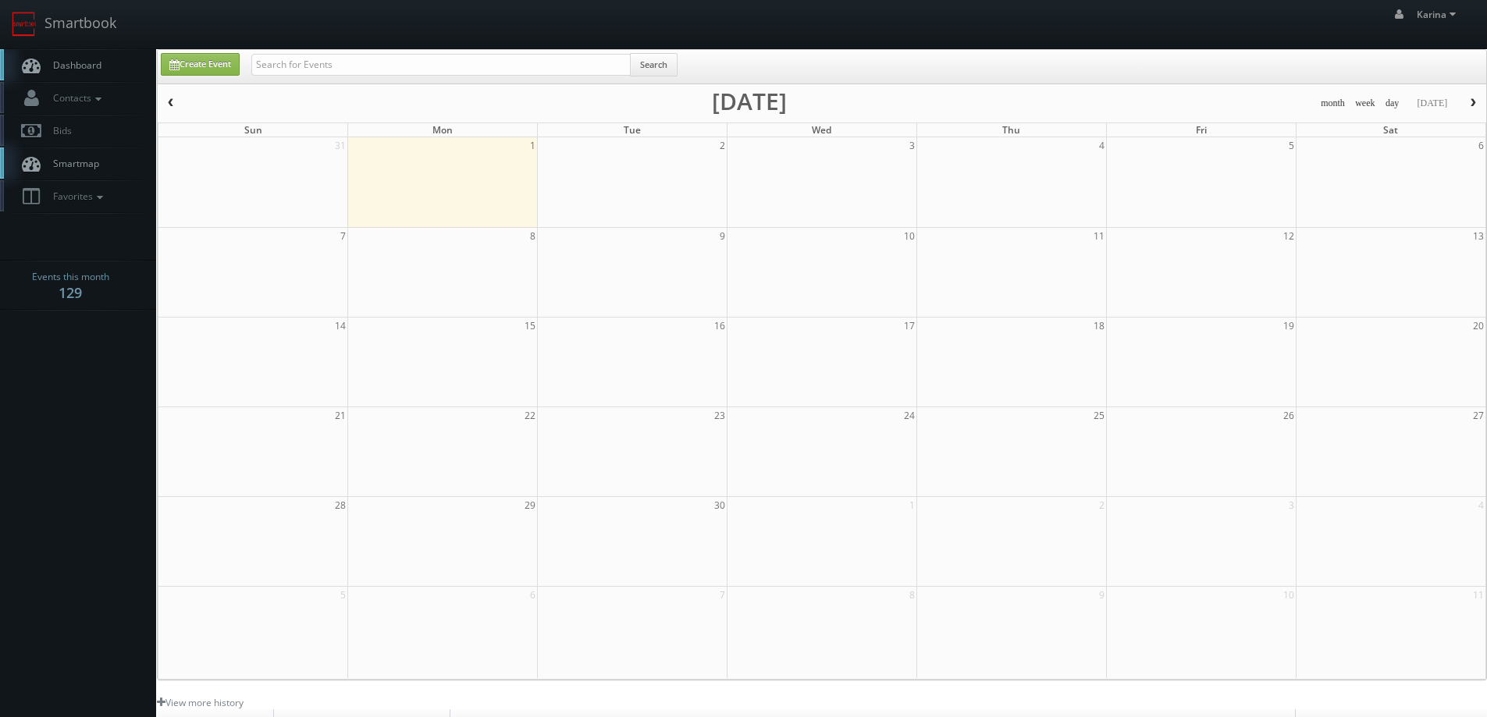
click at [74, 63] on span "Dashboard" at bounding box center [73, 65] width 56 height 13
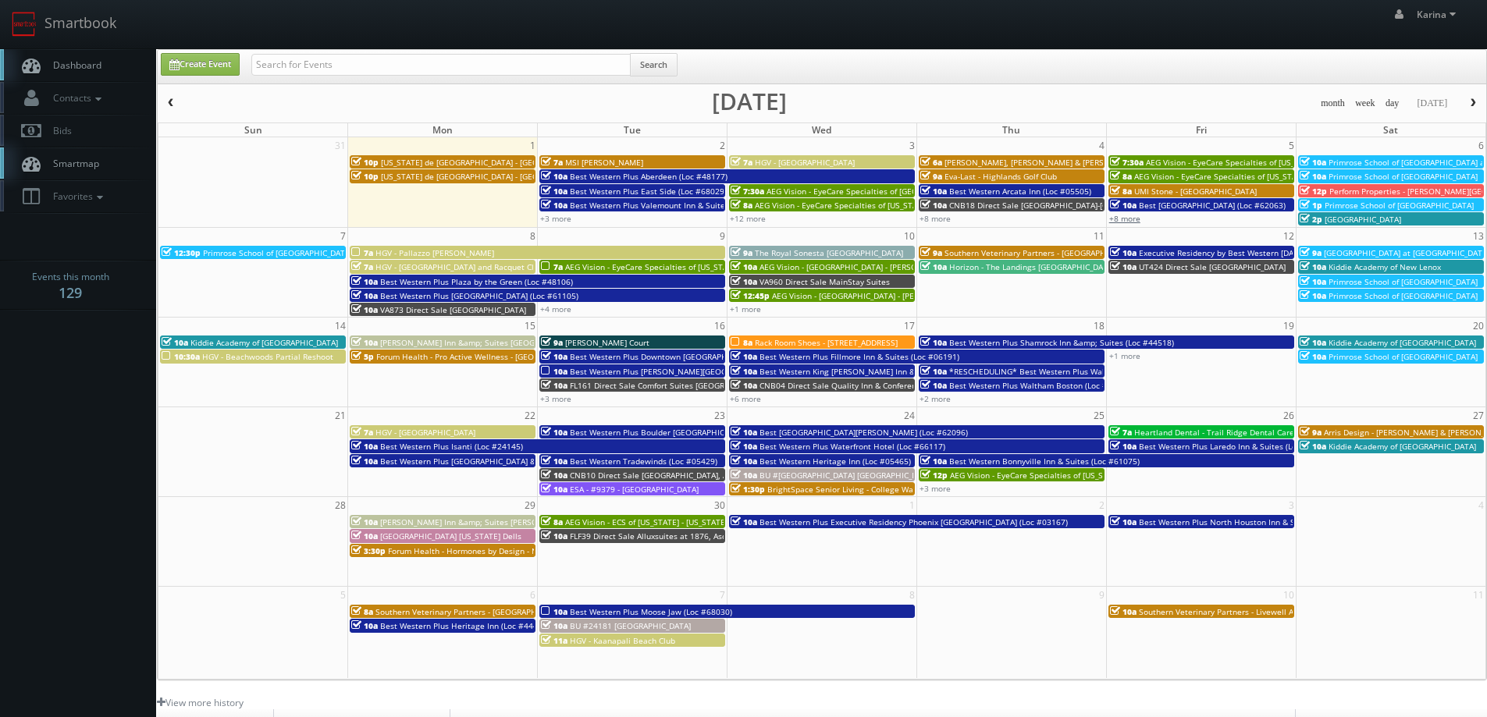
click at [1128, 215] on link "+8 more" at bounding box center [1124, 218] width 31 height 11
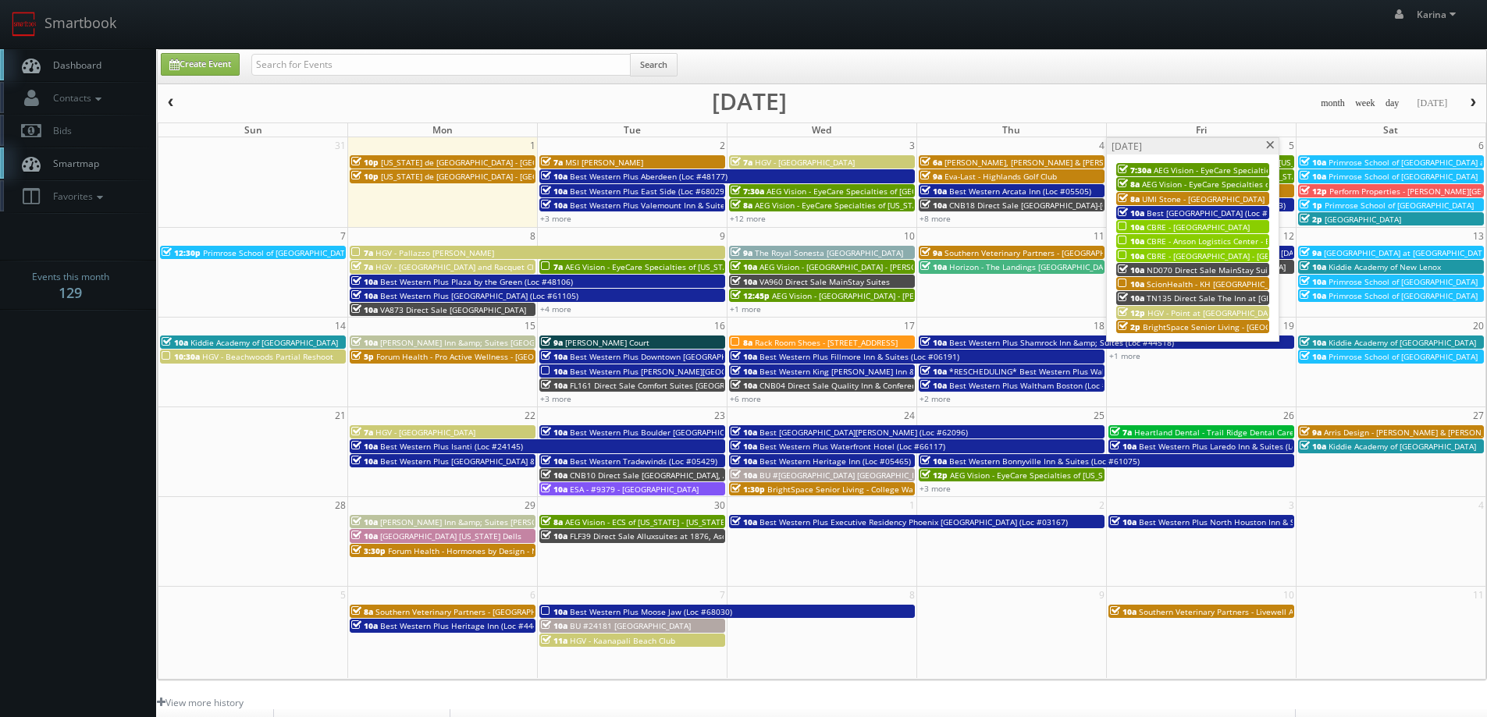
click at [1187, 285] on span "ScionHealth - KH [GEOGRAPHIC_DATA][US_STATE]" at bounding box center [1238, 284] width 184 height 11
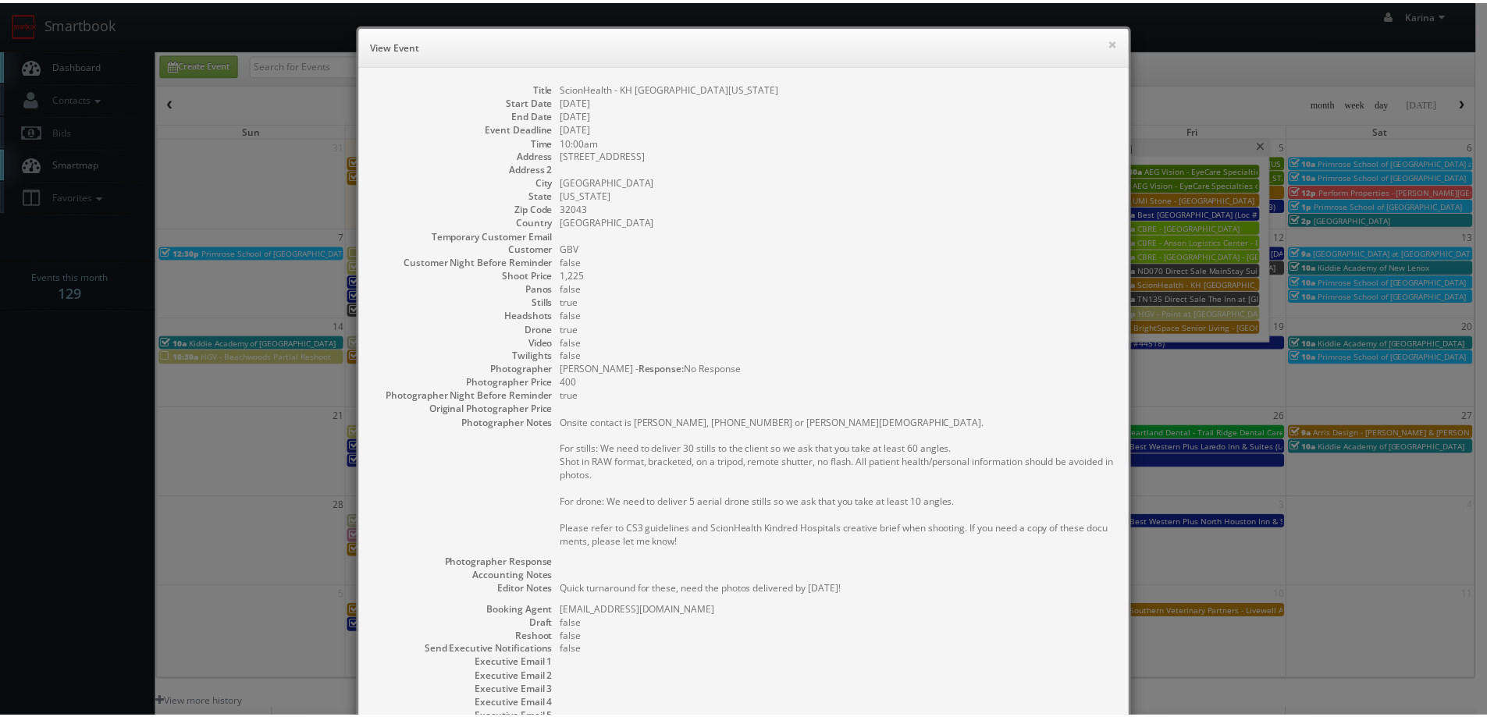
scroll to position [172, 0]
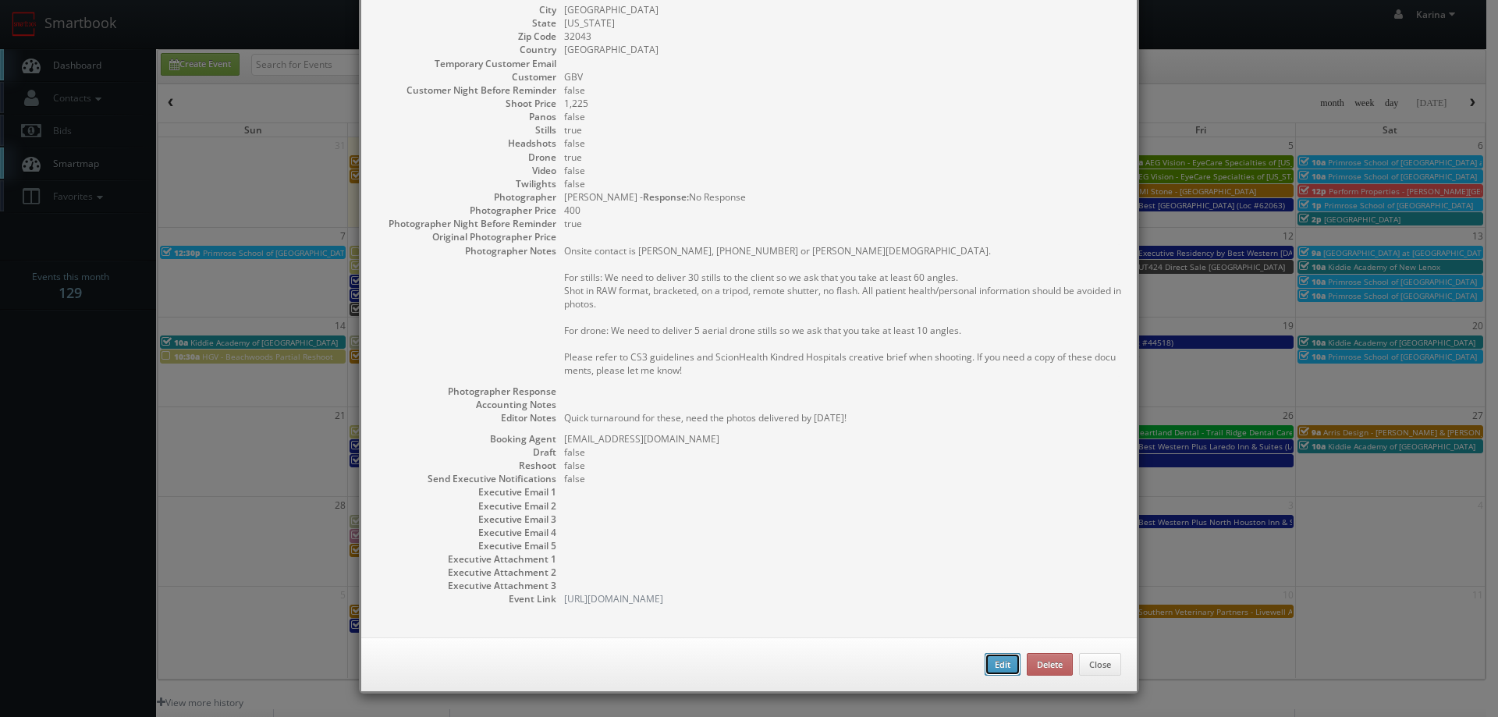
click at [992, 667] on button "Edit" at bounding box center [1003, 664] width 36 height 23
type input "1,225"
type input "400"
select select "[US_STATE]"
select select "fake72@mg.cs3calendar.com"
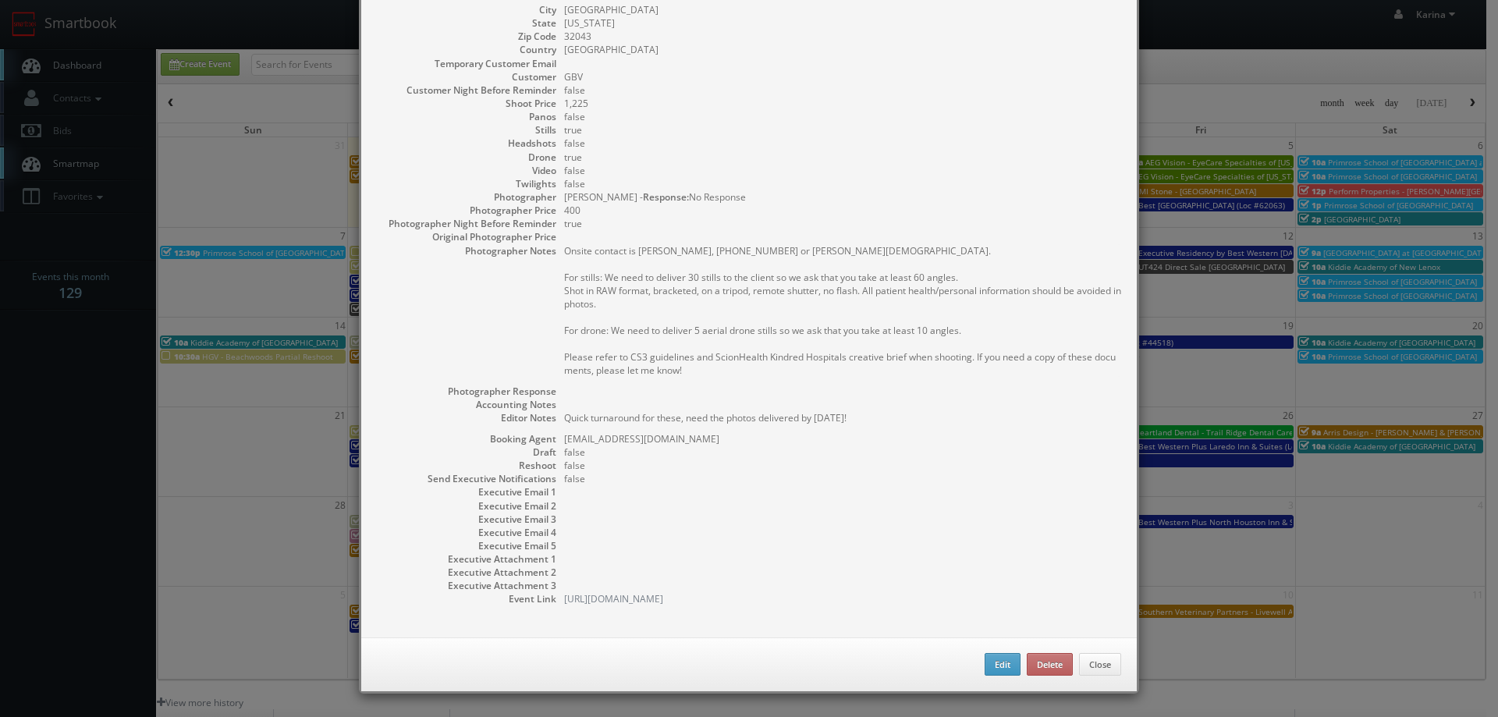
select select "tonybrucecat@gmail.com"
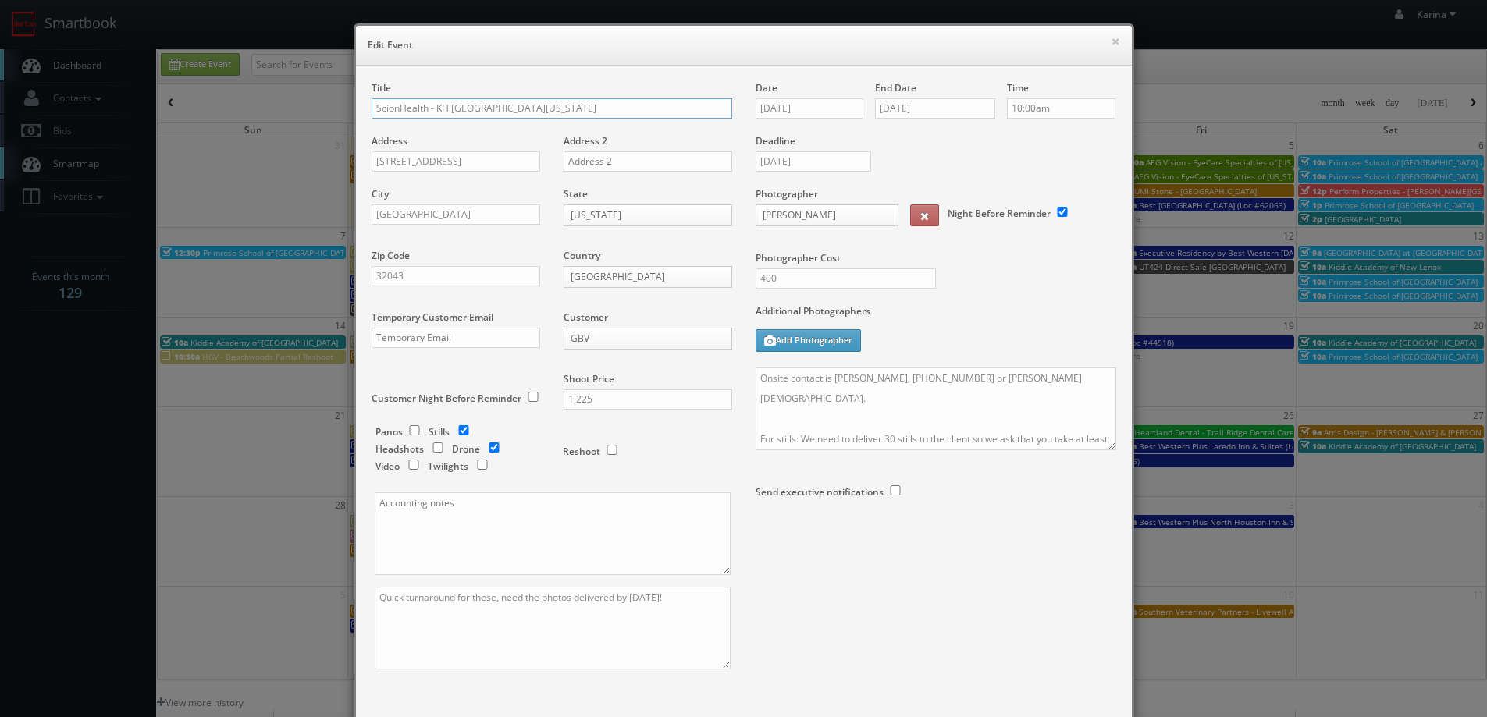
scroll to position [91, 0]
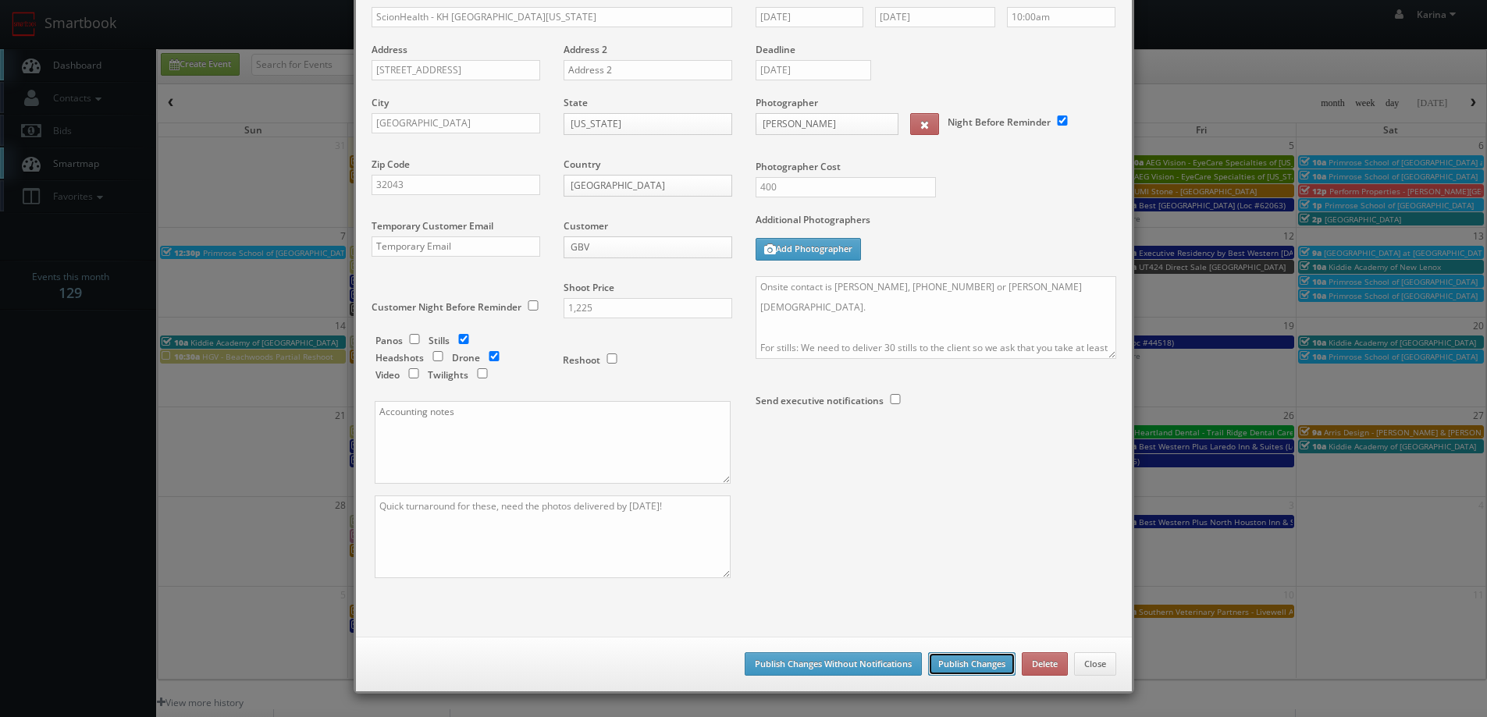
click at [987, 659] on button "Publish Changes" at bounding box center [971, 663] width 87 height 23
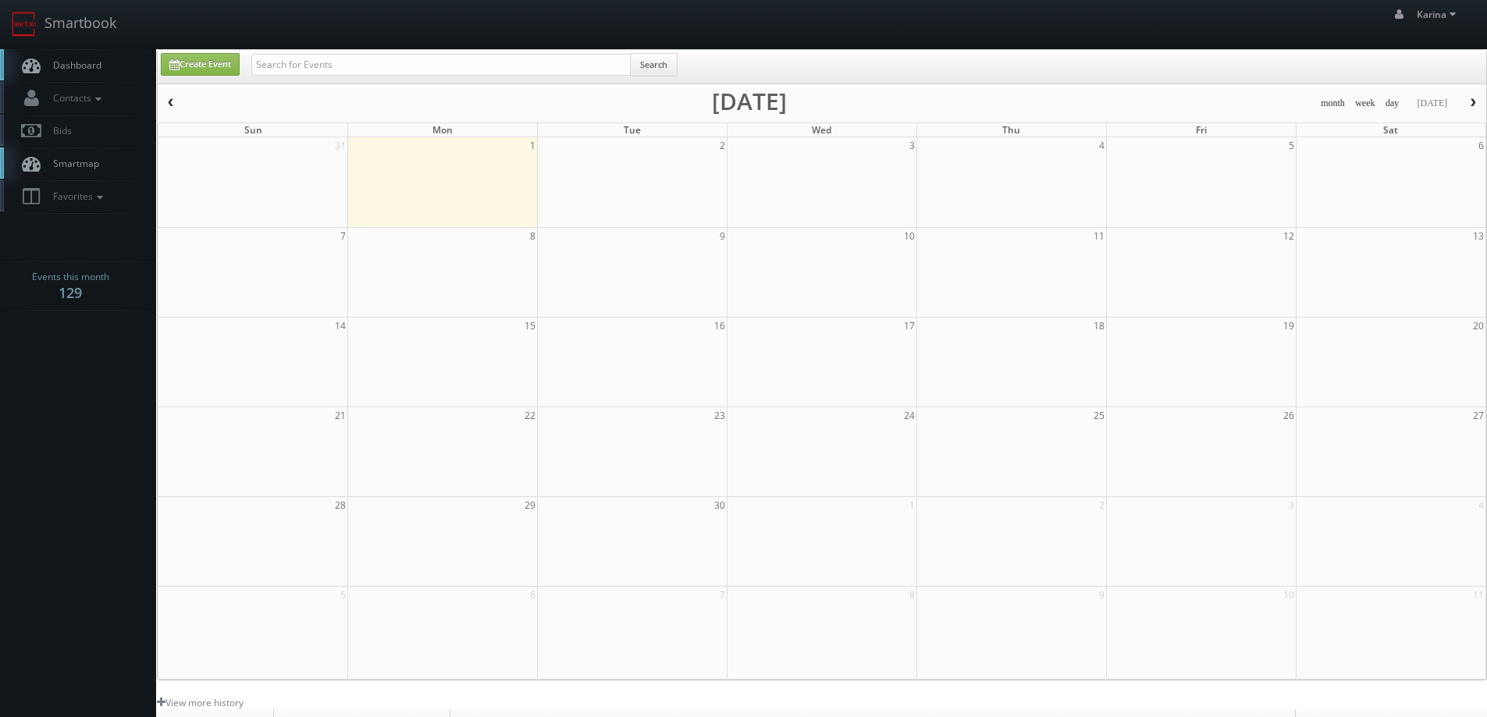
click at [55, 70] on span "Dashboard" at bounding box center [73, 65] width 56 height 13
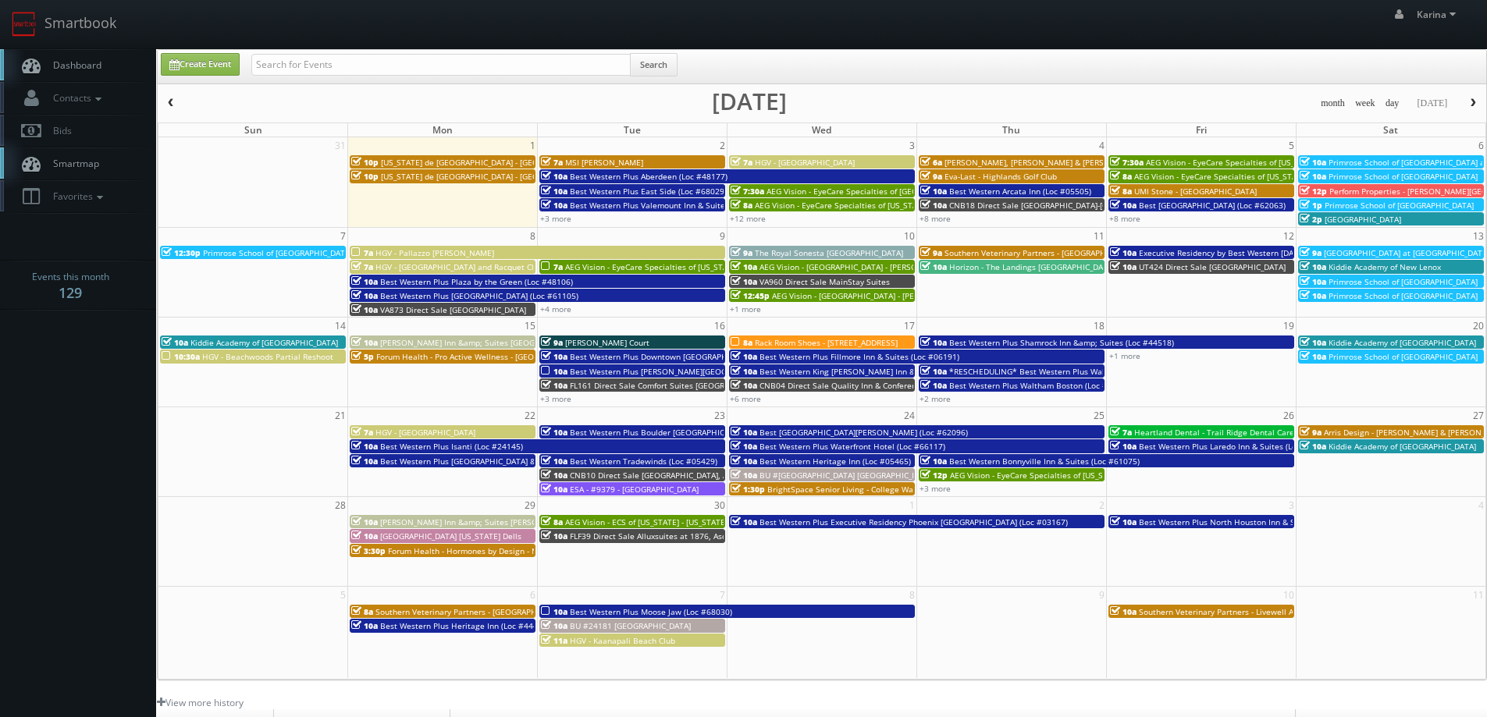
click at [103, 62] on link "Dashboard" at bounding box center [78, 65] width 156 height 32
click at [1139, 214] on link "+8 more" at bounding box center [1124, 218] width 31 height 11
click at [73, 71] on span "Dashboard" at bounding box center [73, 65] width 56 height 13
click at [563, 221] on link "+3 more" at bounding box center [555, 218] width 31 height 11
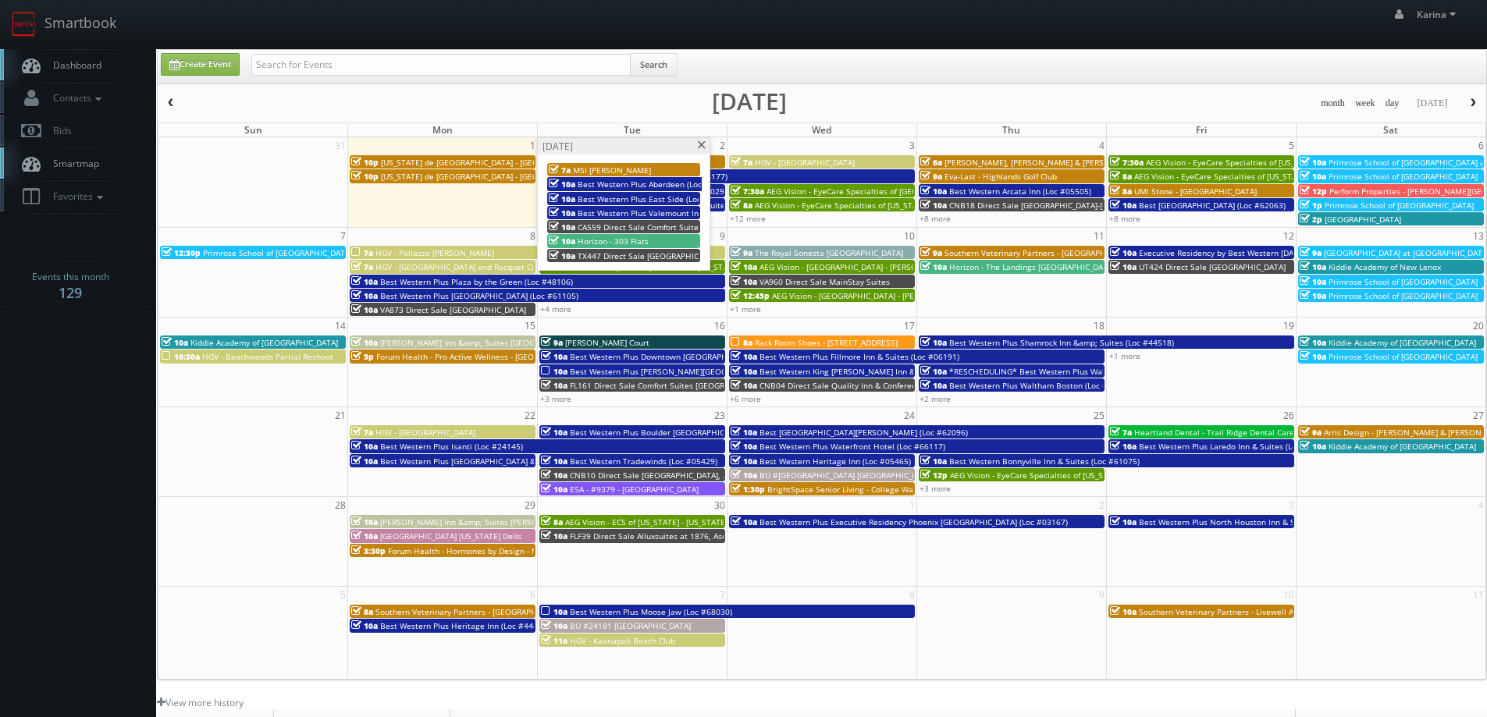
click at [700, 147] on span at bounding box center [701, 145] width 10 height 9
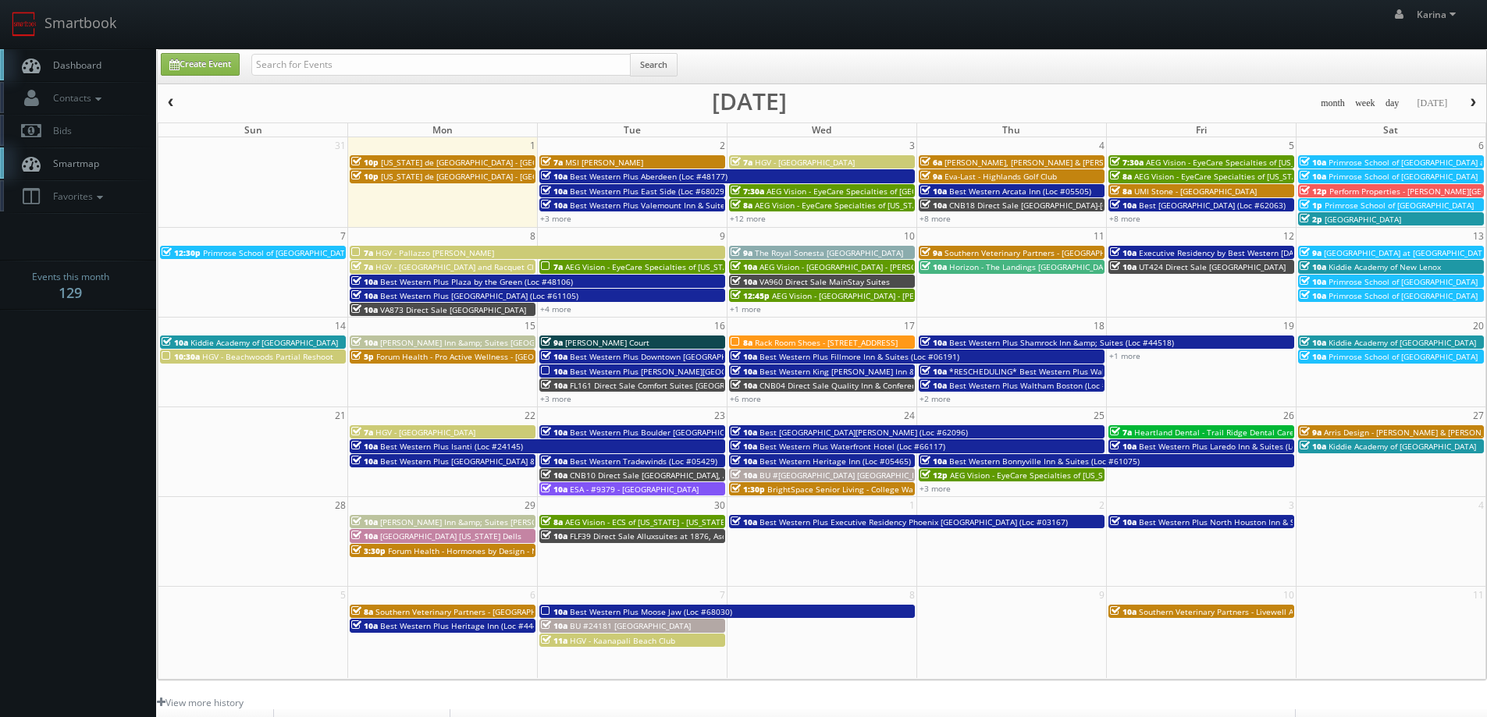
click at [73, 61] on span "Dashboard" at bounding box center [73, 65] width 56 height 13
click at [97, 75] on link "Dashboard" at bounding box center [78, 65] width 156 height 32
click at [65, 66] on span "Dashboard" at bounding box center [73, 65] width 56 height 13
click at [73, 69] on span "Dashboard" at bounding box center [73, 65] width 56 height 13
click at [95, 76] on link "Dashboard" at bounding box center [78, 65] width 156 height 32
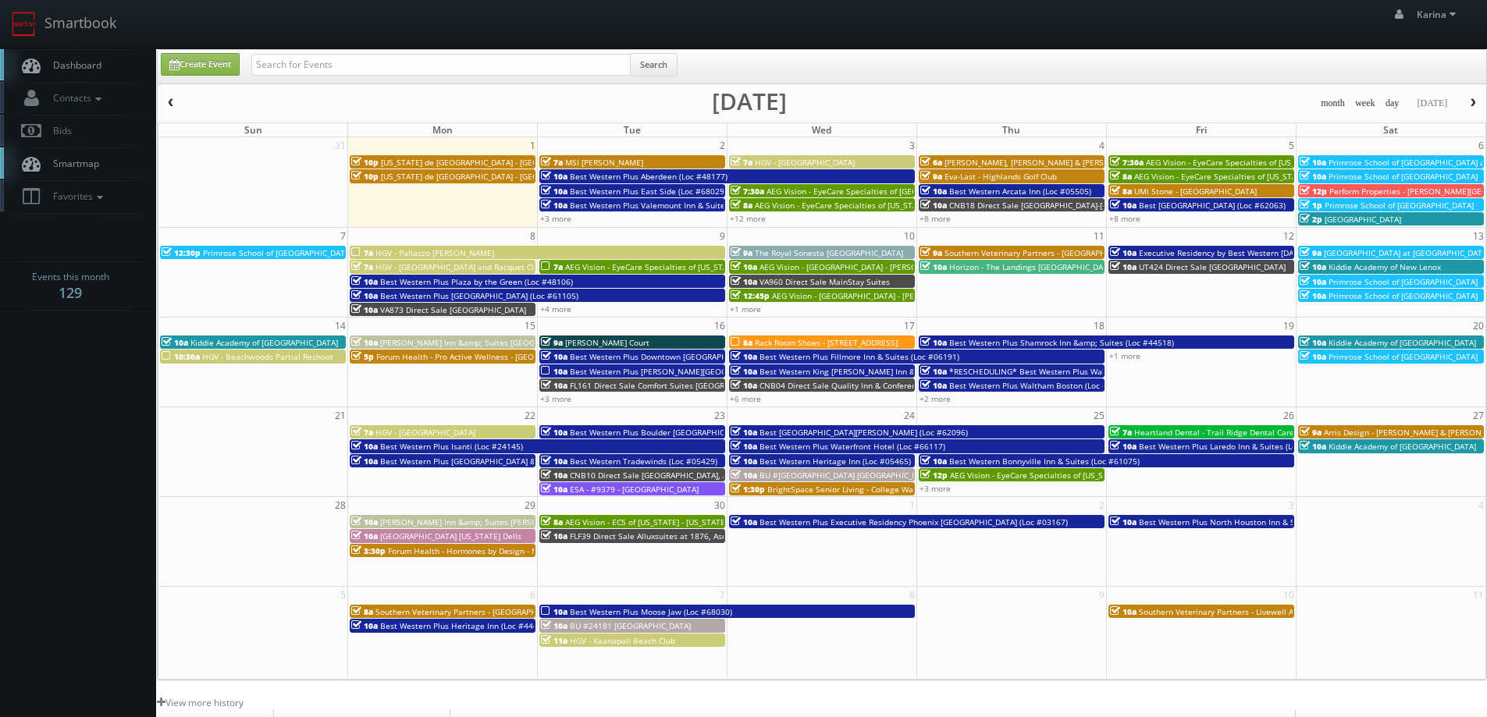
click at [84, 63] on span "Dashboard" at bounding box center [73, 65] width 56 height 13
click at [99, 72] on link "Dashboard" at bounding box center [78, 65] width 156 height 32
click at [549, 223] on link "+3 more" at bounding box center [555, 218] width 31 height 11
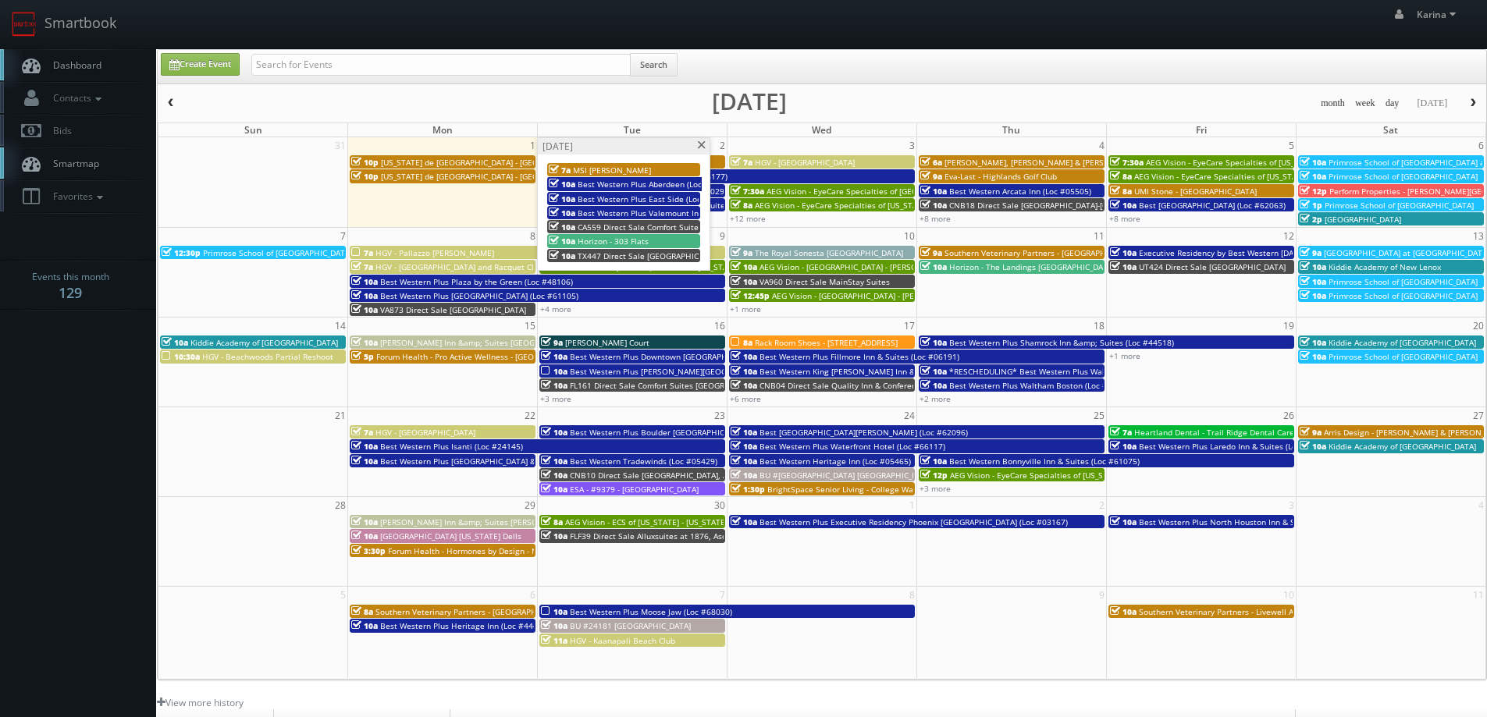
click at [66, 61] on span "Dashboard" at bounding box center [73, 65] width 56 height 13
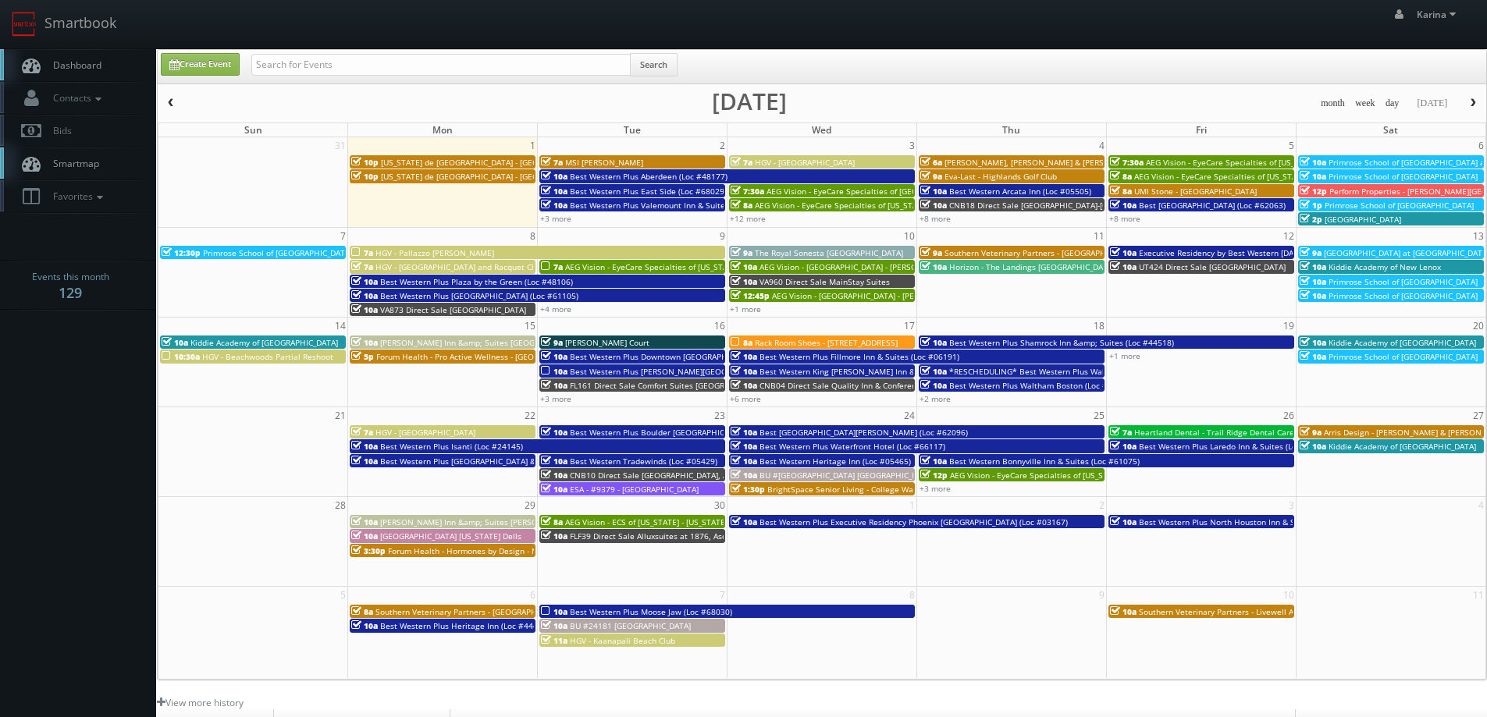
click at [66, 52] on link "Dashboard" at bounding box center [78, 65] width 156 height 32
click at [99, 74] on link "Dashboard" at bounding box center [78, 65] width 156 height 32
click at [1473, 106] on span "button" at bounding box center [1472, 102] width 11 height 9
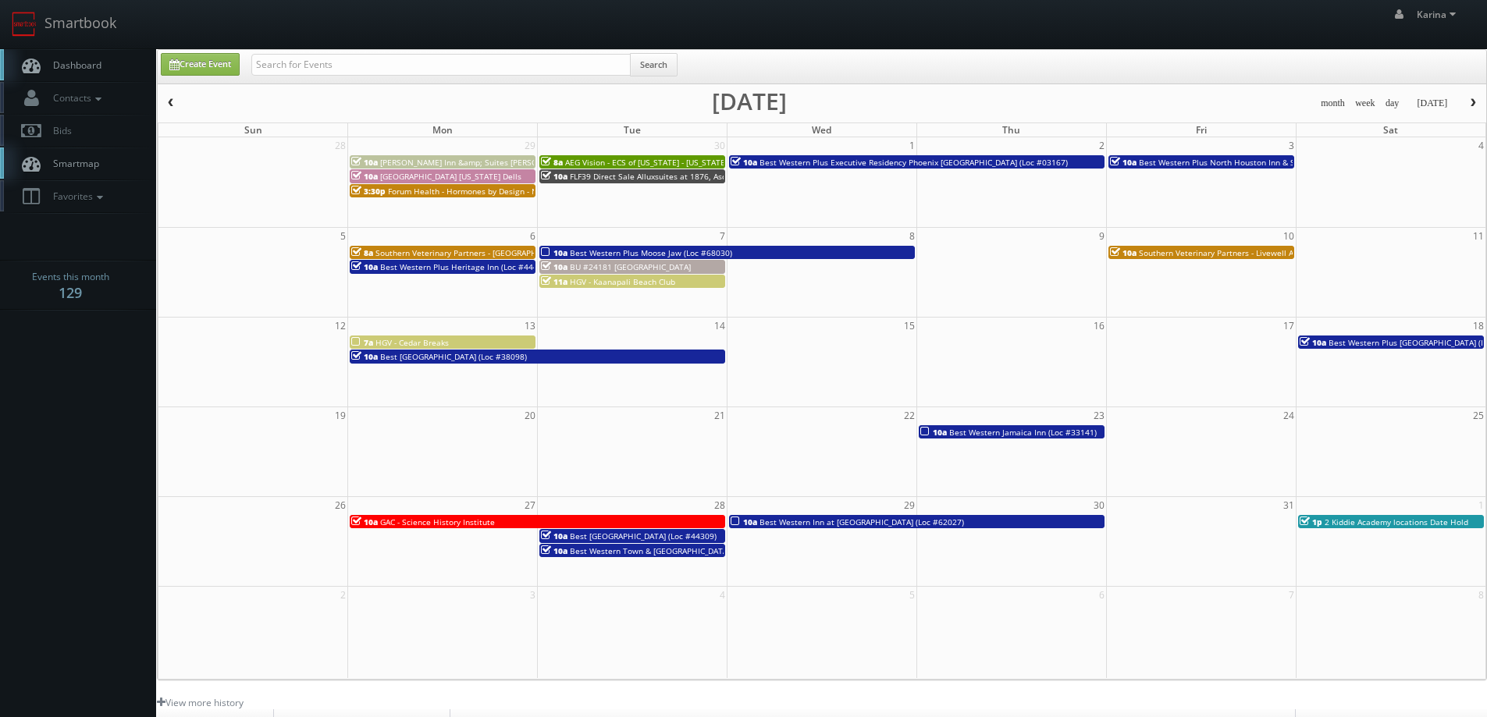
click at [1473, 106] on span "button" at bounding box center [1472, 102] width 11 height 9
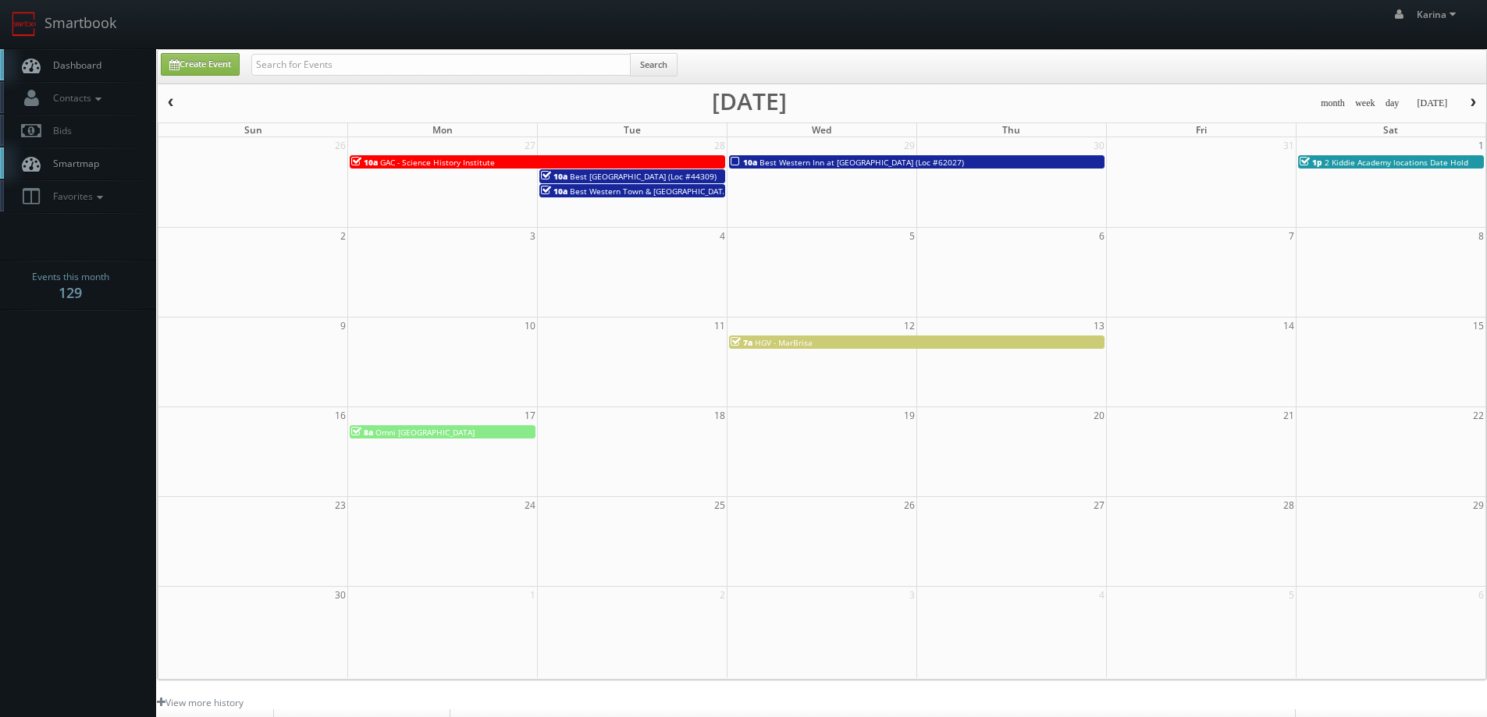
click at [171, 102] on span "button" at bounding box center [170, 102] width 11 height 9
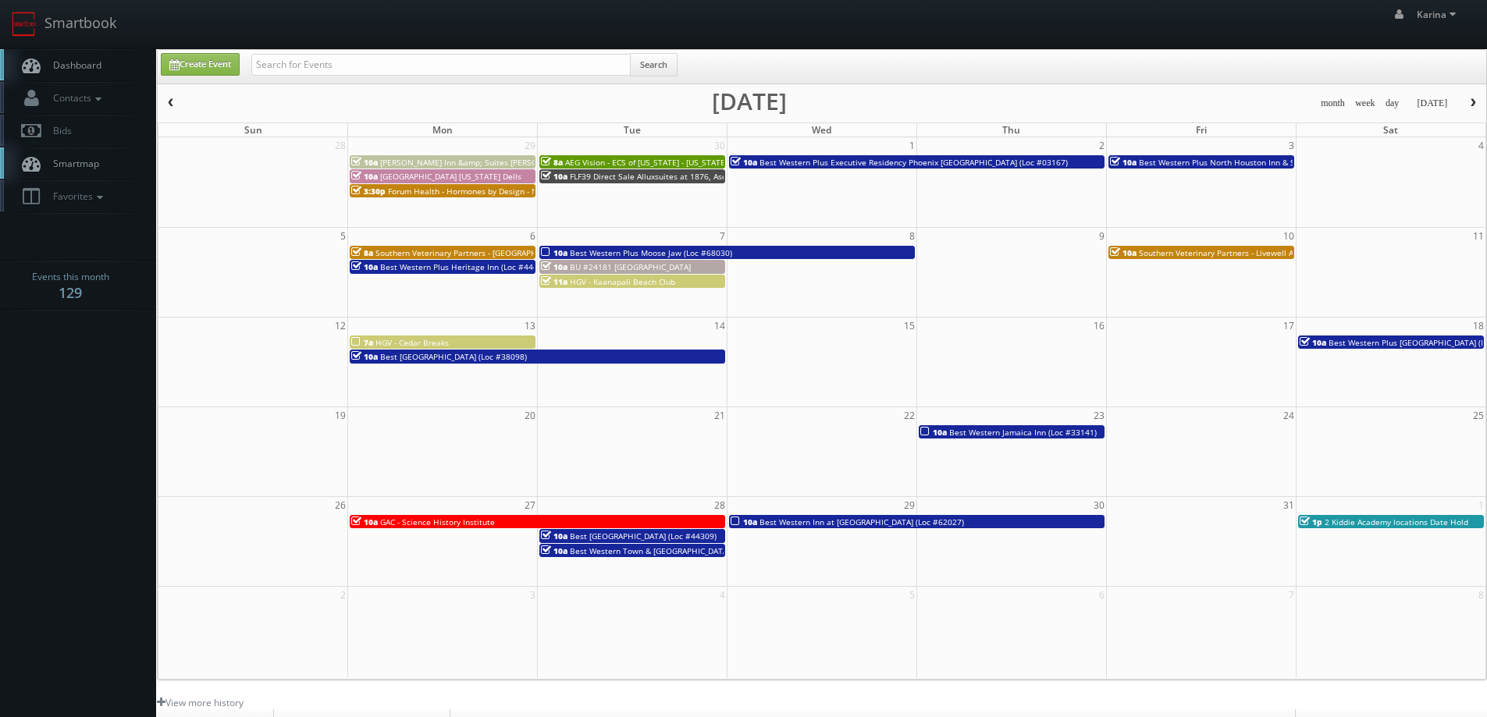
click at [171, 102] on span "button" at bounding box center [170, 102] width 11 height 9
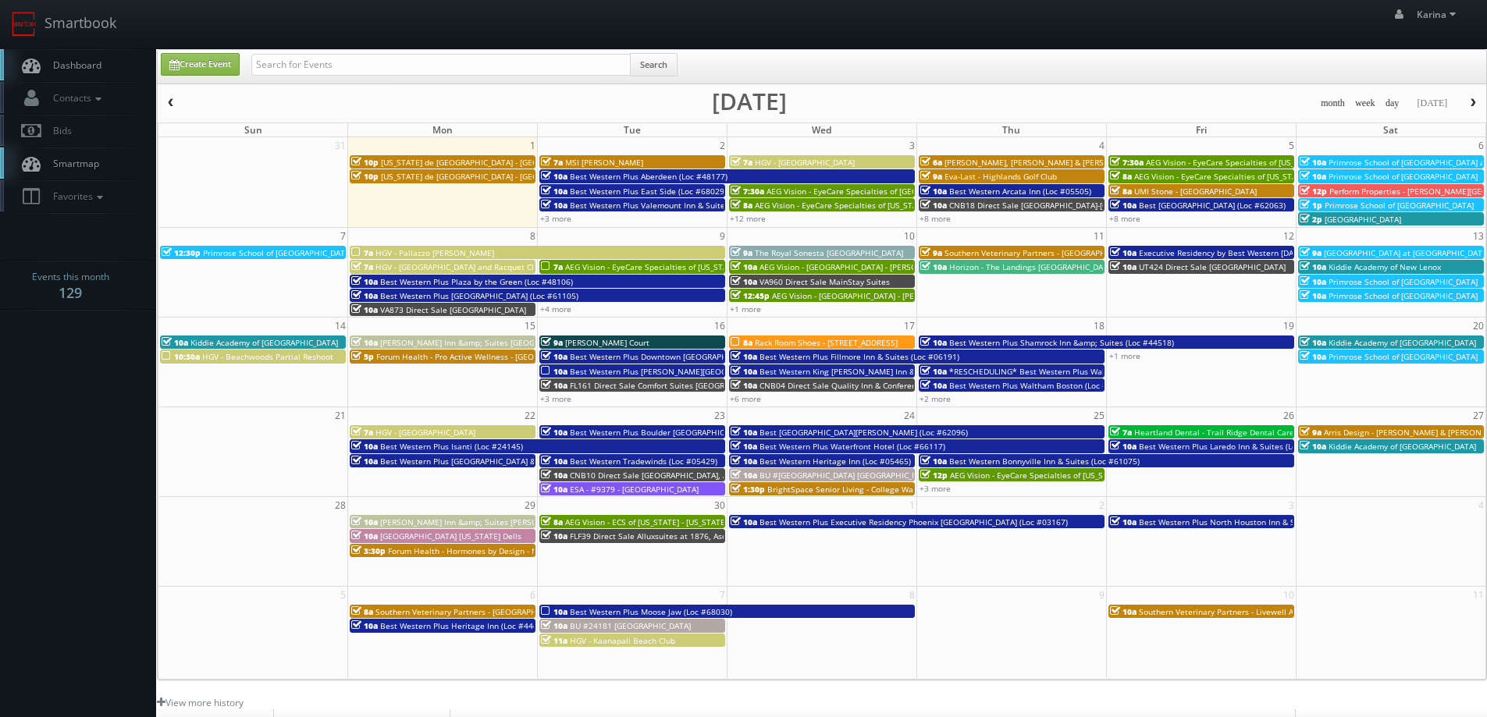
click at [172, 105] on span "button" at bounding box center [170, 102] width 11 height 9
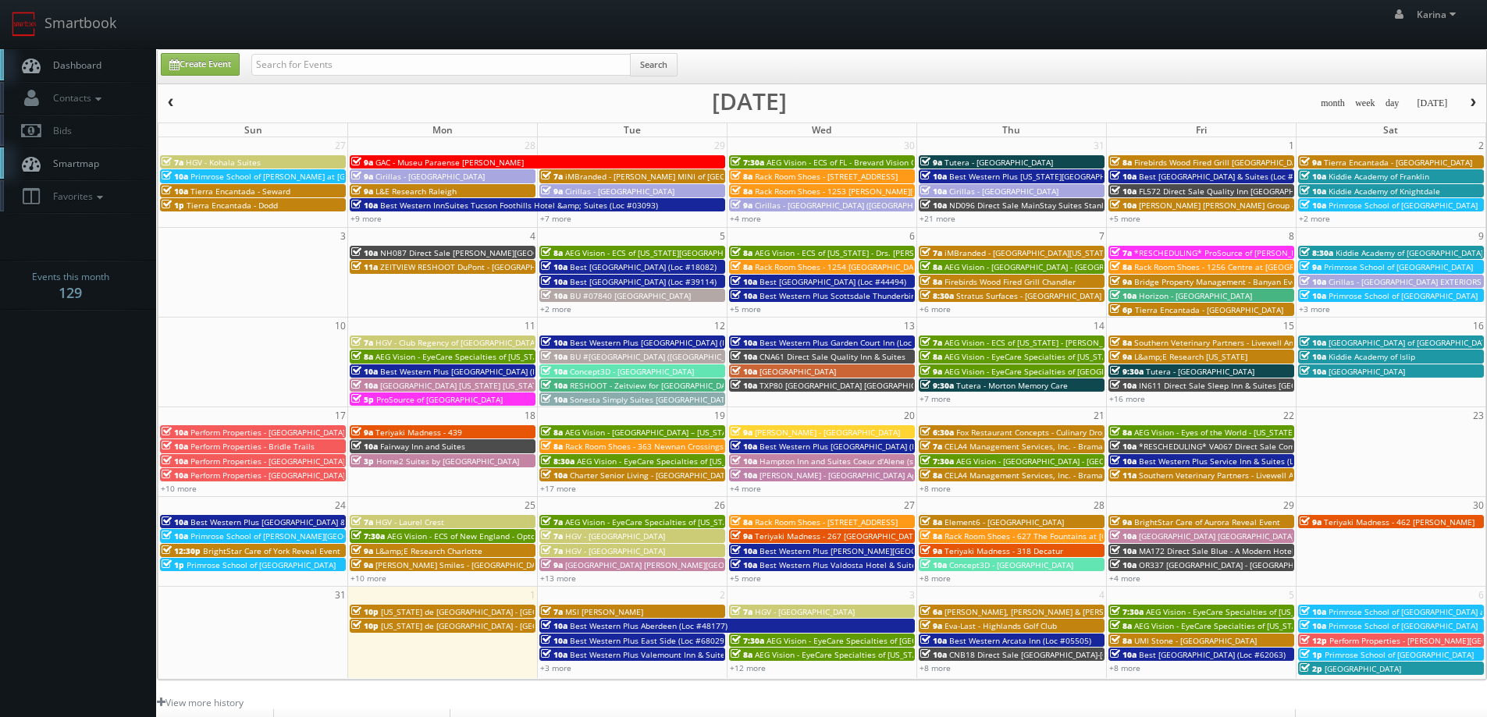
click at [172, 105] on span "button" at bounding box center [170, 102] width 11 height 9
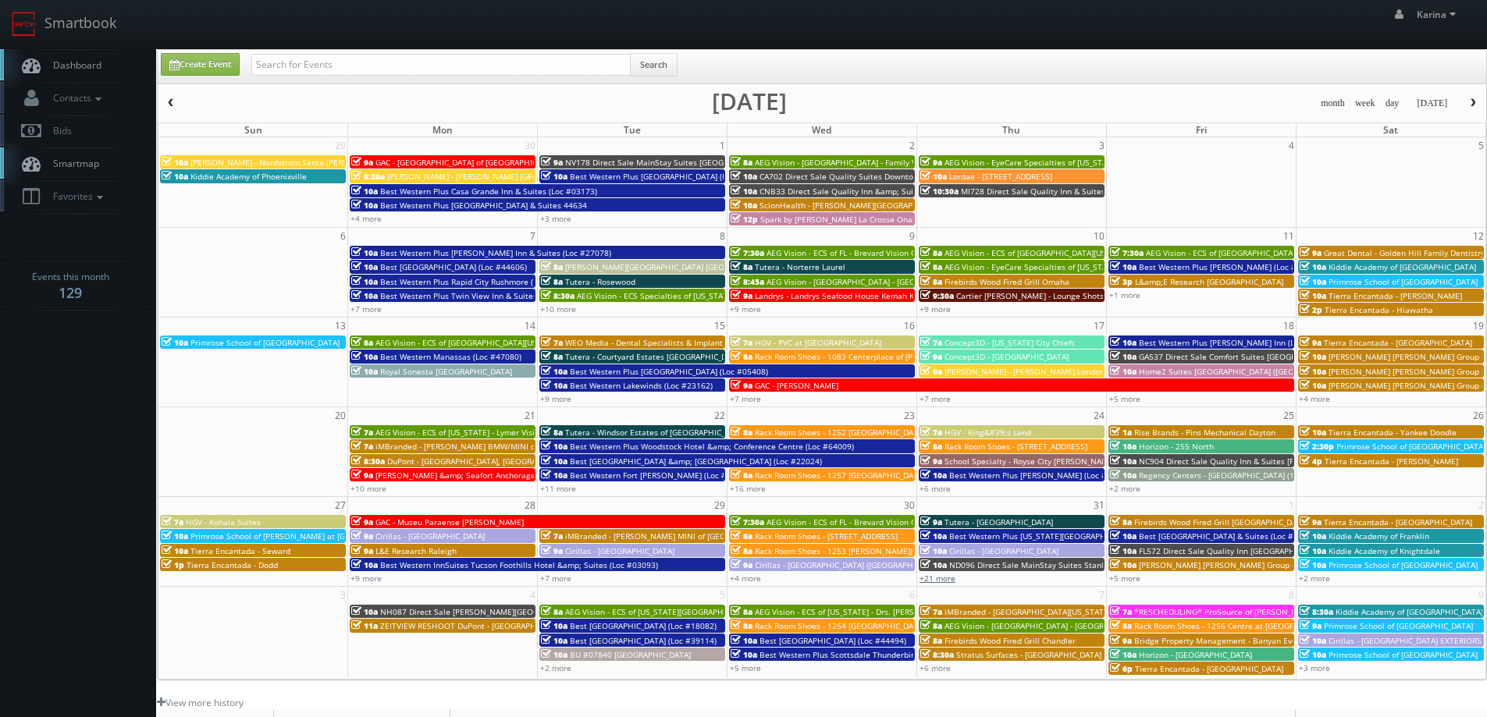
click at [935, 578] on link "+21 more" at bounding box center [937, 578] width 36 height 11
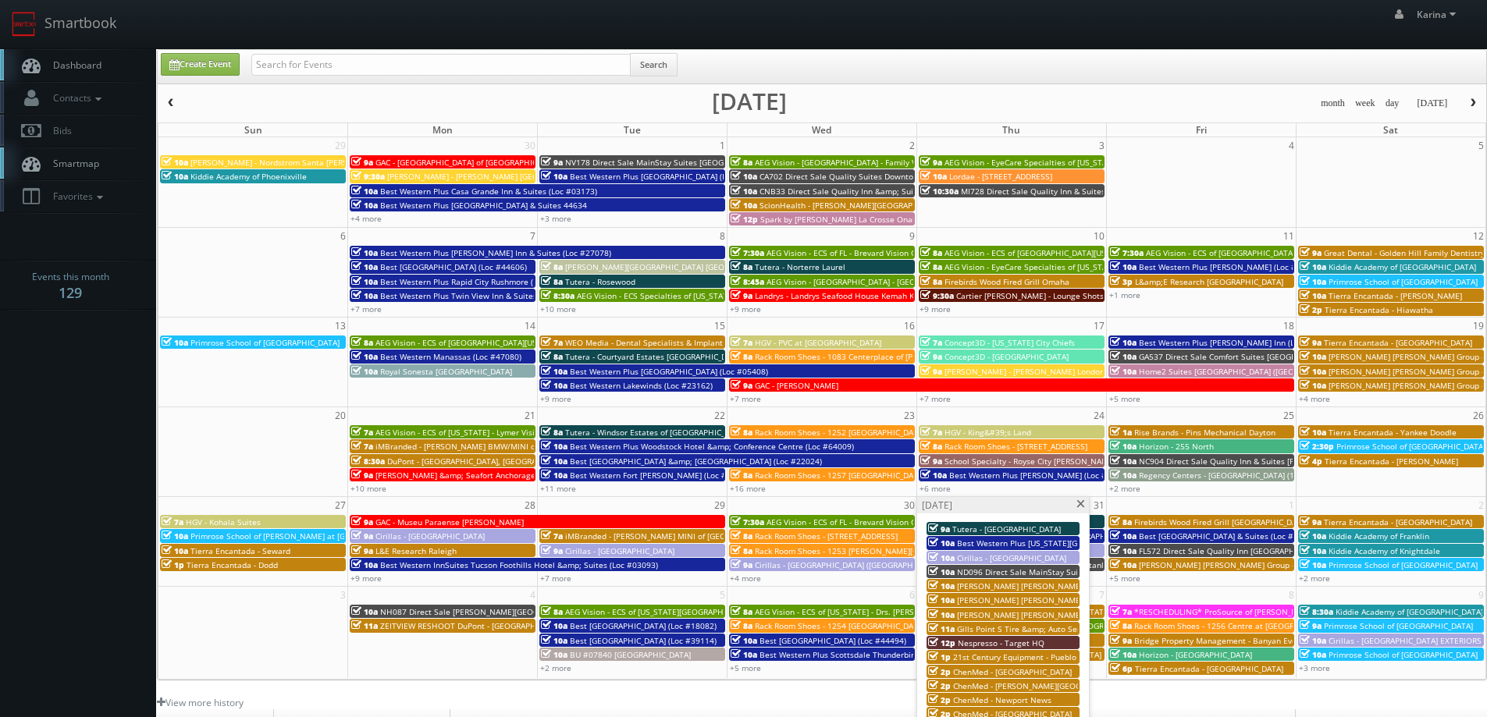
scroll to position [156, 0]
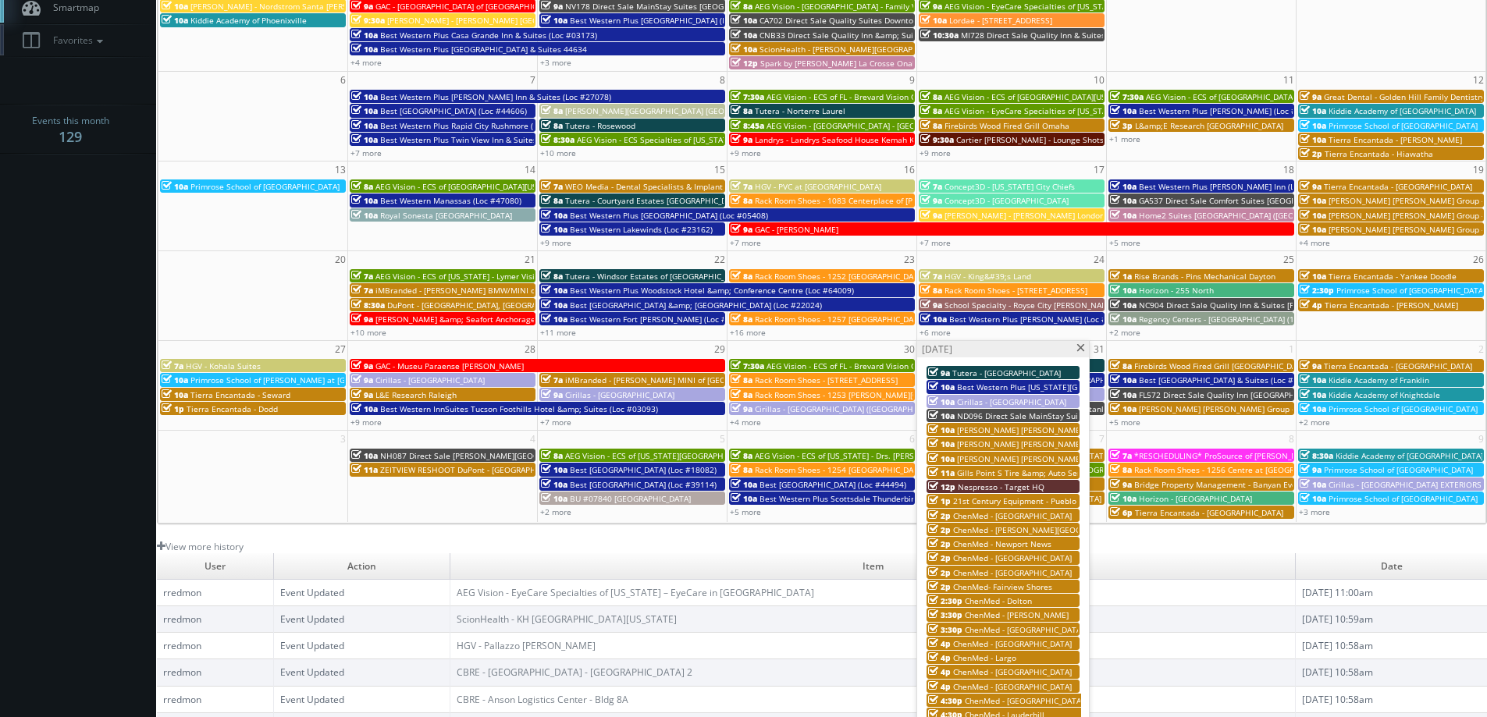
click at [1079, 350] on span at bounding box center [1080, 348] width 10 height 9
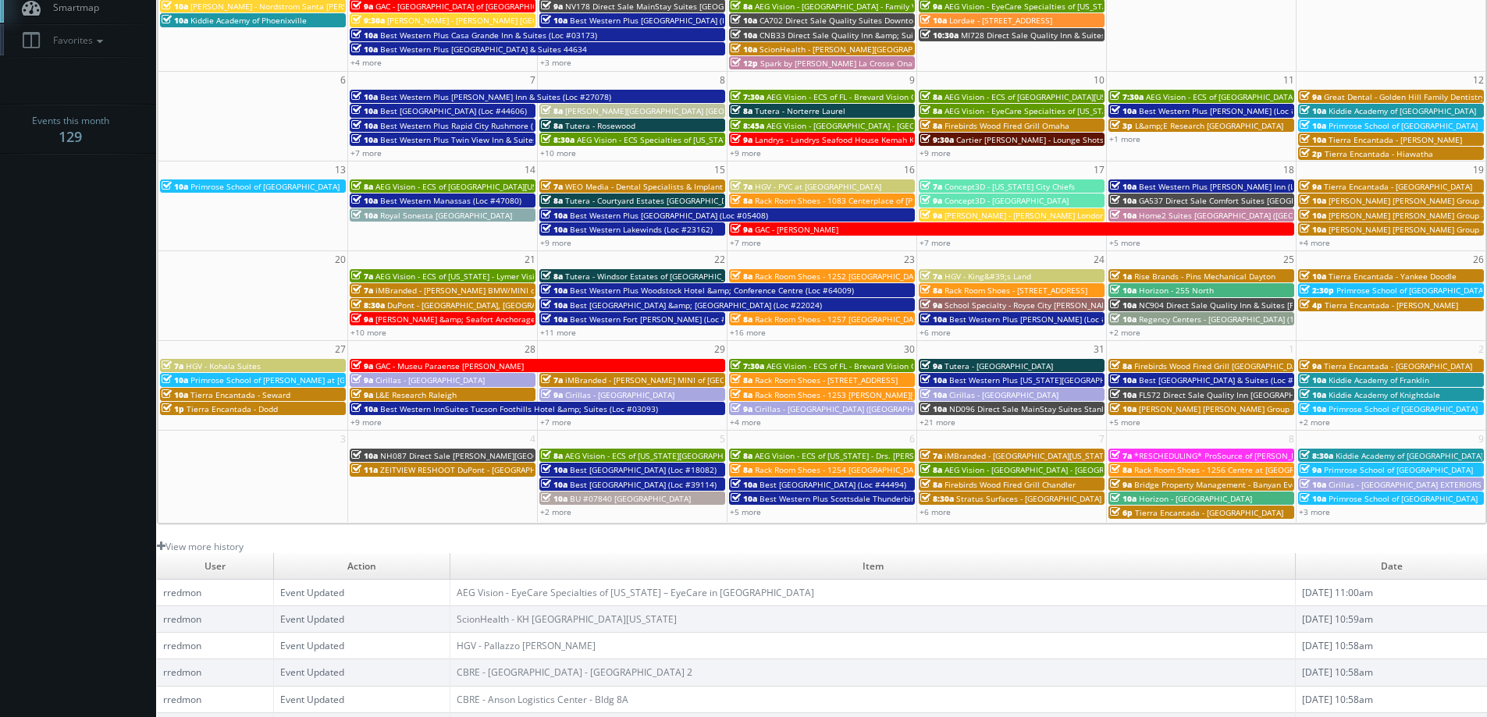
scroll to position [0, 0]
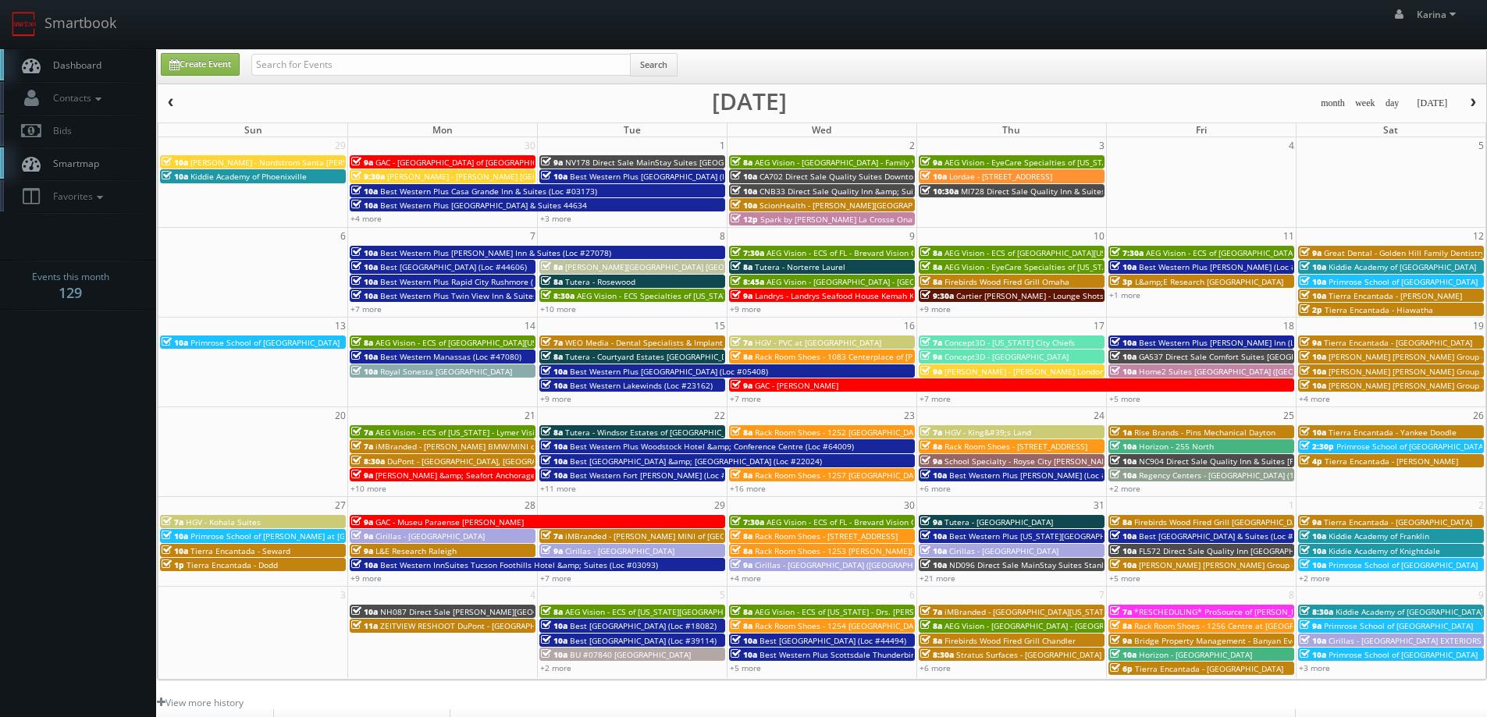
click at [1470, 101] on span "button" at bounding box center [1472, 102] width 11 height 9
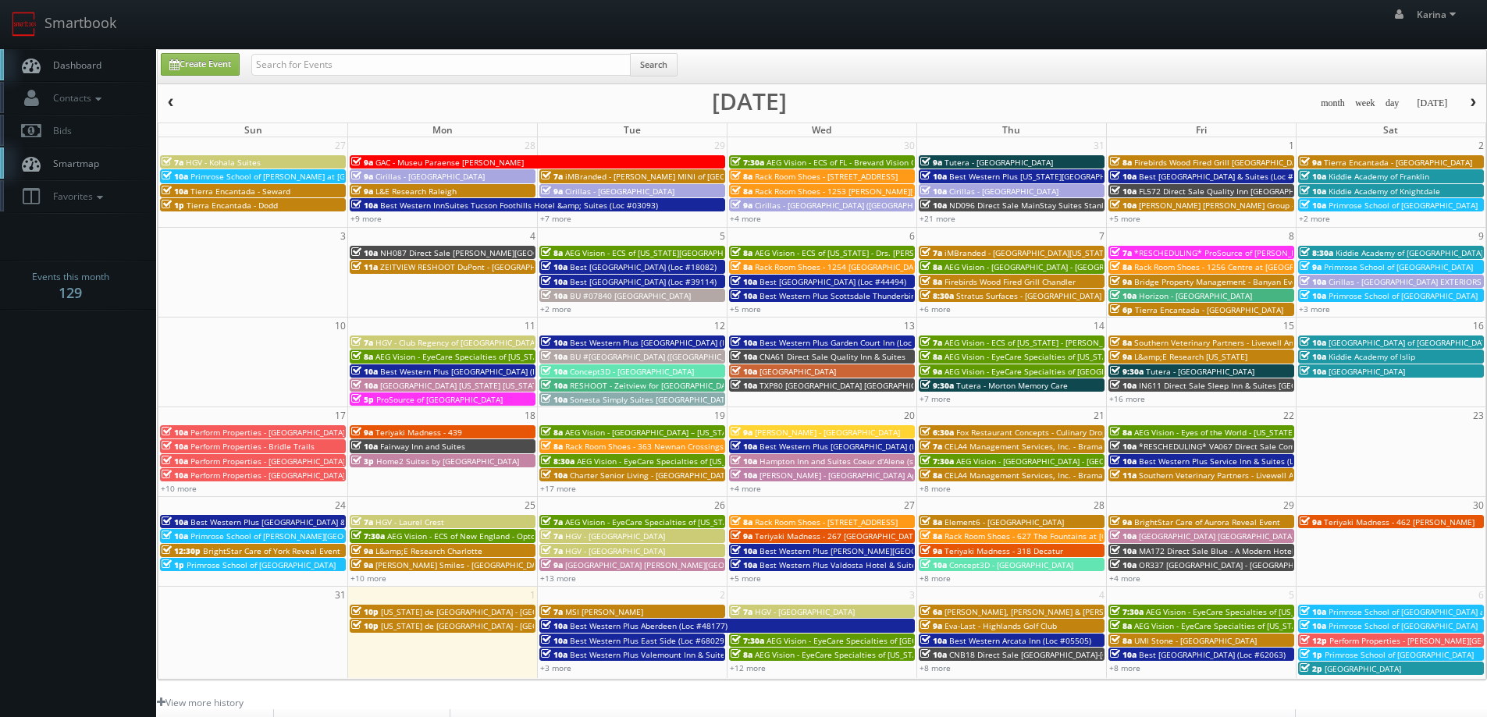
click at [79, 68] on span "Dashboard" at bounding box center [73, 65] width 56 height 13
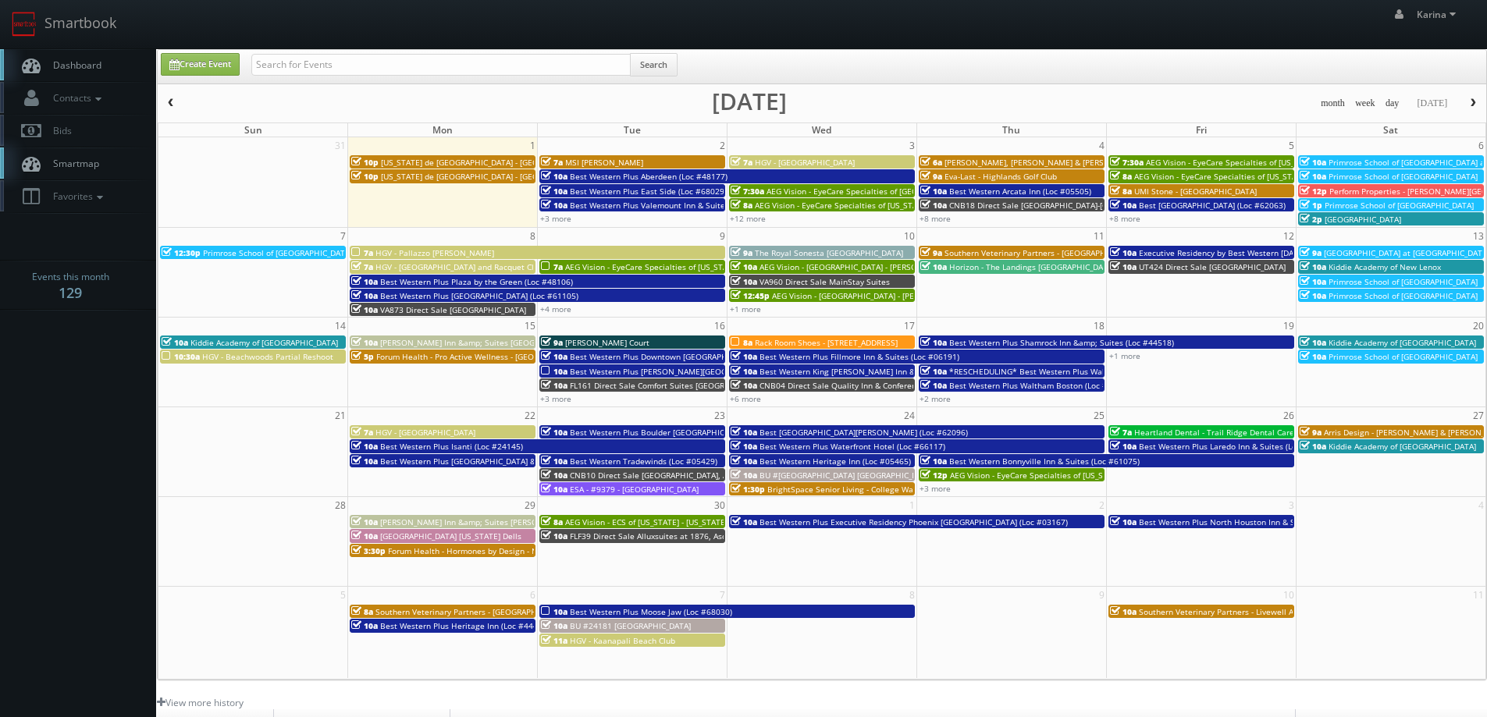
click at [69, 68] on span "Dashboard" at bounding box center [73, 65] width 56 height 13
click at [113, 56] on link "Dashboard" at bounding box center [78, 65] width 156 height 32
click at [98, 70] on span "Dashboard" at bounding box center [73, 65] width 56 height 13
